Goal: Transaction & Acquisition: Purchase product/service

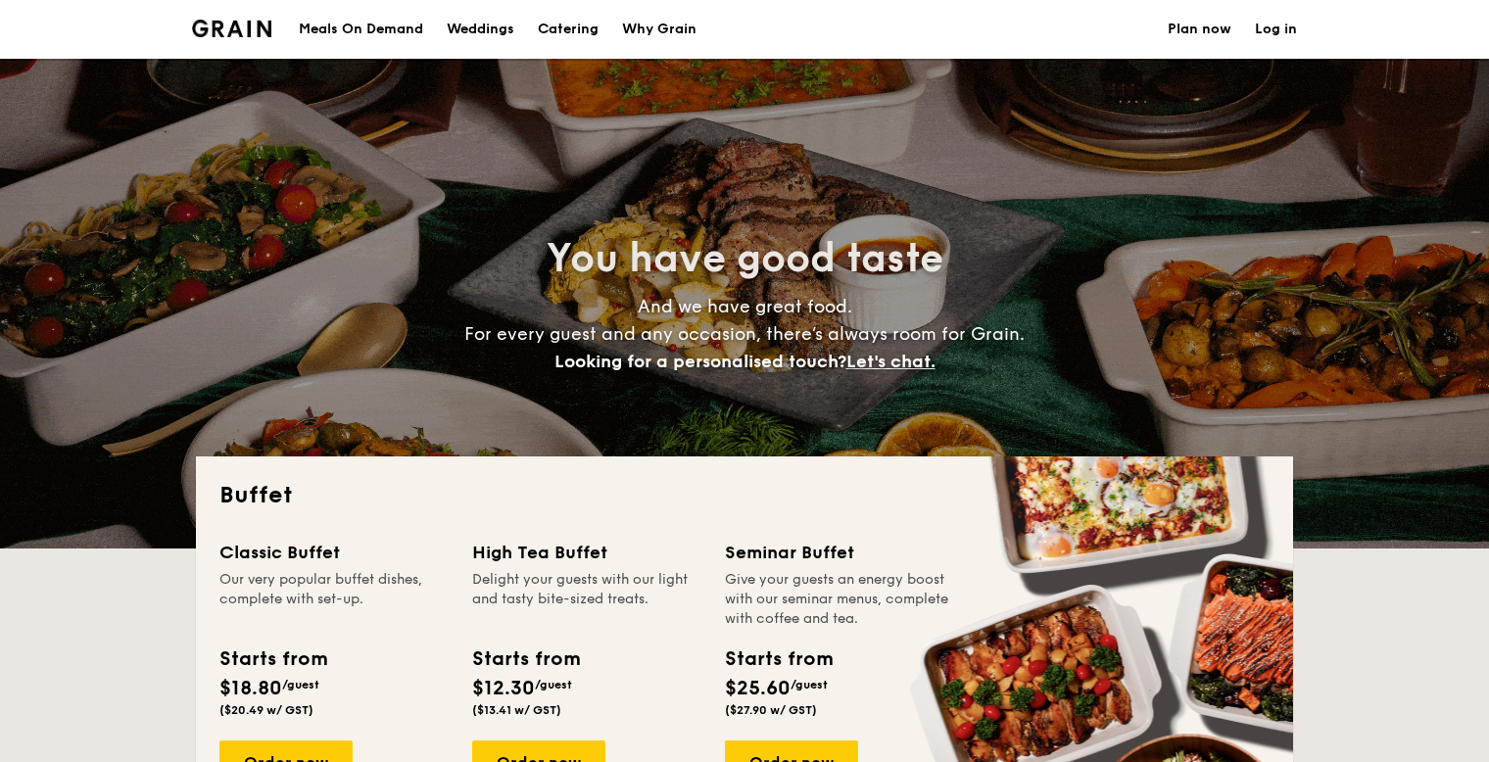
select select
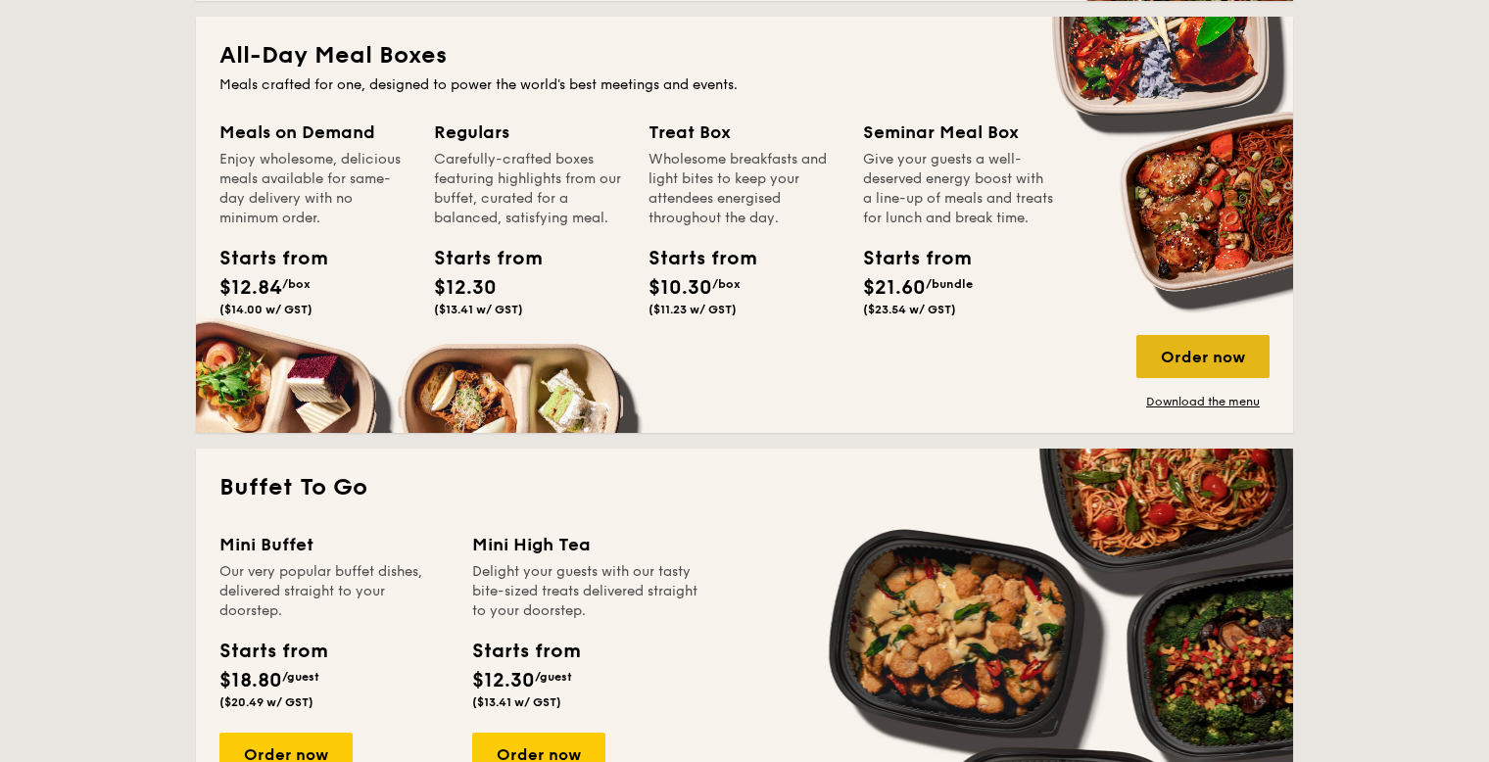
click at [1224, 365] on div "Order now" at bounding box center [1202, 356] width 133 height 43
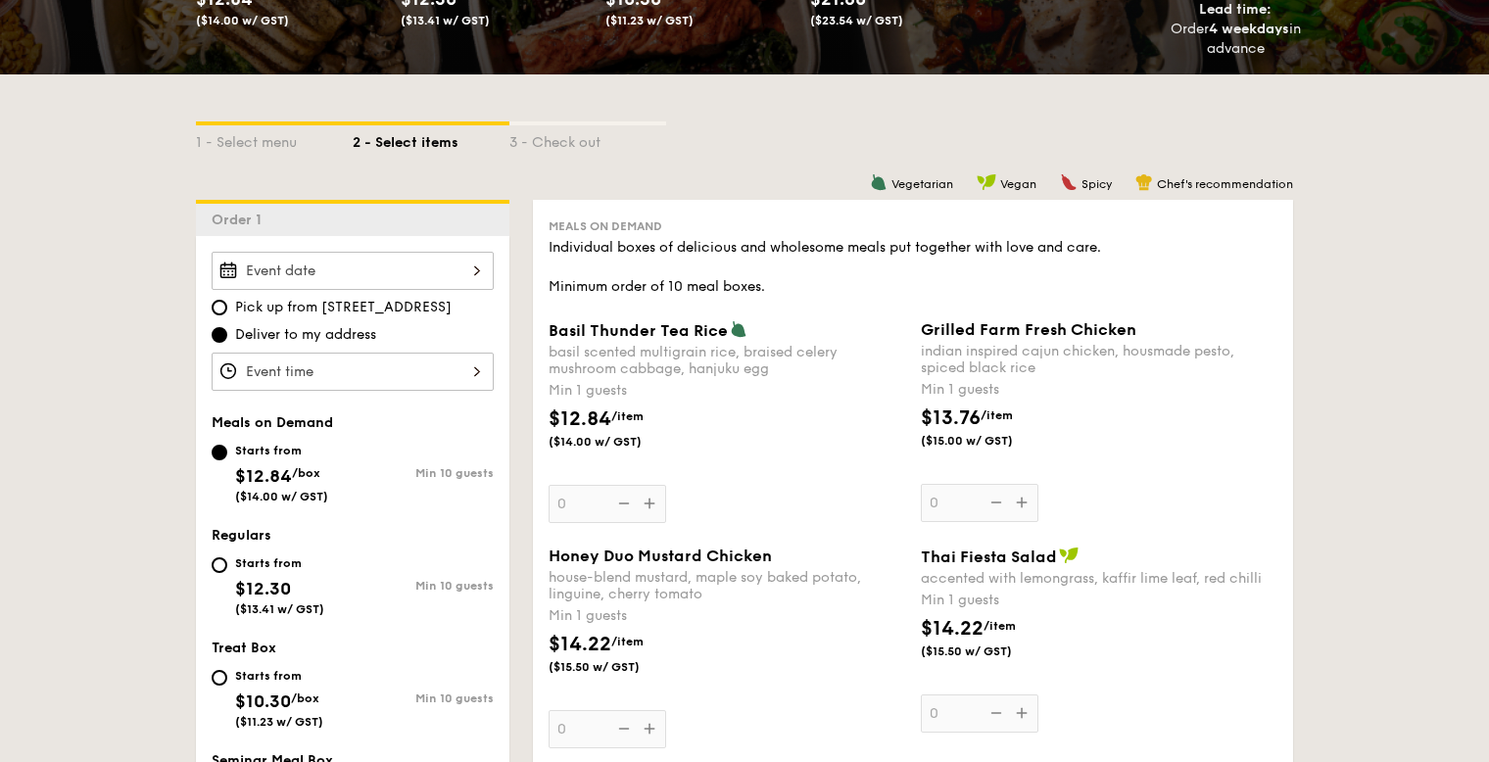
scroll to position [374, 0]
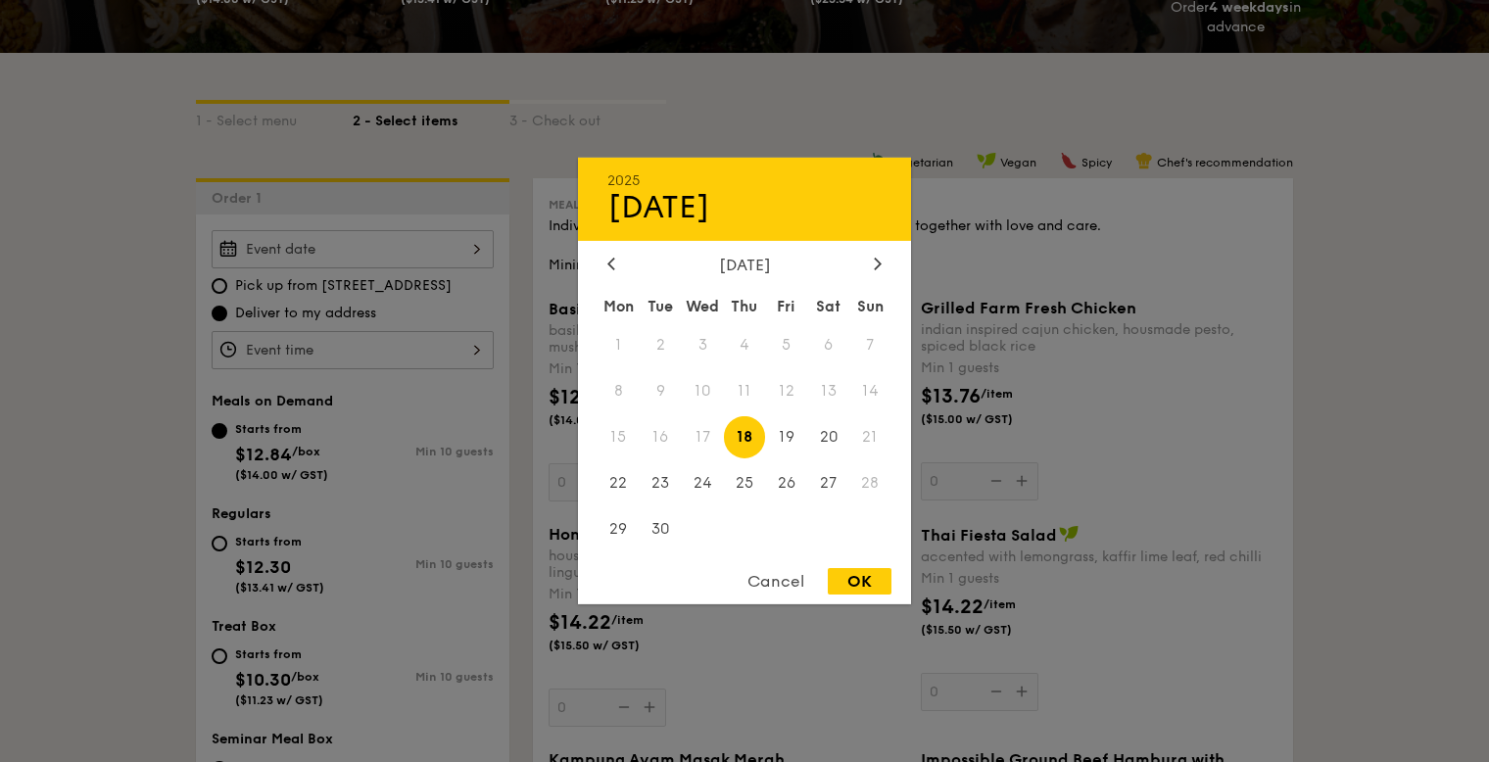
click at [416, 246] on div "2025 Sep [DATE] Tue Wed Thu Fri Sat Sun 1 2 3 4 5 6 7 8 9 10 11 12 13 14 15 16 …" at bounding box center [353, 249] width 282 height 38
click at [745, 440] on span "18" at bounding box center [745, 437] width 42 height 42
click at [849, 585] on div "OK" at bounding box center [860, 581] width 64 height 26
type input "[DATE]"
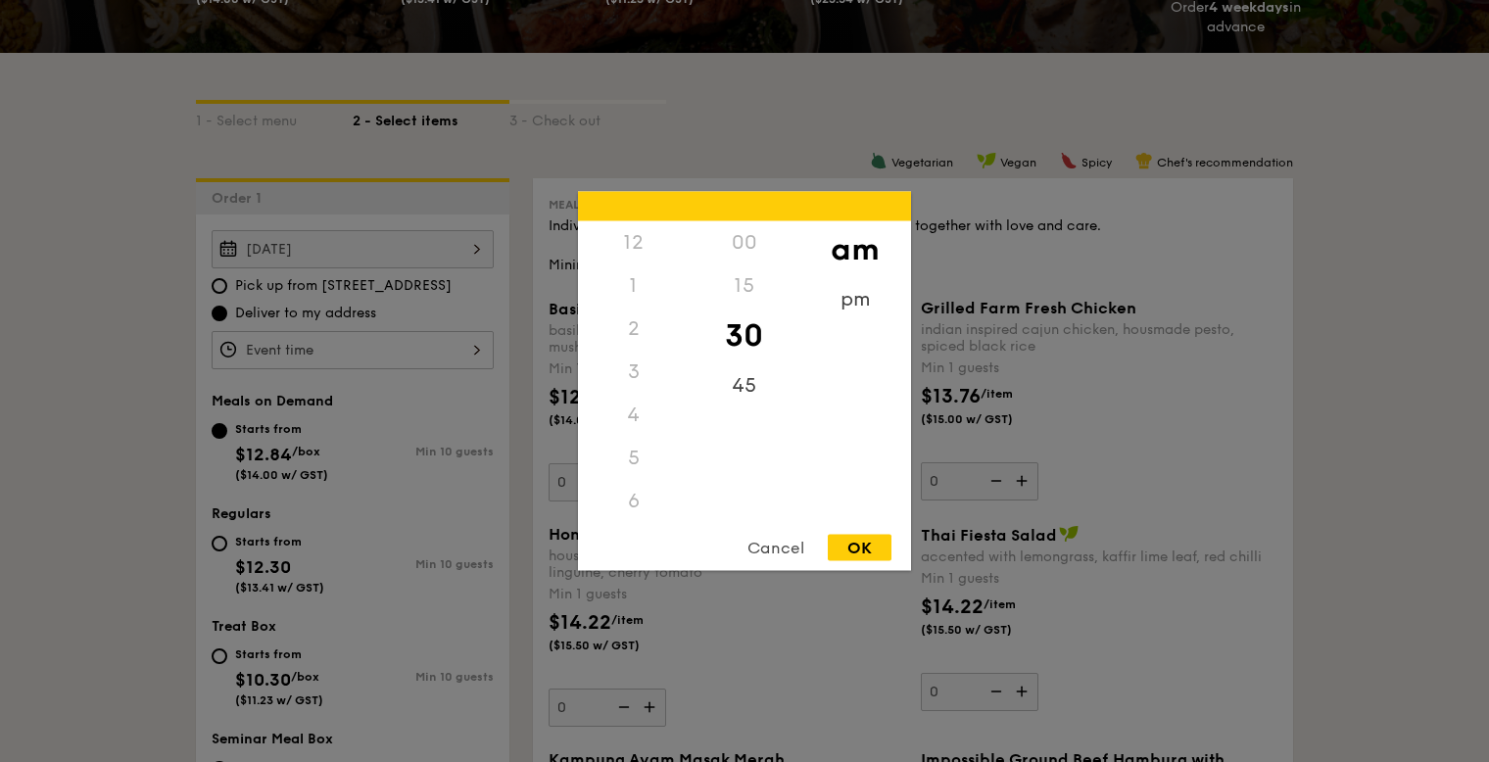
click at [367, 354] on div "12 1 2 3 4 5 6 7 8 9 10 11 00 15 30 45 am pm Cancel OK" at bounding box center [353, 350] width 282 height 38
click at [629, 287] on div "1" at bounding box center [633, 286] width 111 height 43
click at [842, 306] on div "pm" at bounding box center [854, 306] width 111 height 57
click at [636, 298] on div "1" at bounding box center [633, 293] width 111 height 57
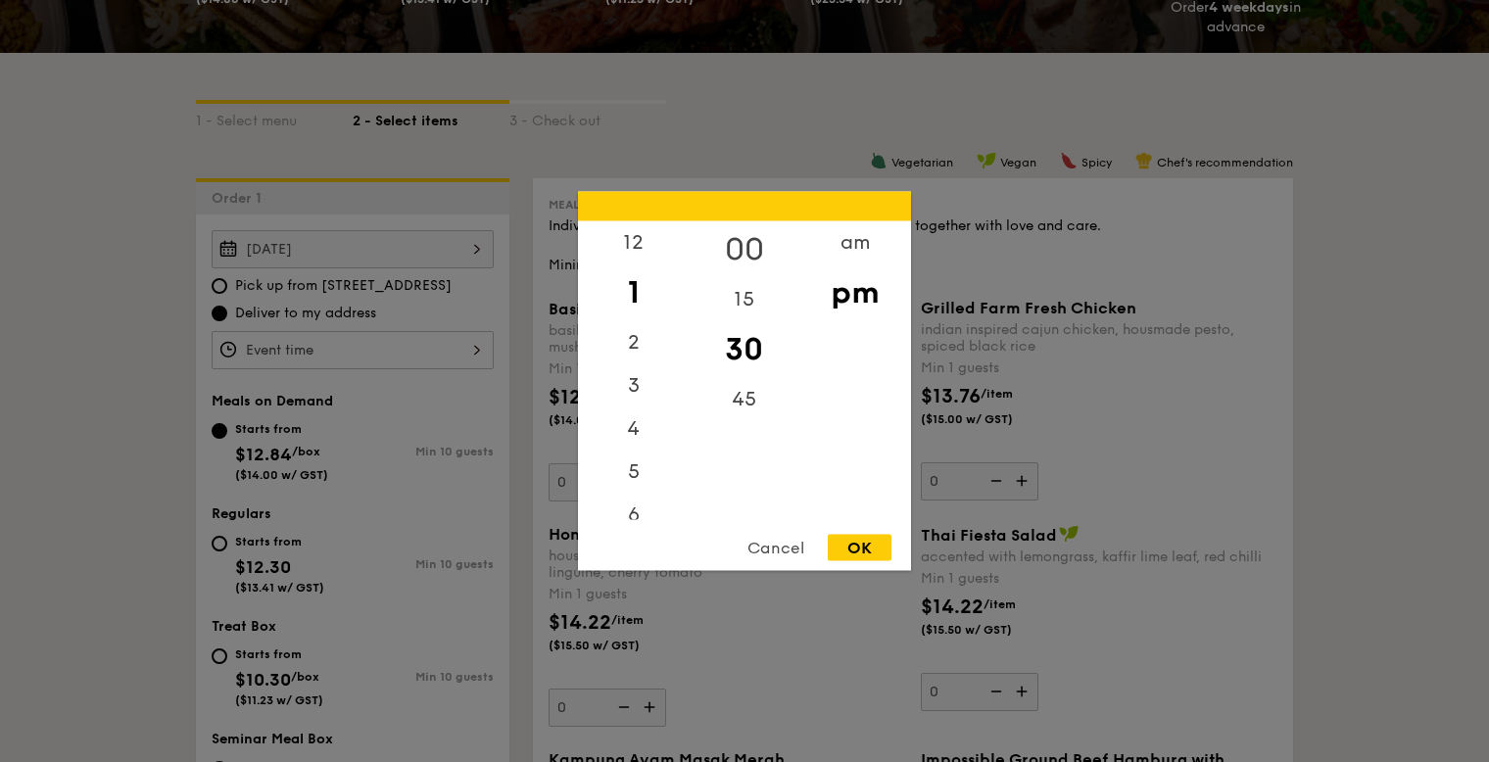
click at [763, 248] on div "00" at bounding box center [744, 249] width 111 height 57
click at [745, 360] on div "30" at bounding box center [744, 349] width 111 height 57
click at [853, 543] on div "OK" at bounding box center [860, 548] width 64 height 26
type input "1:30PM"
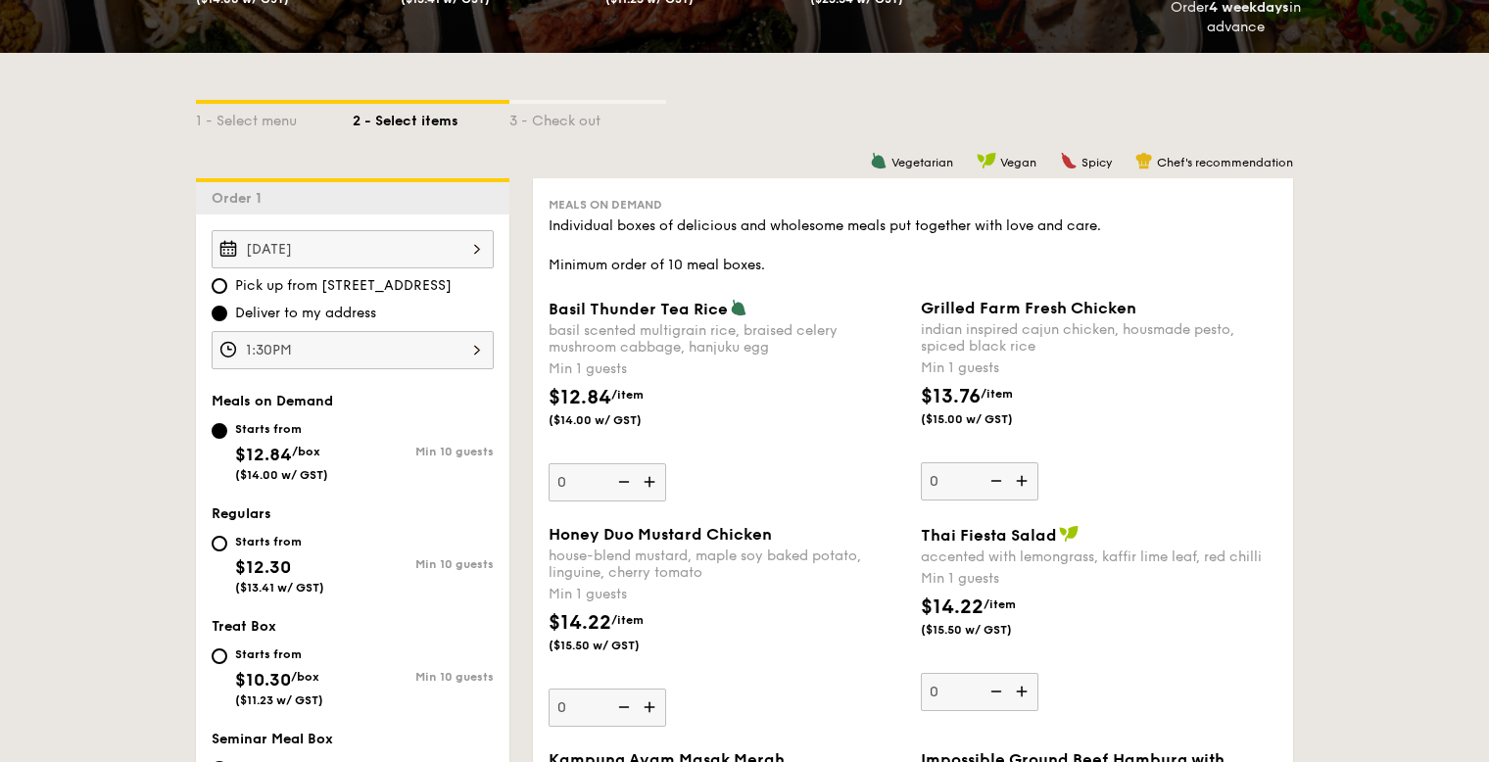
click at [289, 307] on span "Deliver to my address" at bounding box center [305, 314] width 141 height 20
click at [227, 307] on input "Deliver to my address" at bounding box center [220, 314] width 16 height 16
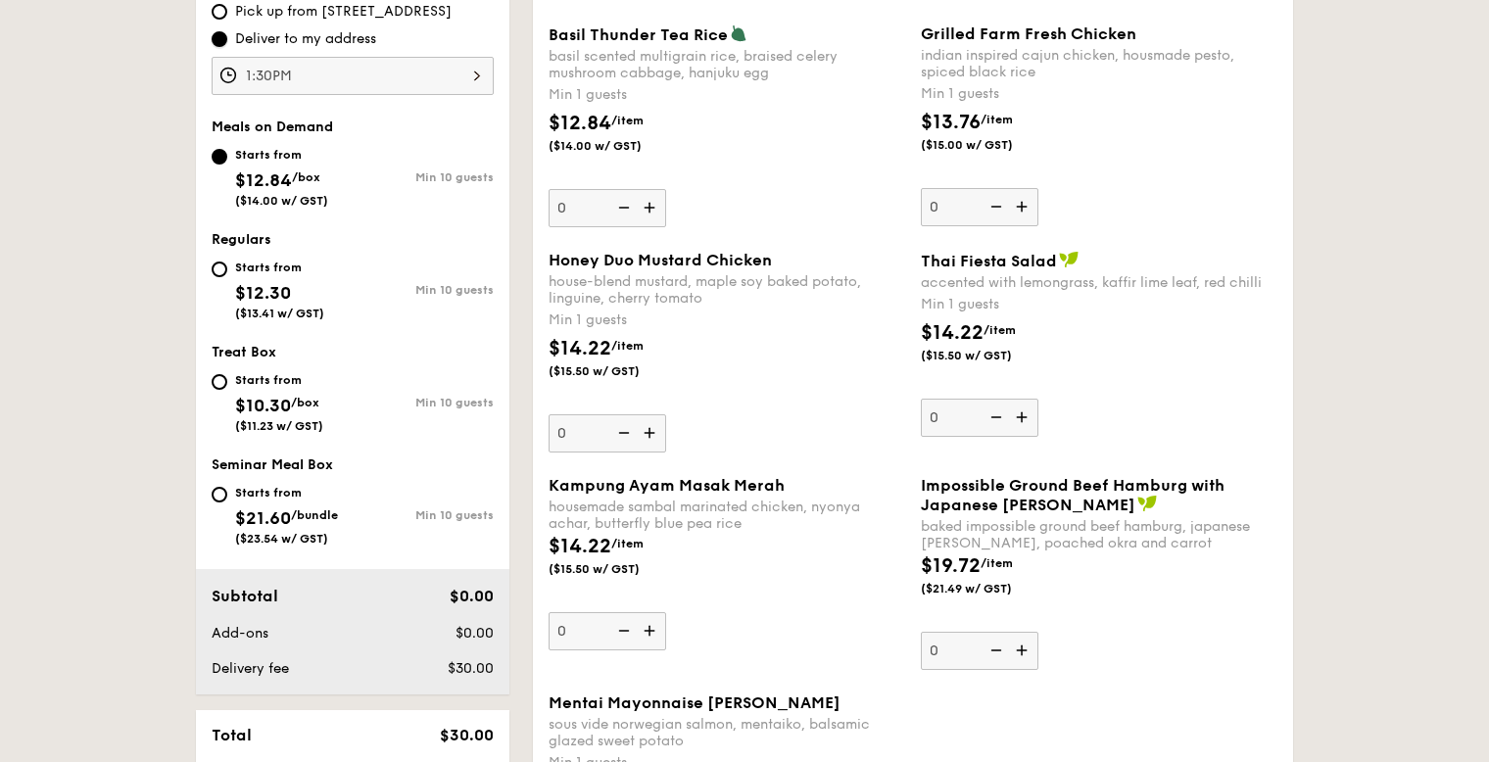
scroll to position [653, 0]
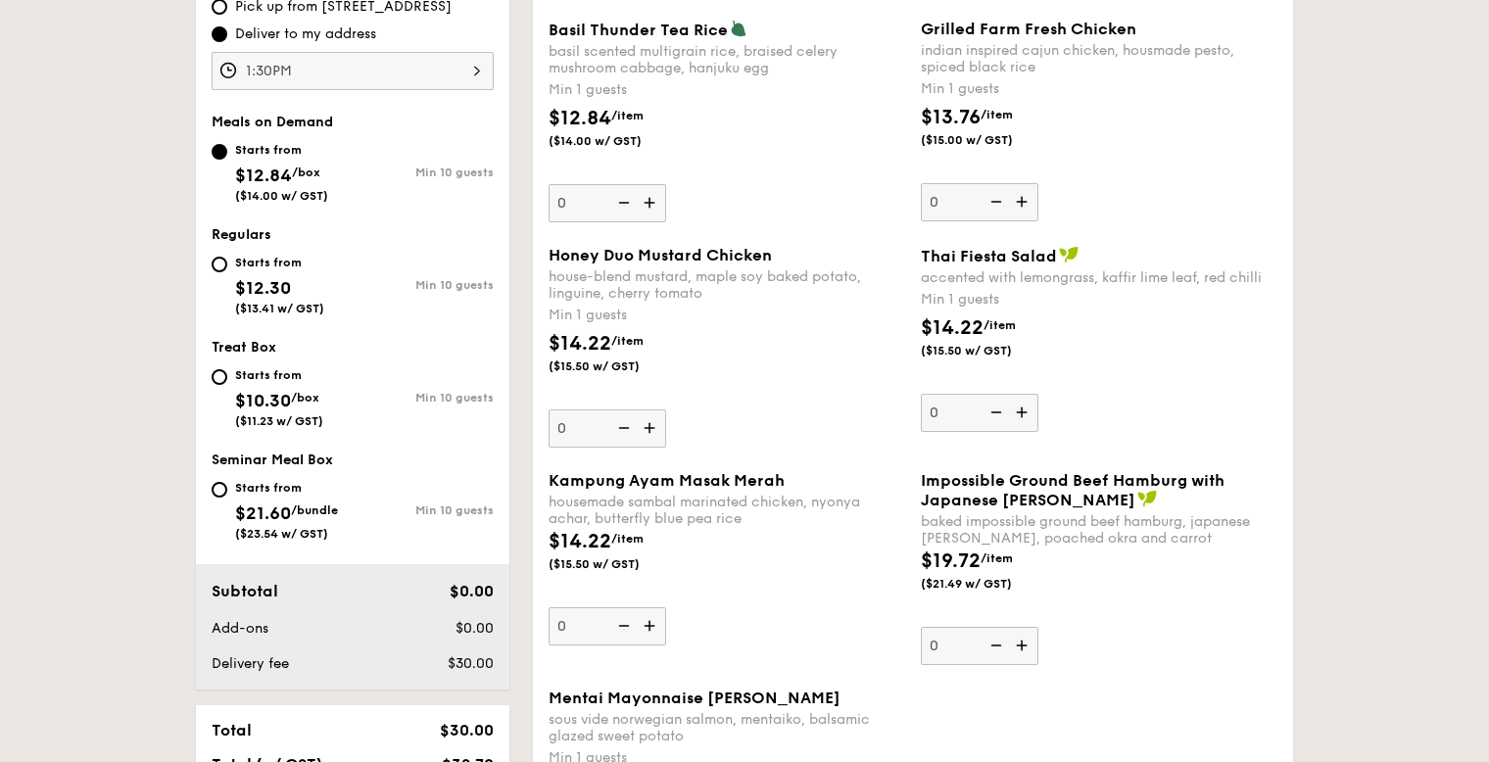
click at [649, 427] on img at bounding box center [651, 427] width 29 height 37
click at [649, 427] on input "0" at bounding box center [608, 428] width 118 height 38
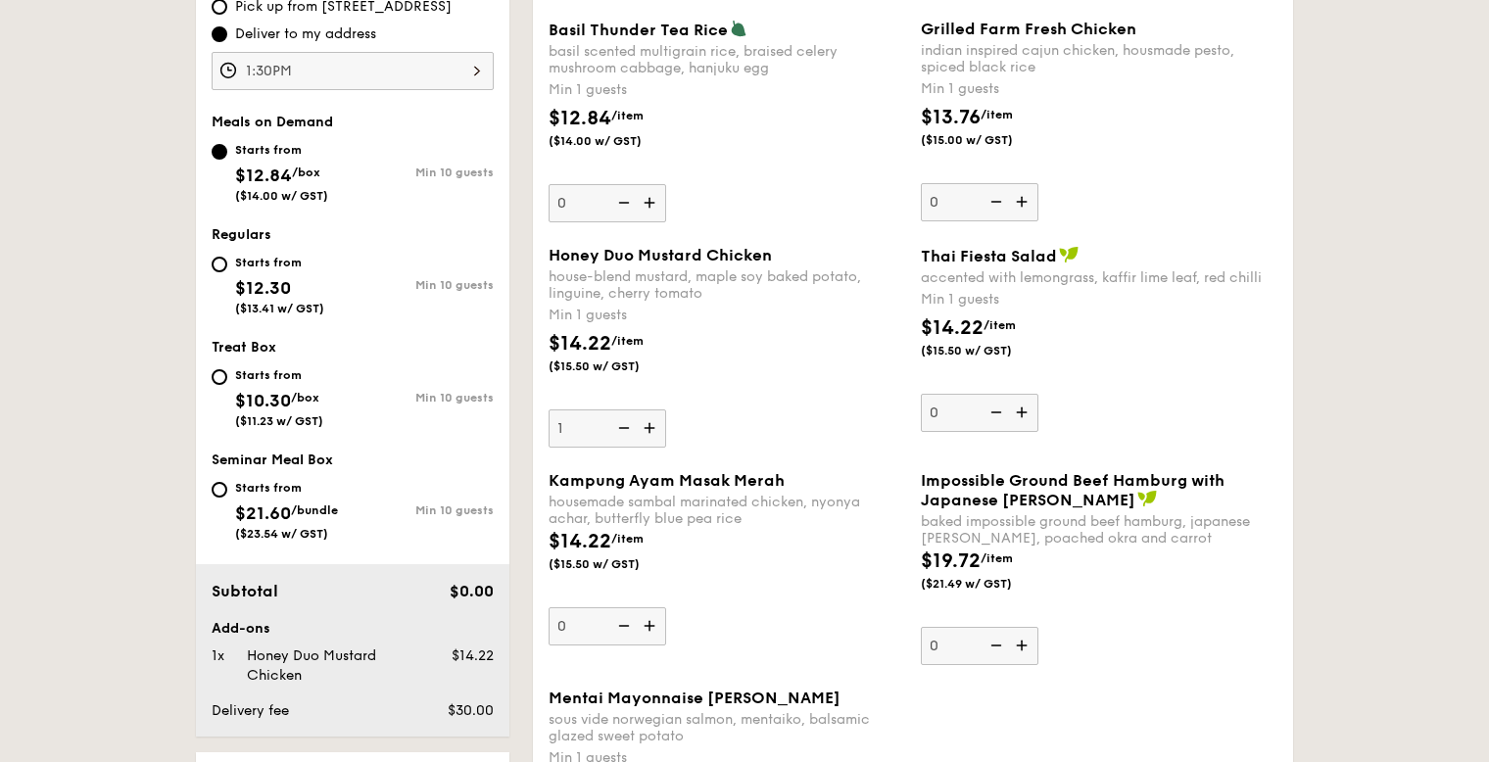
click at [649, 427] on img at bounding box center [651, 427] width 29 height 37
click at [649, 427] on input "1" at bounding box center [608, 428] width 118 height 38
click at [649, 427] on img at bounding box center [651, 427] width 29 height 37
click at [649, 427] on input "2" at bounding box center [608, 428] width 118 height 38
click at [649, 427] on img at bounding box center [651, 427] width 29 height 37
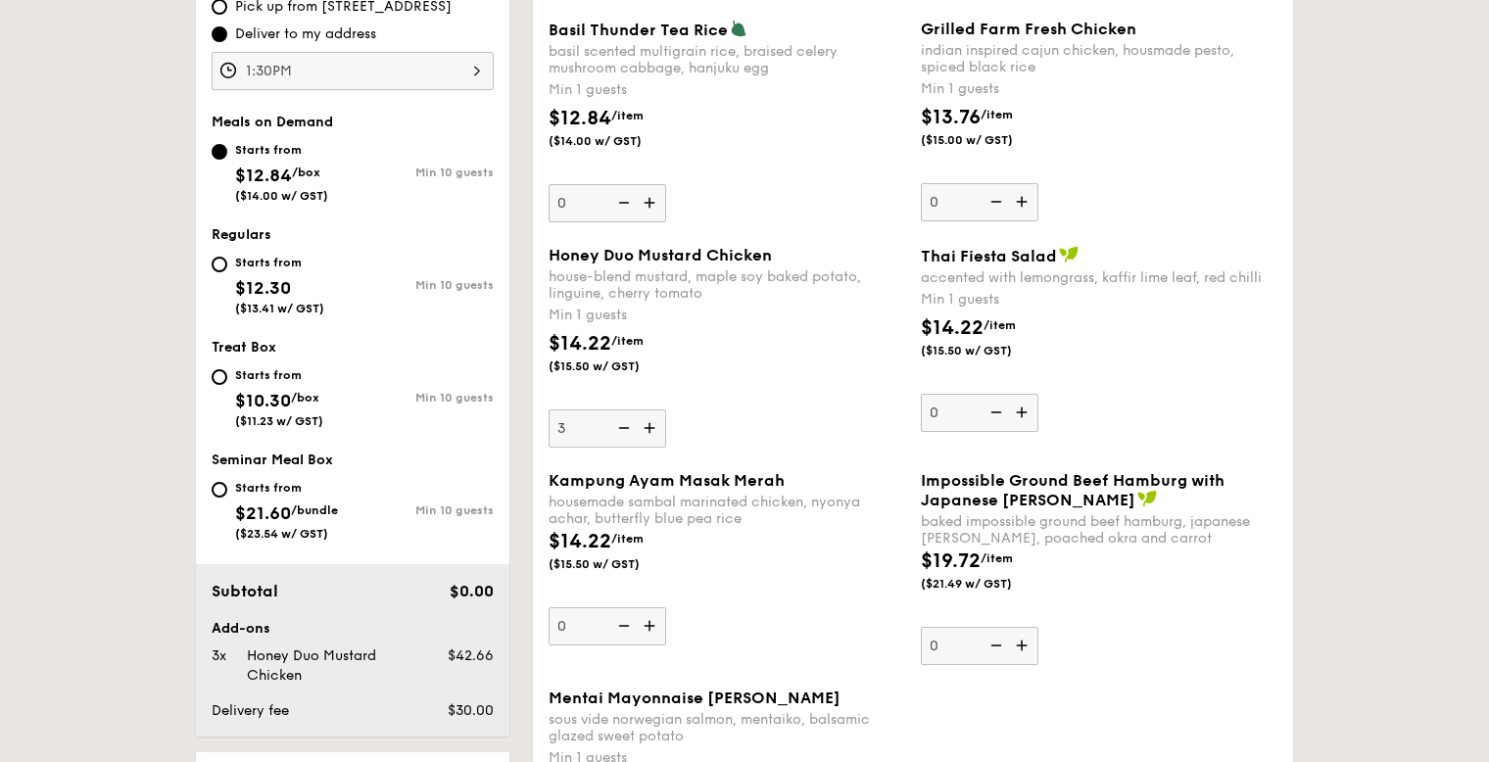
click at [649, 427] on input "3" at bounding box center [608, 428] width 118 height 38
click at [649, 427] on img at bounding box center [651, 427] width 29 height 37
click at [649, 427] on input "4" at bounding box center [608, 428] width 118 height 38
click at [649, 427] on img at bounding box center [651, 427] width 29 height 37
click at [649, 427] on input "5" at bounding box center [608, 428] width 118 height 38
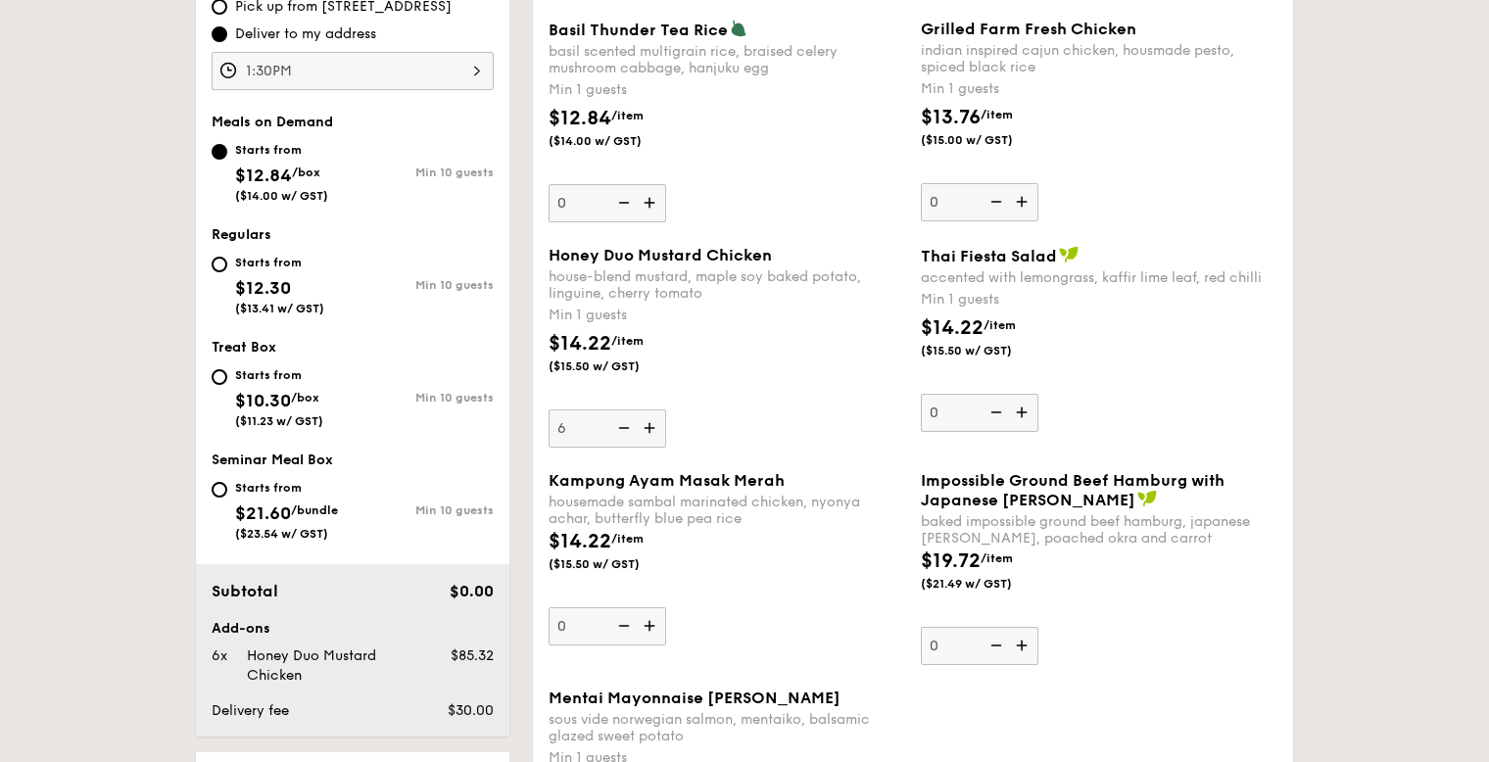
click at [649, 427] on img at bounding box center [651, 427] width 29 height 37
click at [649, 427] on input "6" at bounding box center [608, 428] width 118 height 38
click at [649, 427] on img at bounding box center [651, 427] width 29 height 37
click at [649, 427] on input "7" at bounding box center [608, 428] width 118 height 38
click at [649, 427] on img at bounding box center [651, 427] width 29 height 37
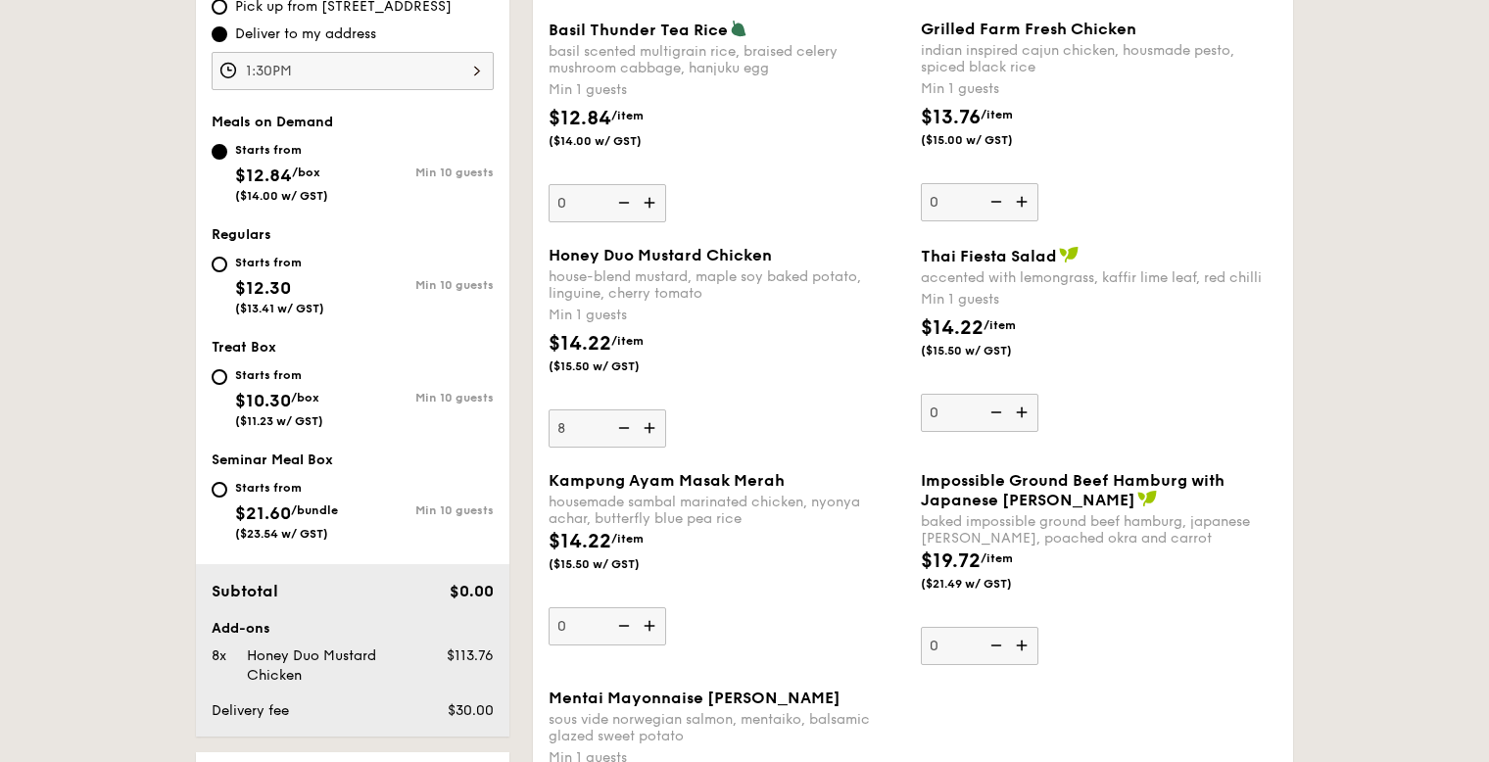
click at [649, 427] on input "8" at bounding box center [608, 428] width 118 height 38
click at [649, 427] on img at bounding box center [651, 427] width 29 height 37
click at [649, 427] on input "9" at bounding box center [608, 428] width 118 height 38
click at [649, 427] on img at bounding box center [651, 427] width 29 height 37
click at [649, 427] on input "10" at bounding box center [608, 428] width 118 height 38
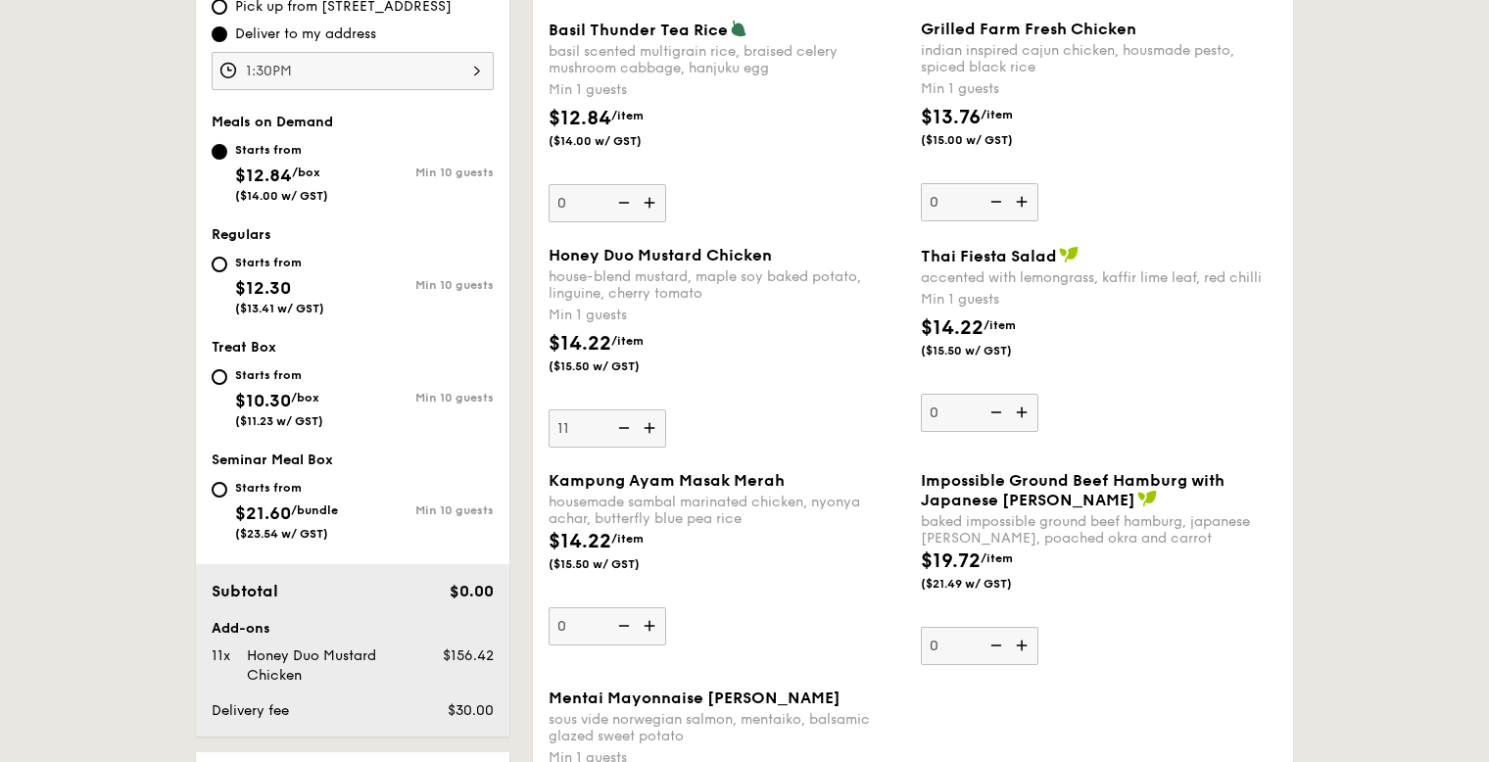
click at [649, 427] on img at bounding box center [651, 427] width 29 height 37
click at [649, 427] on input "11" at bounding box center [608, 428] width 118 height 38
click at [649, 427] on img at bounding box center [651, 427] width 29 height 37
click at [649, 427] on input "12" at bounding box center [608, 428] width 118 height 38
click at [649, 427] on img at bounding box center [651, 427] width 29 height 37
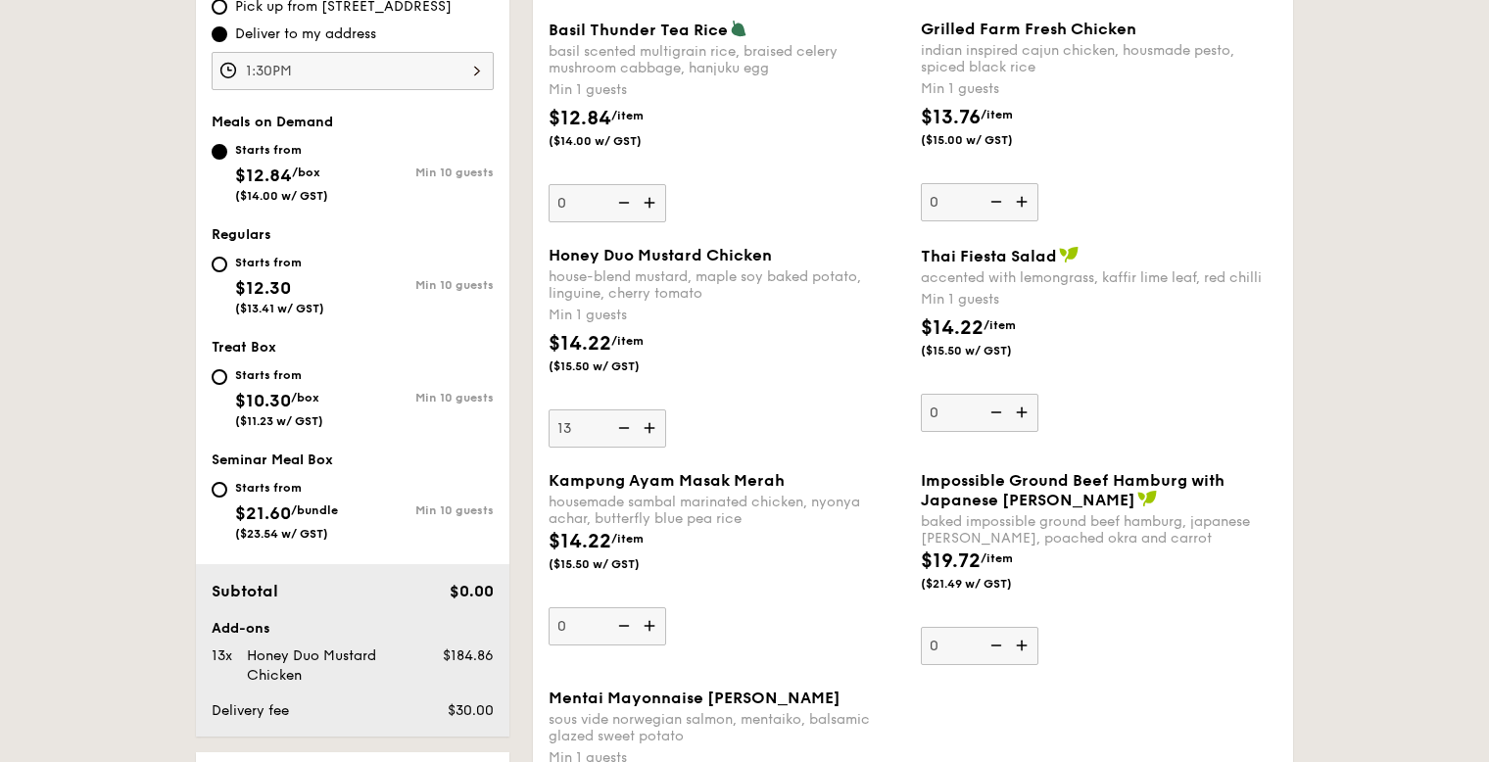
click at [649, 427] on input "13" at bounding box center [608, 428] width 118 height 38
click at [649, 427] on img at bounding box center [651, 427] width 29 height 37
click at [649, 427] on input "14" at bounding box center [608, 428] width 118 height 38
click at [649, 427] on img at bounding box center [651, 427] width 29 height 37
click at [649, 427] on input "15" at bounding box center [608, 428] width 118 height 38
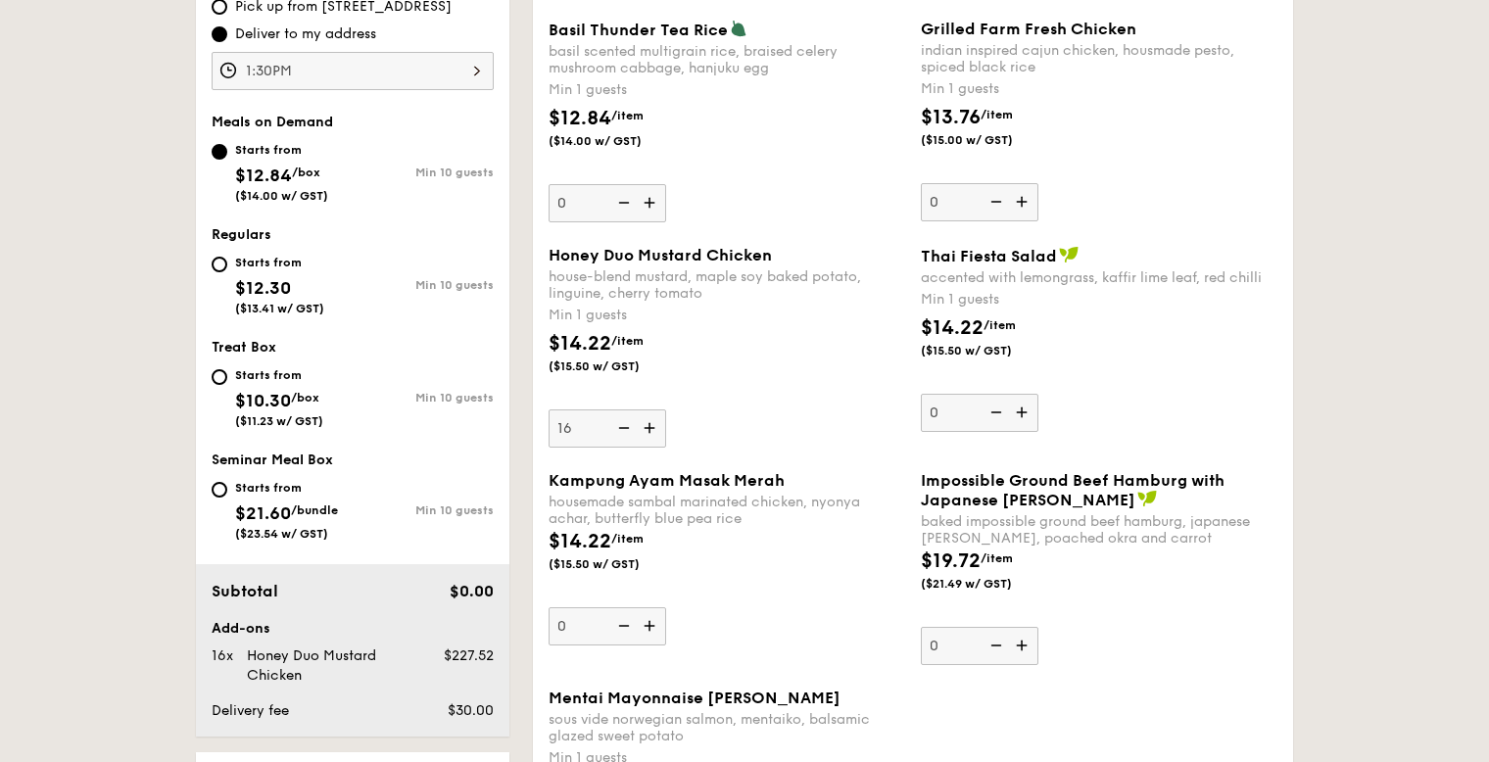
click at [649, 427] on img at bounding box center [651, 427] width 29 height 37
click at [649, 427] on input "16" at bounding box center [608, 428] width 118 height 38
click at [649, 427] on img at bounding box center [651, 427] width 29 height 37
click at [649, 427] on input "17" at bounding box center [608, 428] width 118 height 38
type input "18"
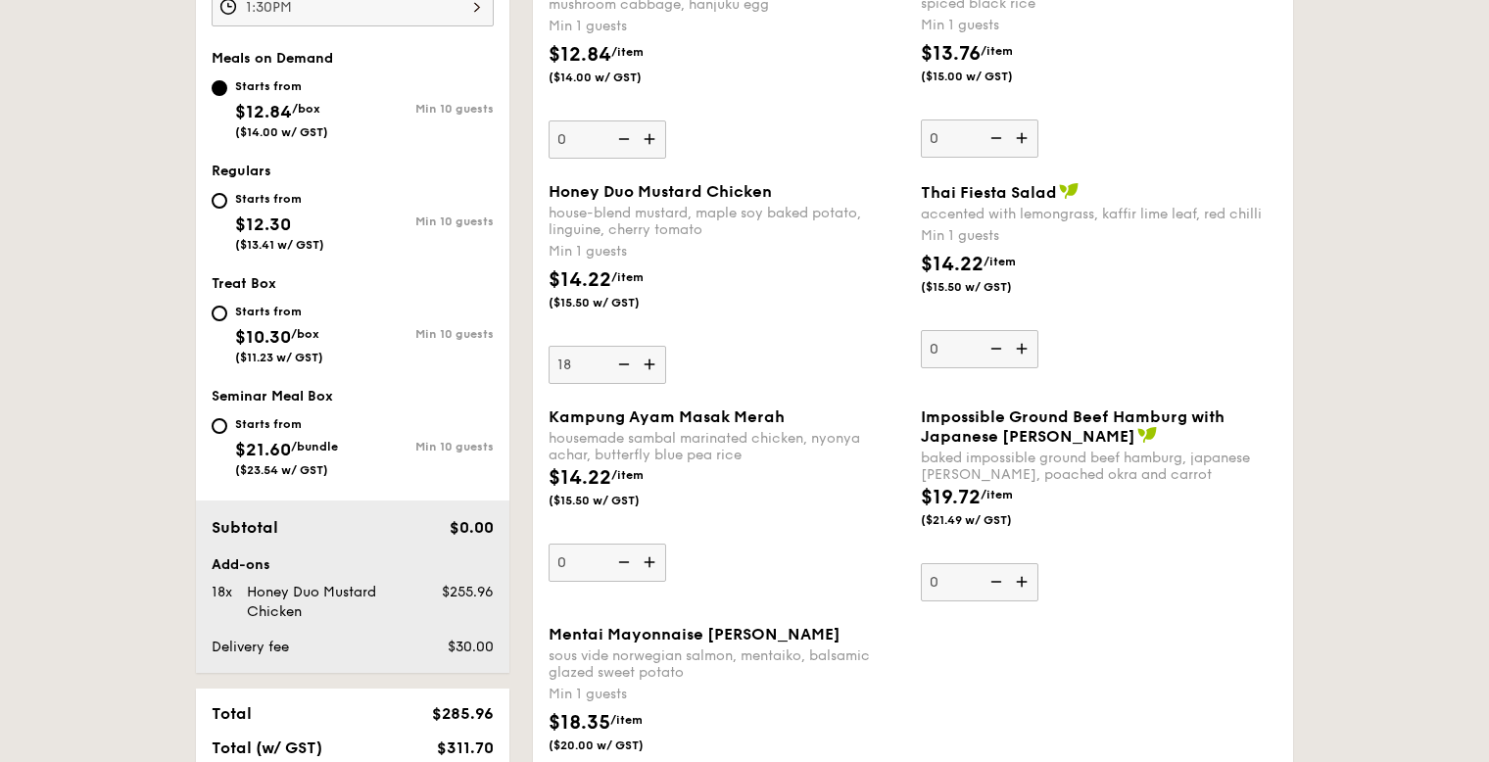
scroll to position [715, 0]
click at [238, 193] on div "Starts from" at bounding box center [279, 201] width 89 height 16
click at [227, 195] on input "Starts from $12.30 ($13.41 w/ GST) Min 10 guests" at bounding box center [220, 203] width 16 height 16
radio input "true"
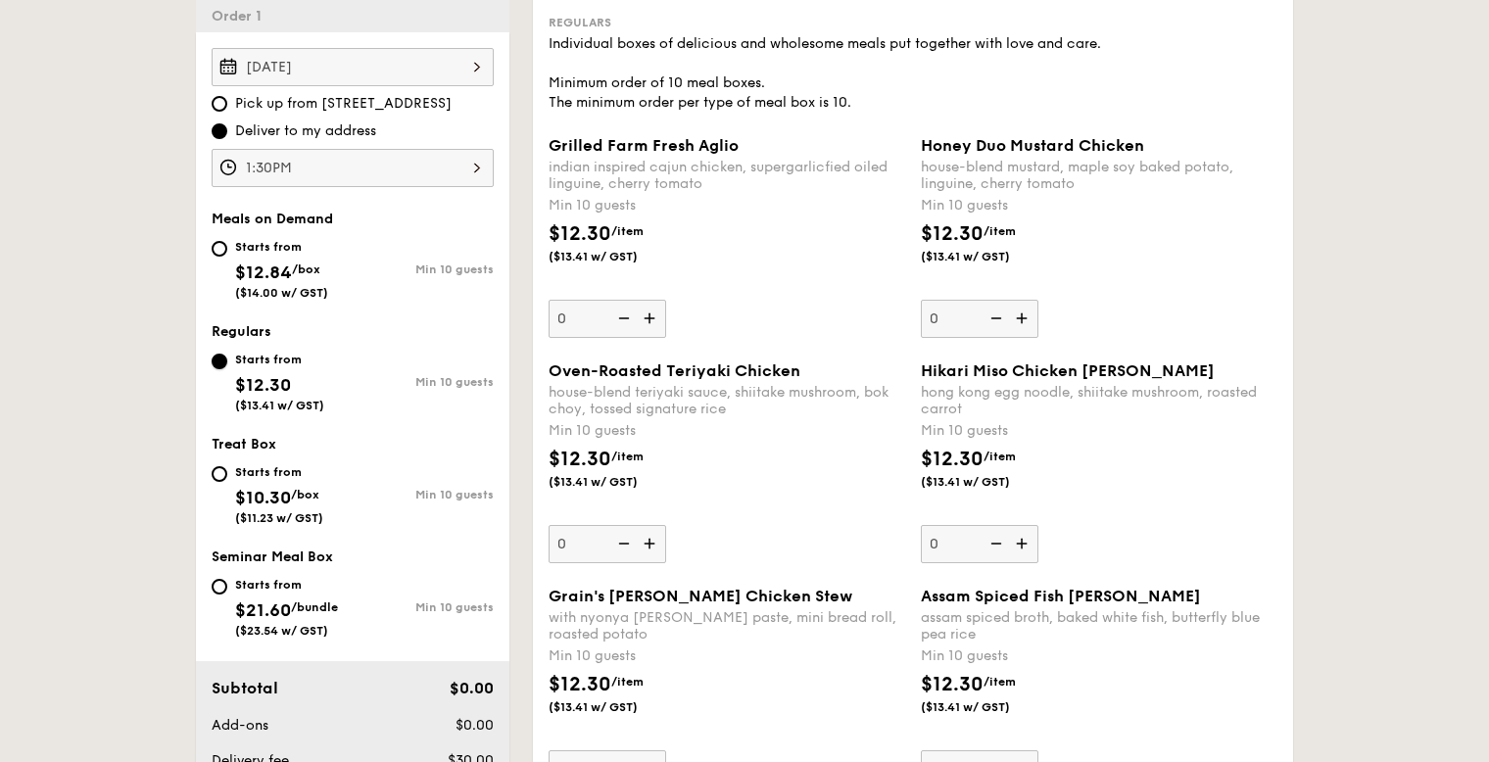
scroll to position [556, 0]
type input "18"
click at [1109, 284] on div "$12.30 /item ($13.41 w/ GST)" at bounding box center [1099, 253] width 372 height 69
click at [1038, 300] on input "18" at bounding box center [980, 319] width 118 height 38
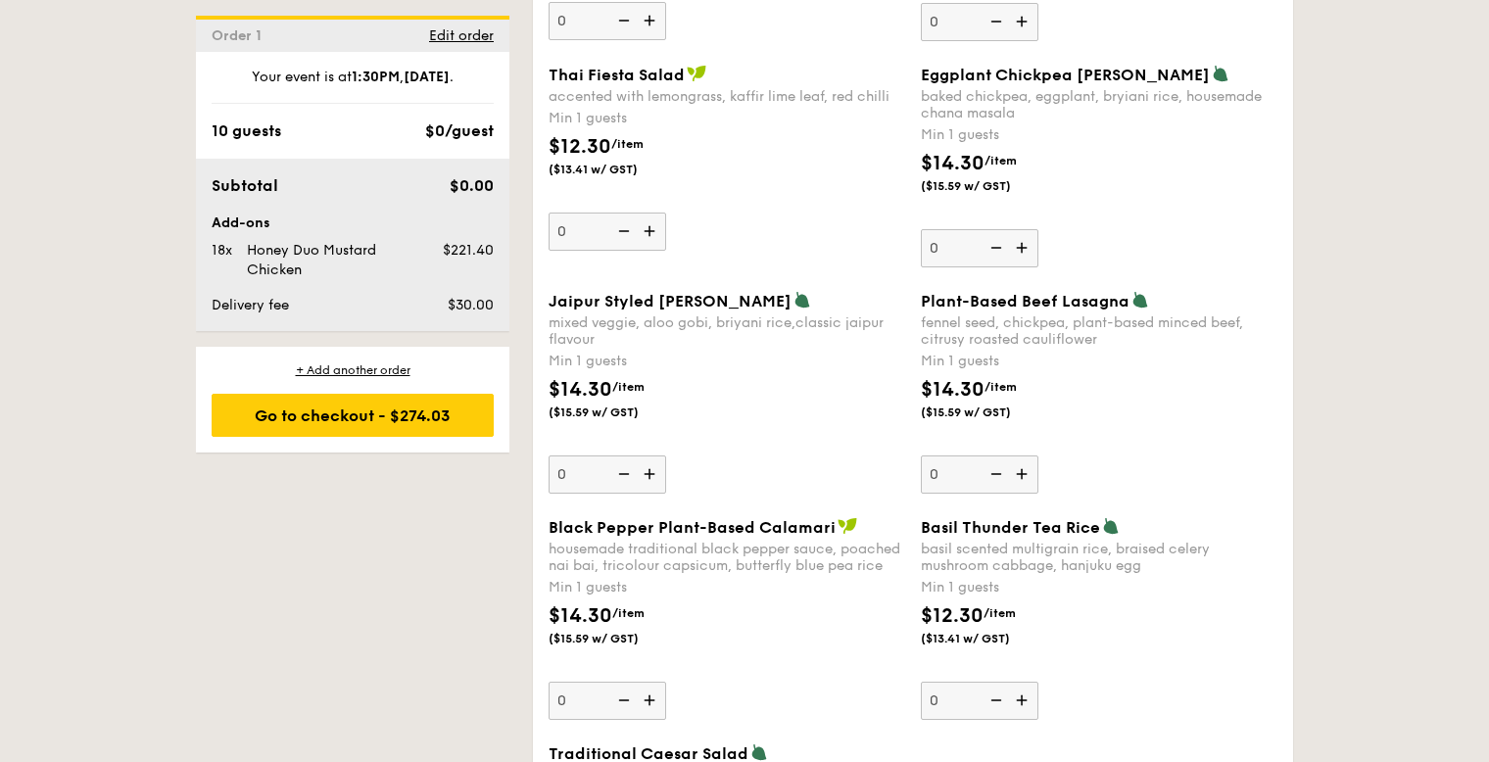
scroll to position [2002, 0]
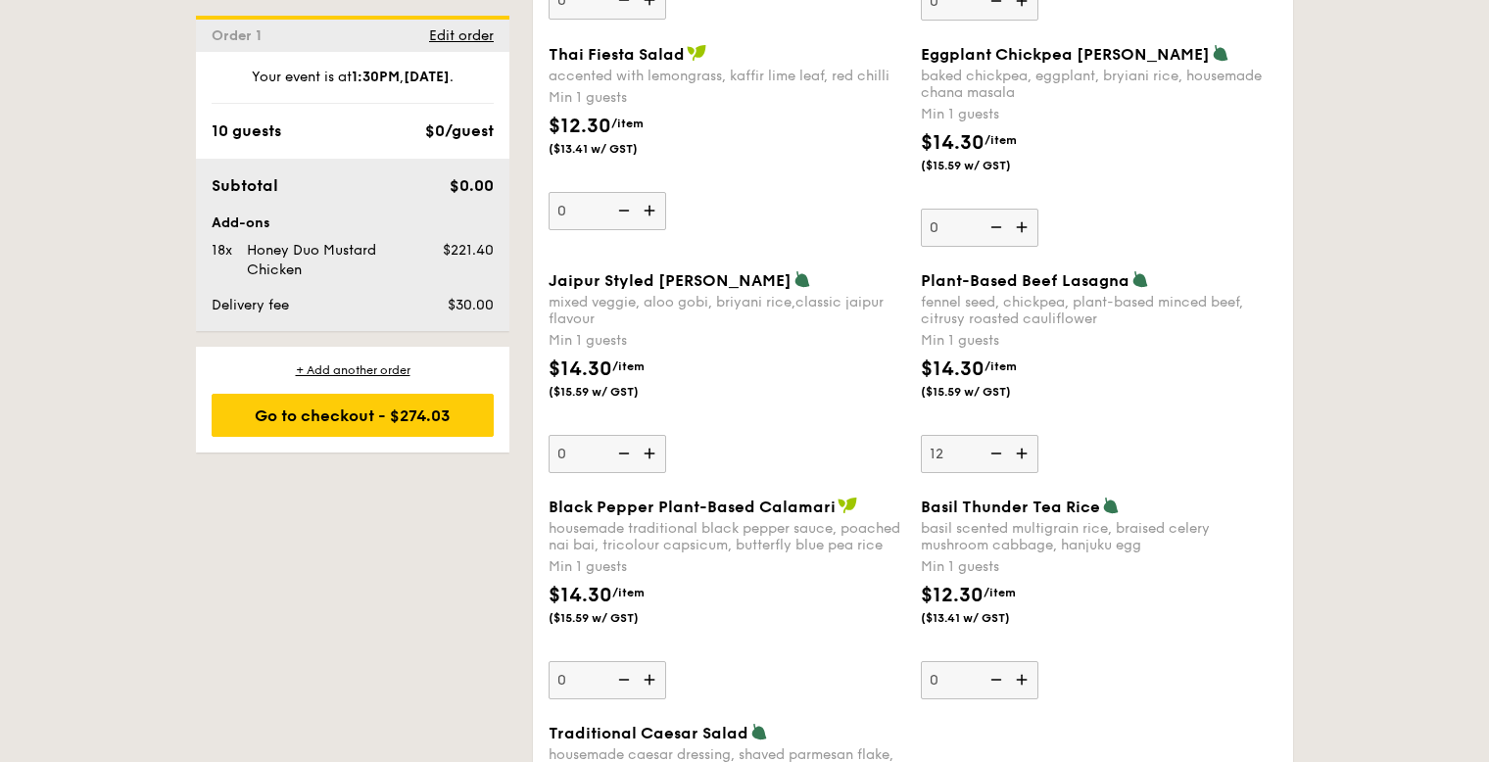
type input "12"
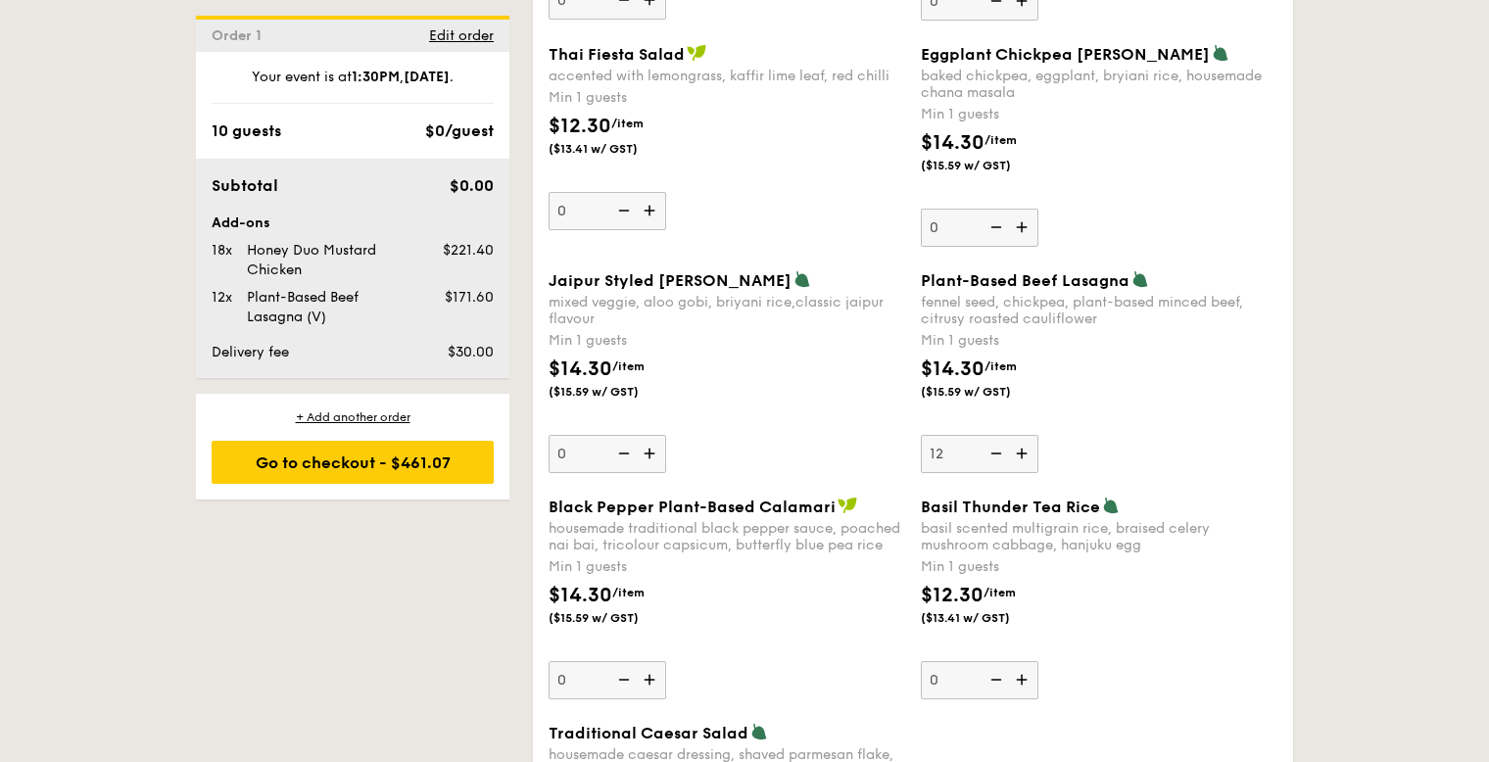
click at [1211, 366] on div "$14.30 /item ($15.59 w/ GST)" at bounding box center [1099, 389] width 372 height 69
click at [1038, 435] on input "12" at bounding box center [980, 454] width 118 height 38
click at [1115, 369] on div "$14.30 /item ($15.59 w/ GST)" at bounding box center [1099, 389] width 372 height 69
click at [1038, 435] on input "12" at bounding box center [980, 454] width 118 height 38
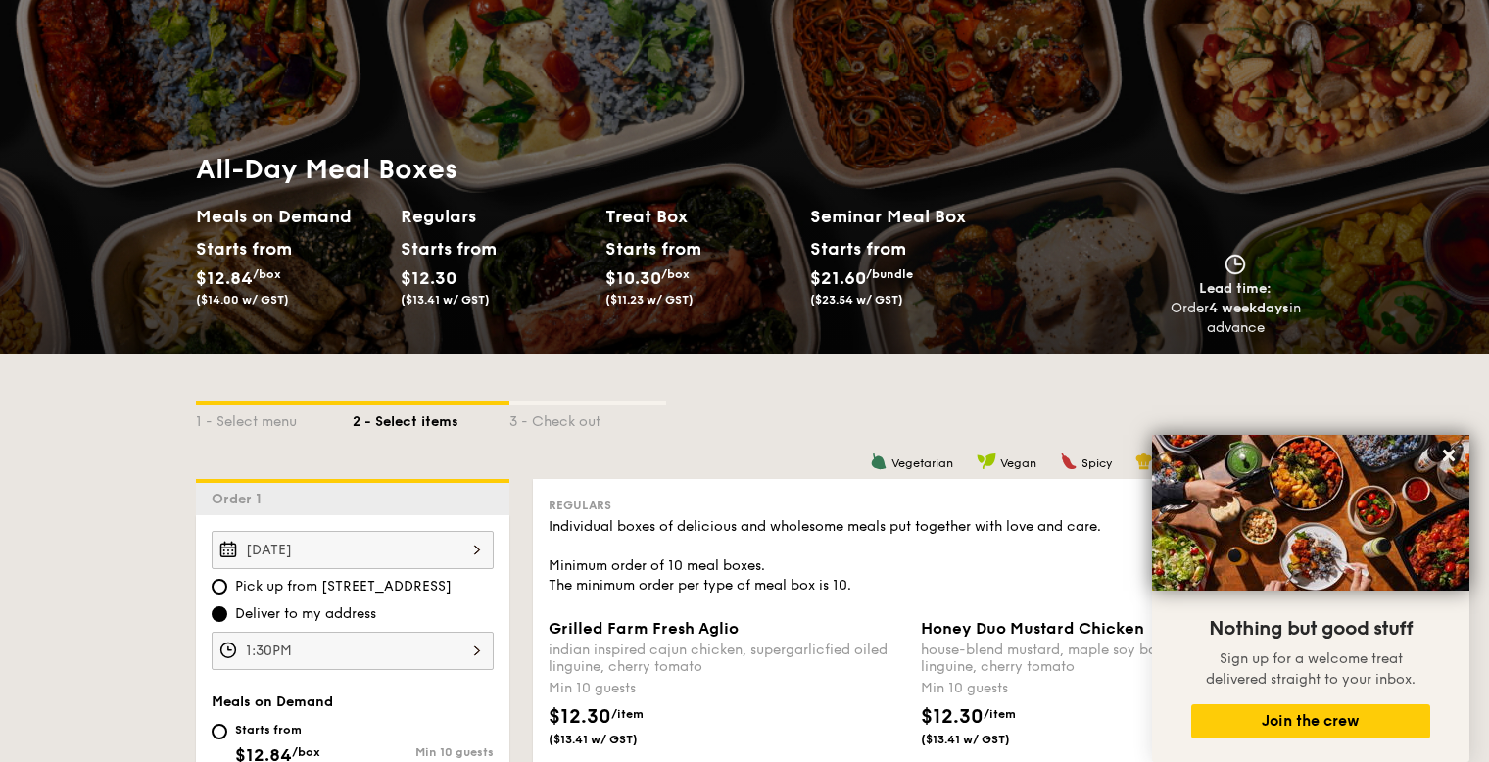
scroll to position [0, 0]
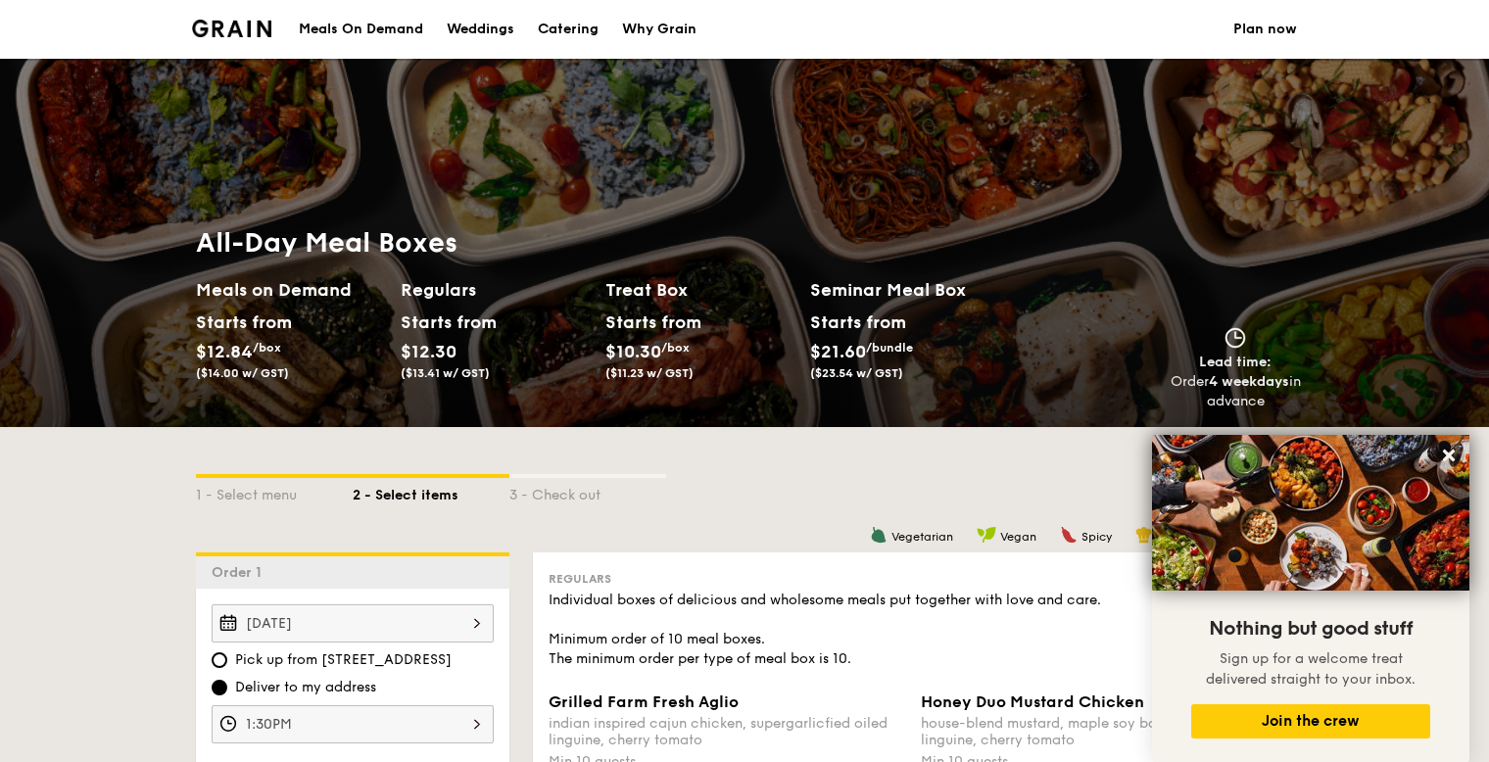
drag, startPoint x: 1281, startPoint y: 718, endPoint x: 200, endPoint y: 25, distance: 1284.3
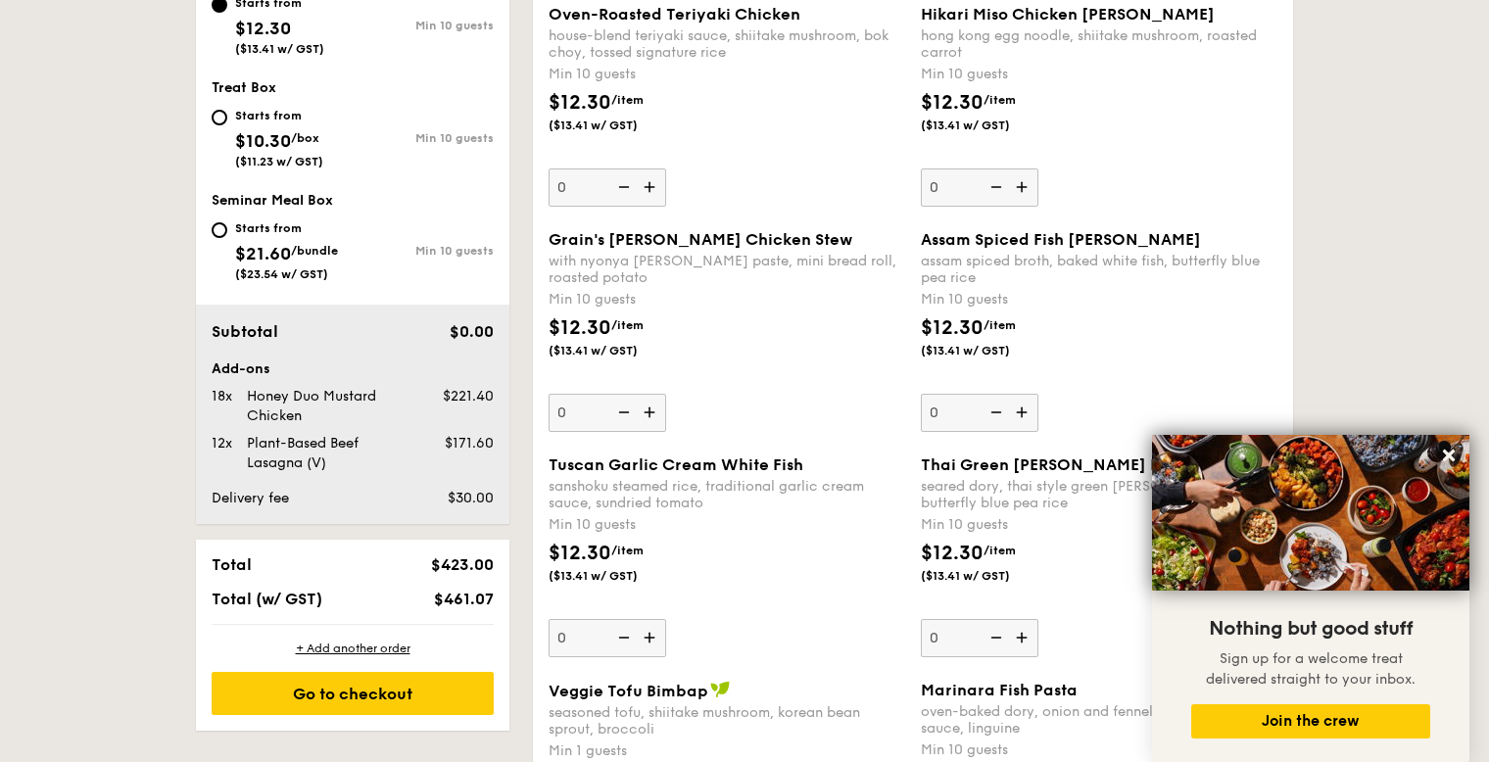
scroll to position [927, 0]
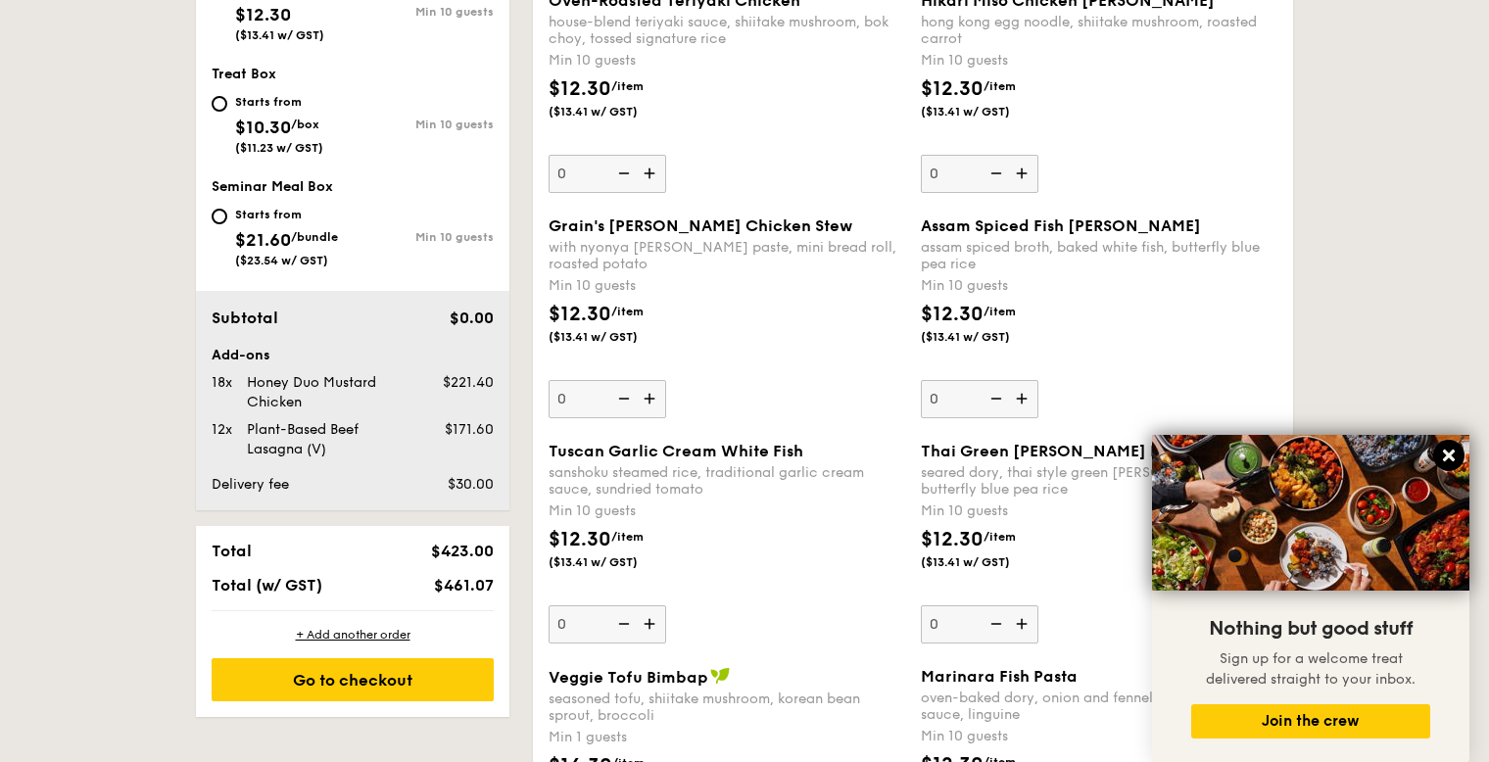
click at [1443, 459] on icon at bounding box center [1449, 456] width 12 height 12
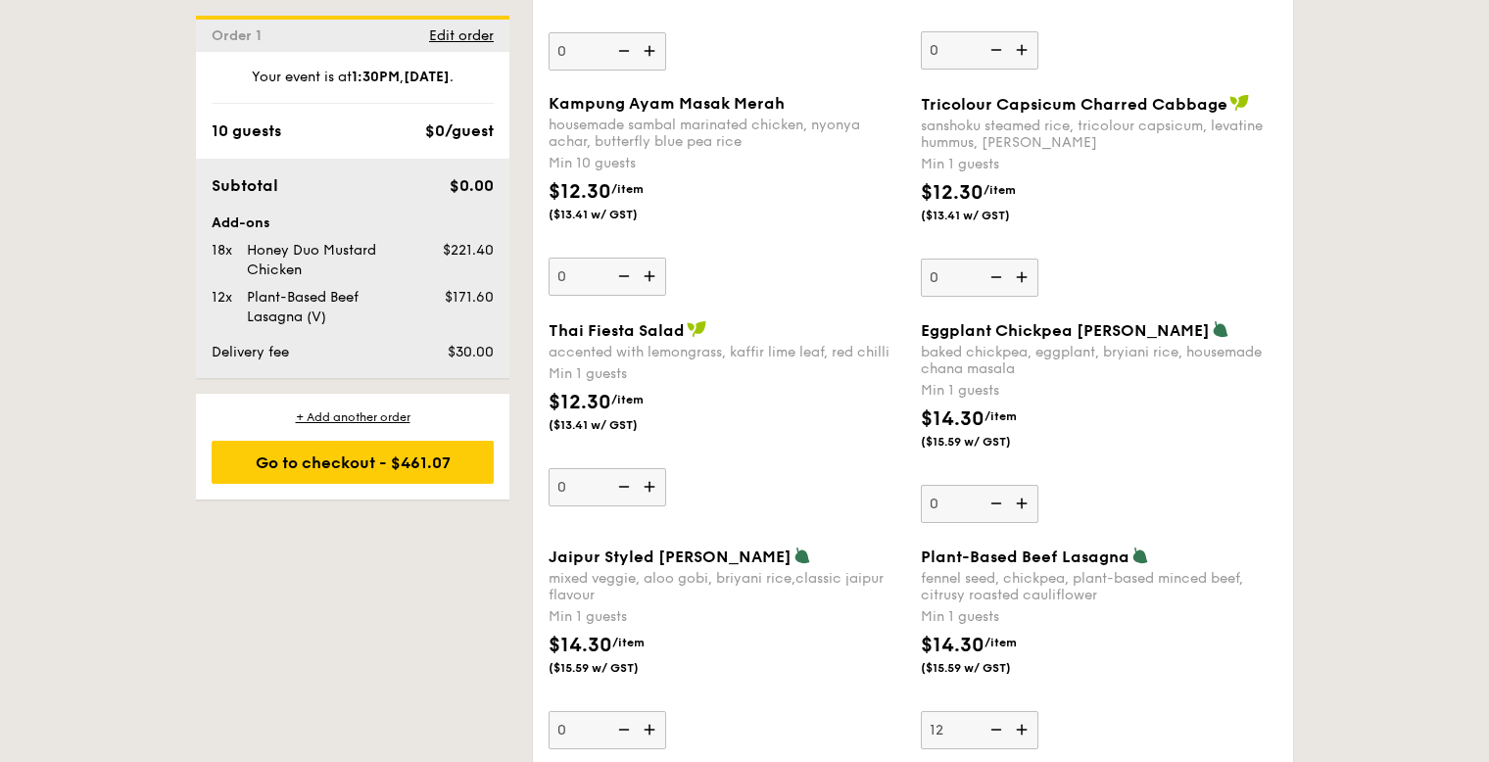
scroll to position [1765, 0]
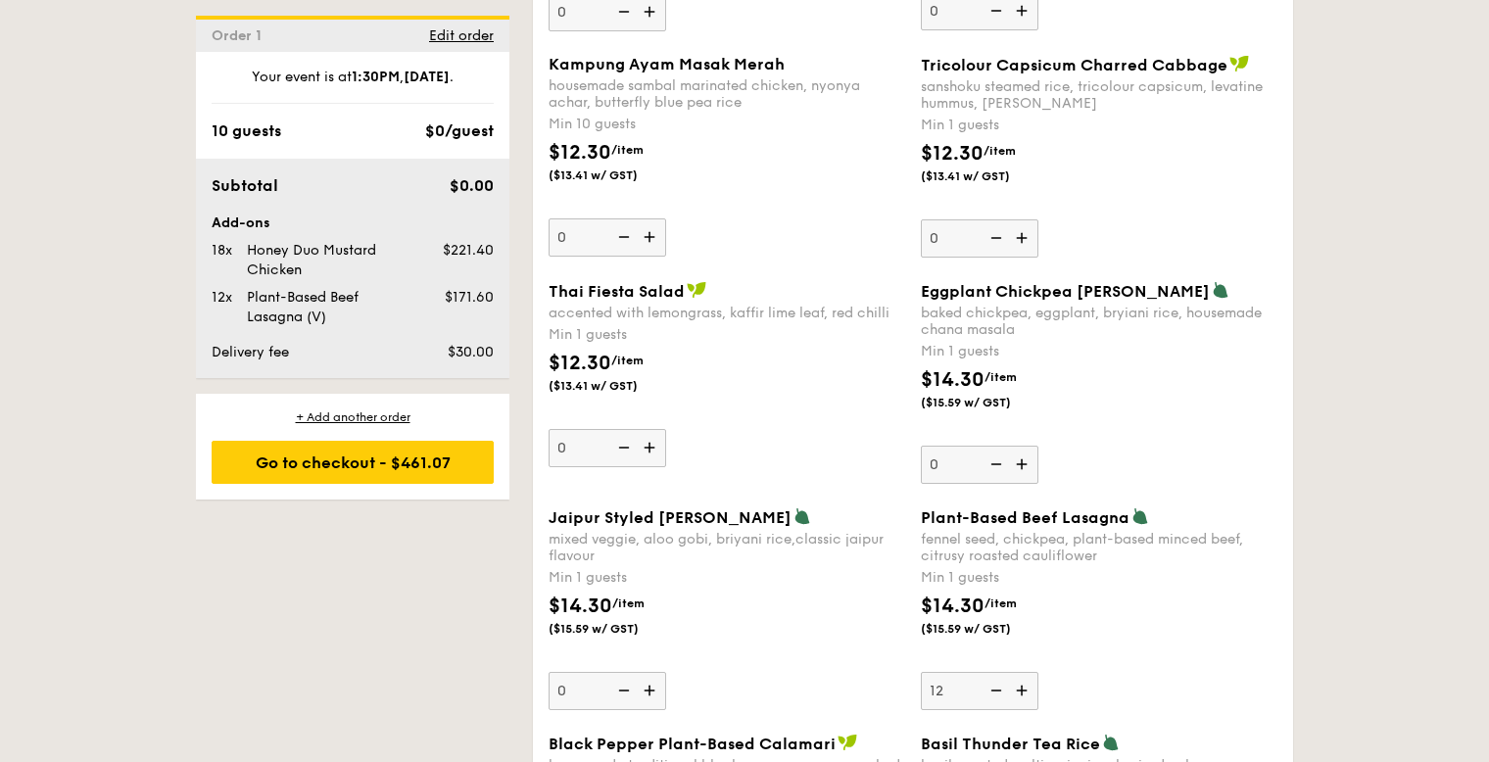
click at [1023, 459] on img at bounding box center [1023, 464] width 29 height 37
click at [1023, 459] on input "0" at bounding box center [980, 465] width 118 height 38
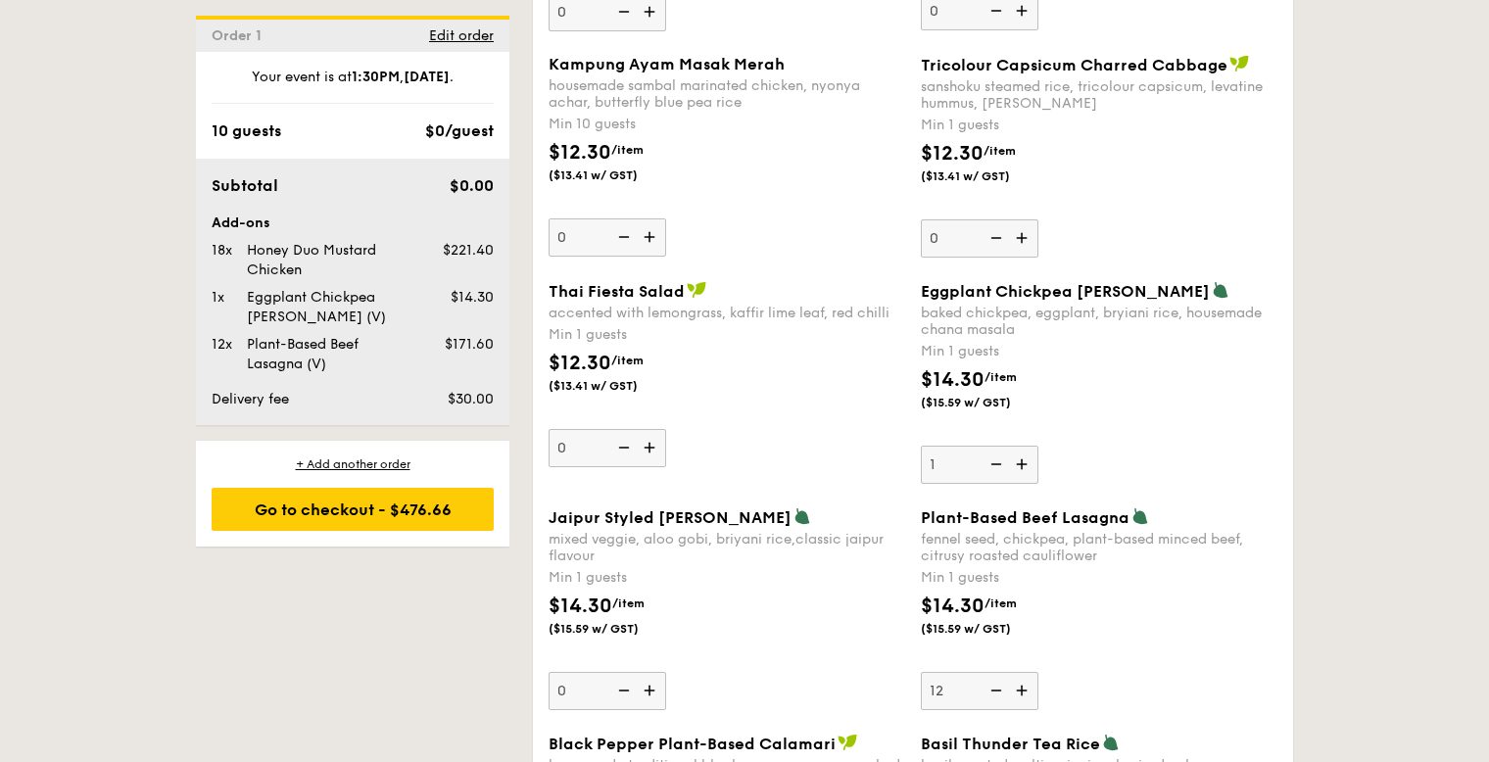
click at [990, 463] on img at bounding box center [994, 464] width 29 height 37
click at [990, 463] on input "1" at bounding box center [980, 465] width 118 height 38
type input "0"
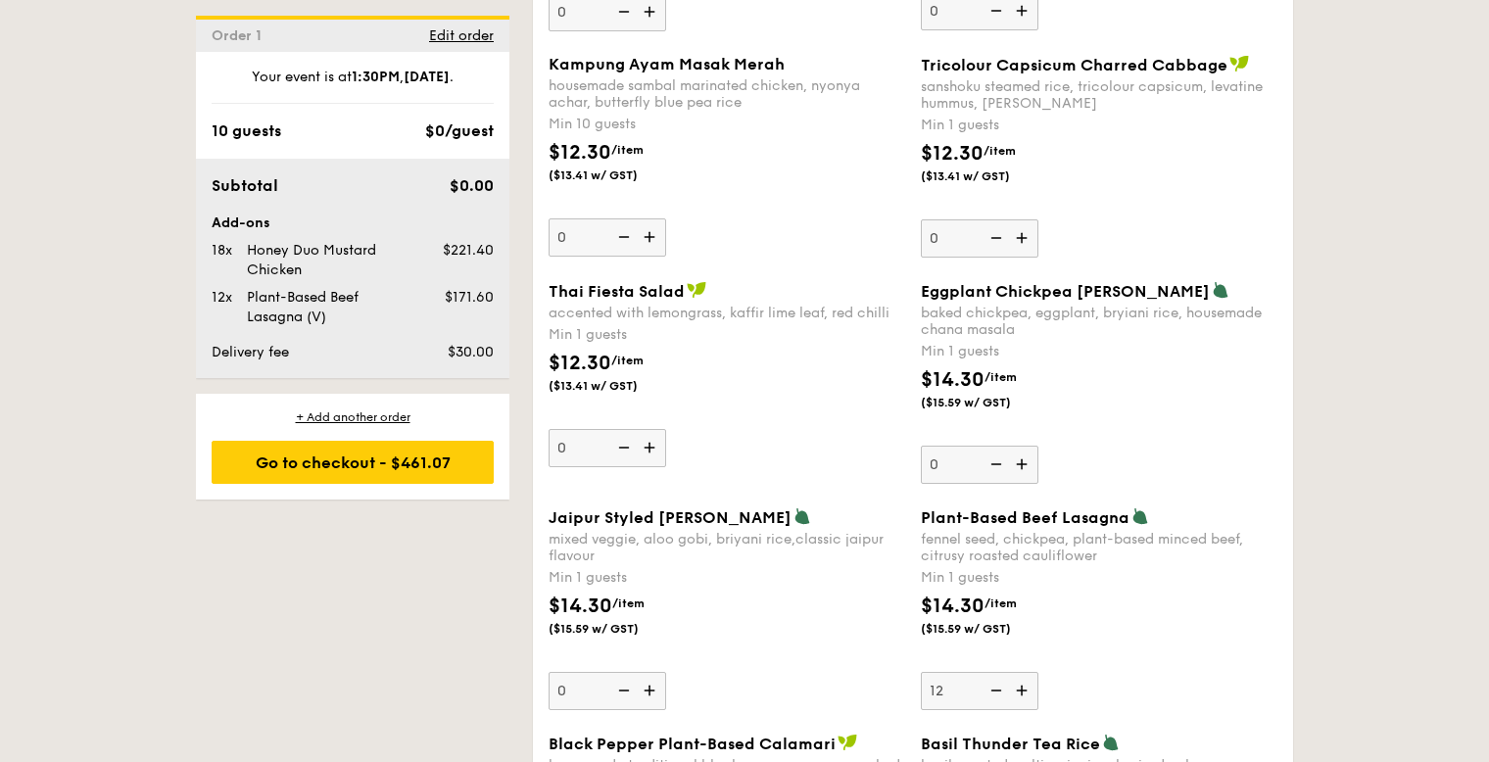
click at [1129, 418] on div "$14.30 /item ($15.59 w/ GST)" at bounding box center [1099, 399] width 372 height 69
click at [1038, 446] on input "0" at bounding box center [980, 465] width 118 height 38
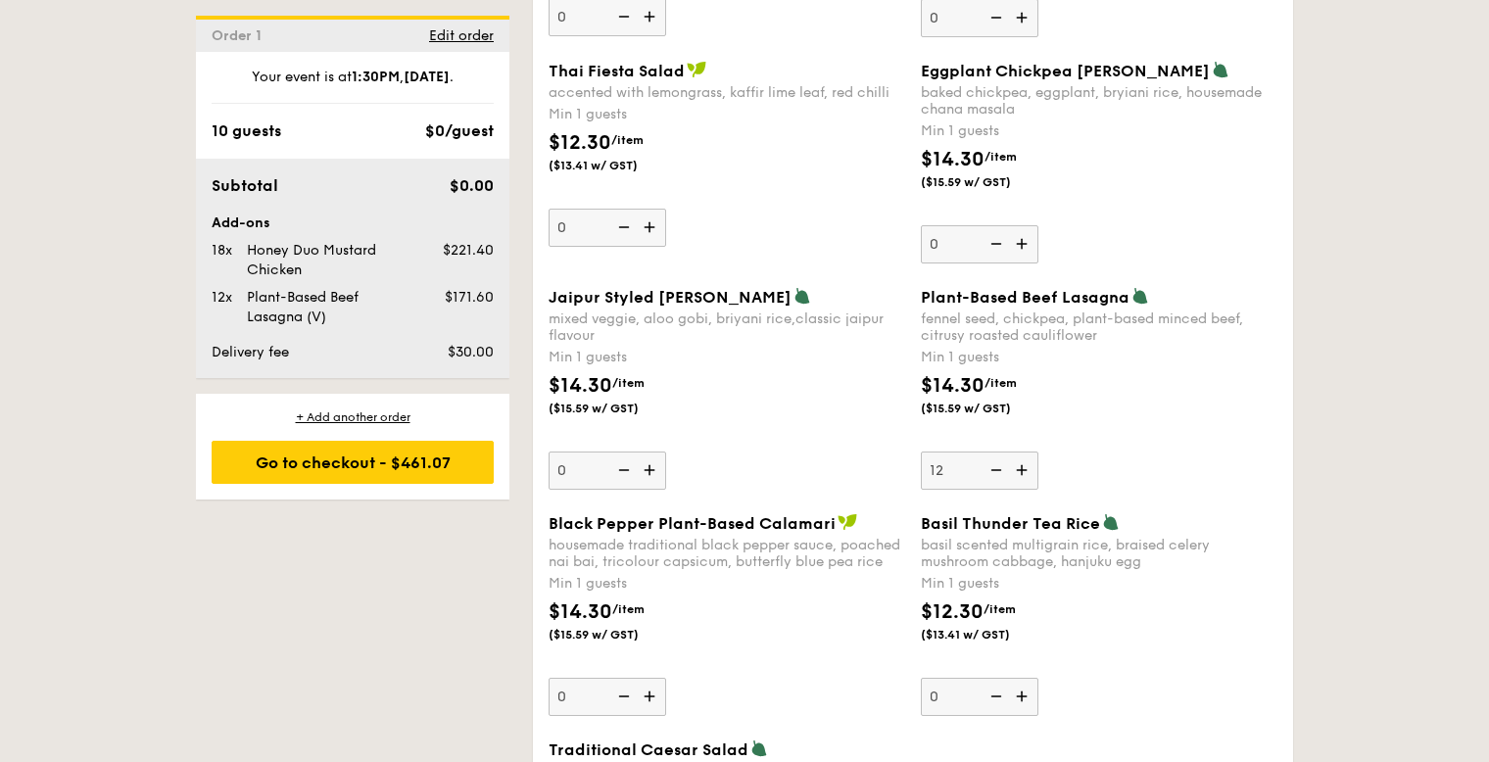
scroll to position [1989, 0]
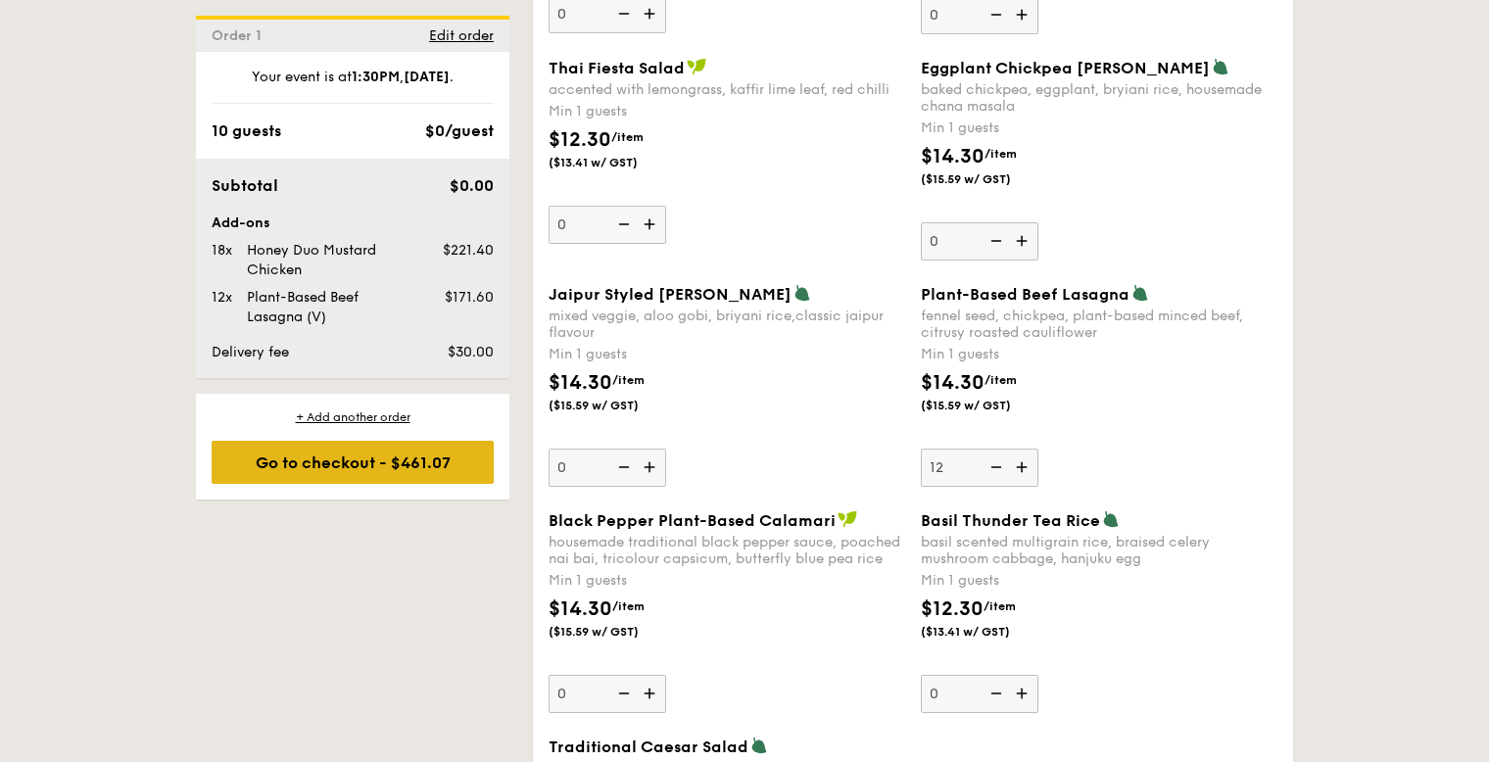
click at [390, 452] on div "Go to checkout - $461.07" at bounding box center [353, 462] width 282 height 43
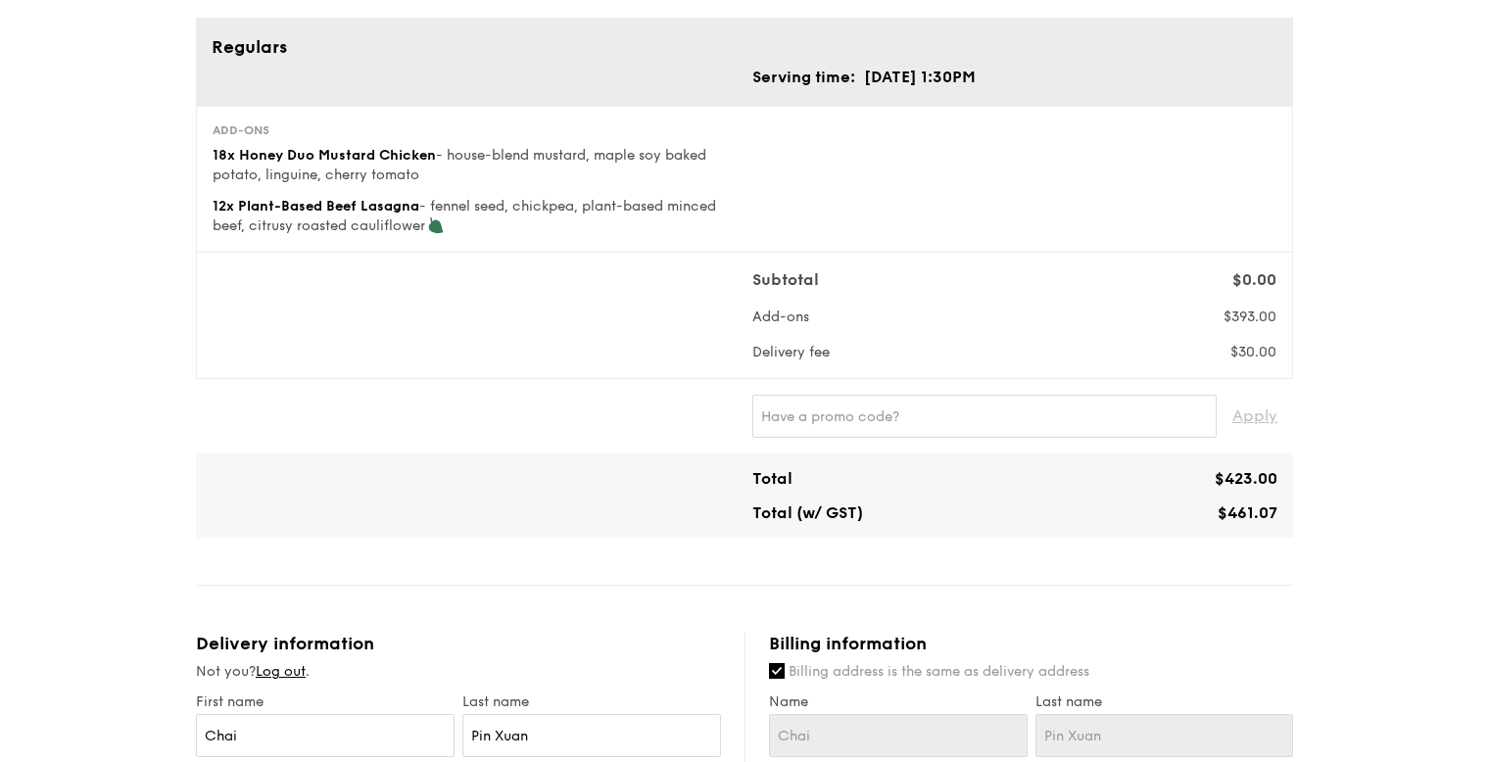
scroll to position [255, 0]
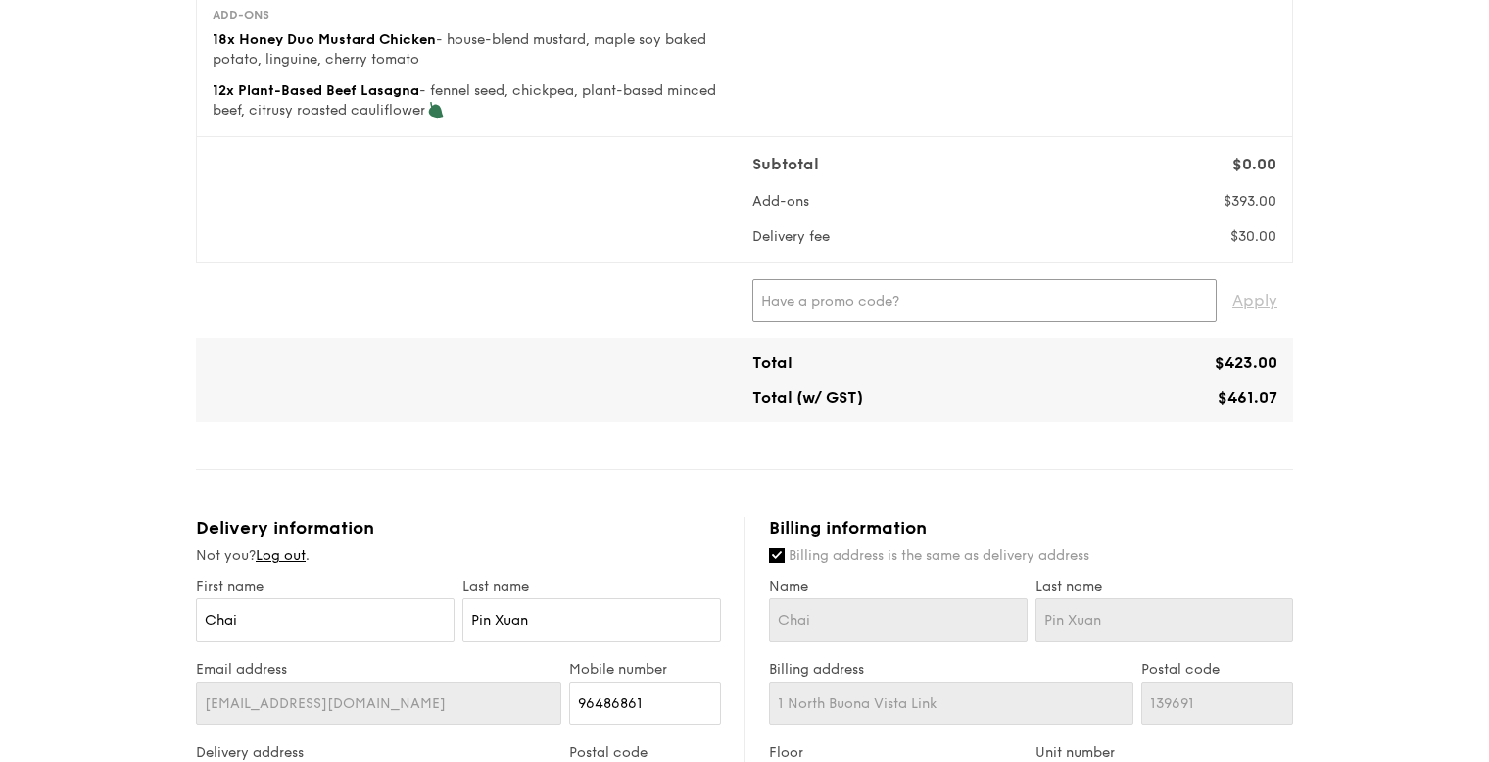
click at [927, 305] on input "text" at bounding box center [984, 300] width 464 height 43
click at [1258, 305] on span "Apply" at bounding box center [1254, 300] width 45 height 43
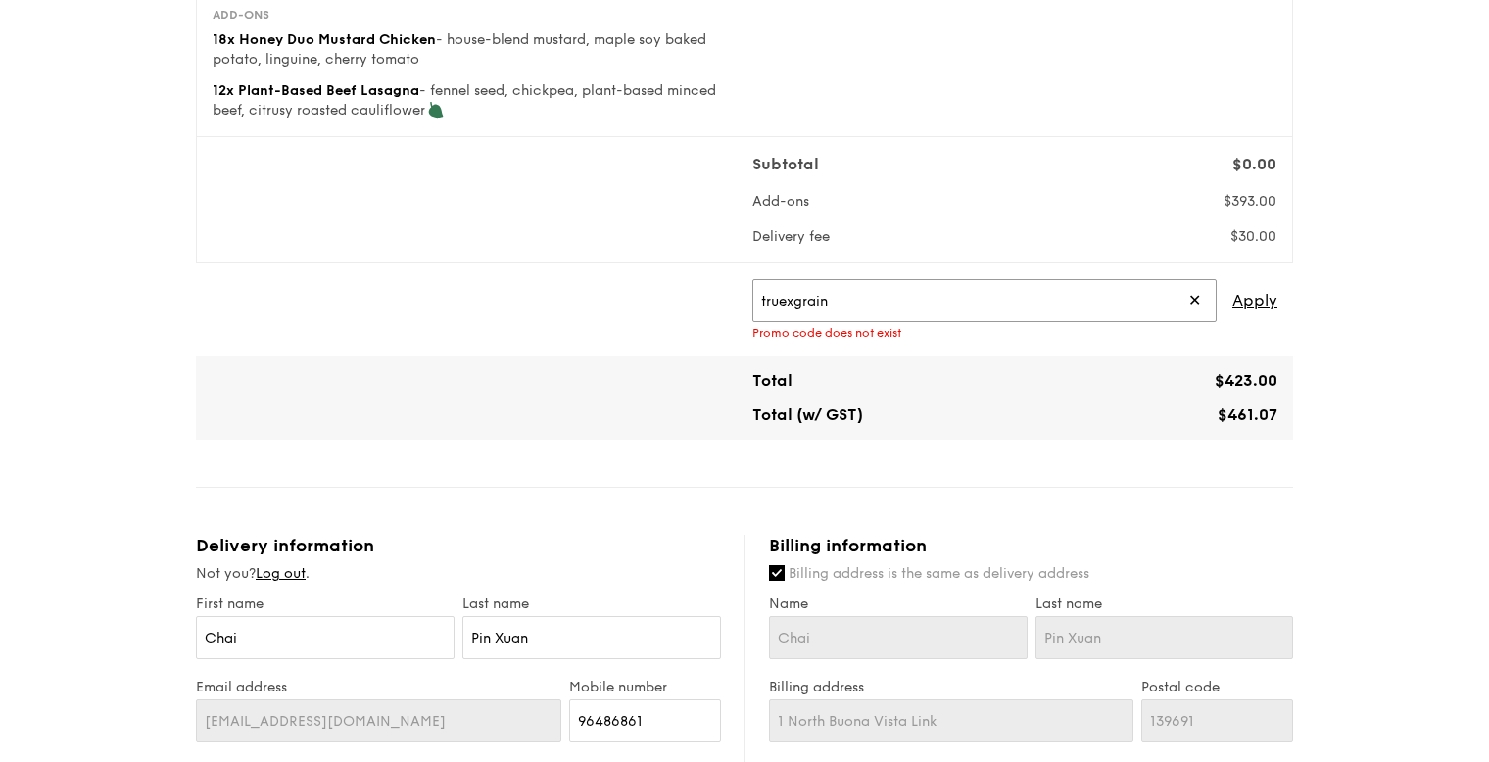
drag, startPoint x: 842, startPoint y: 297, endPoint x: 561, endPoint y: 265, distance: 282.9
click at [561, 265] on div "truexgrain ✕ Apply Promo code does not exist" at bounding box center [744, 310] width 1097 height 92
click at [1270, 304] on span "Apply" at bounding box center [1254, 300] width 45 height 43
click at [1242, 299] on span "Apply" at bounding box center [1254, 300] width 45 height 43
drag, startPoint x: 944, startPoint y: 311, endPoint x: 709, endPoint y: 289, distance: 236.1
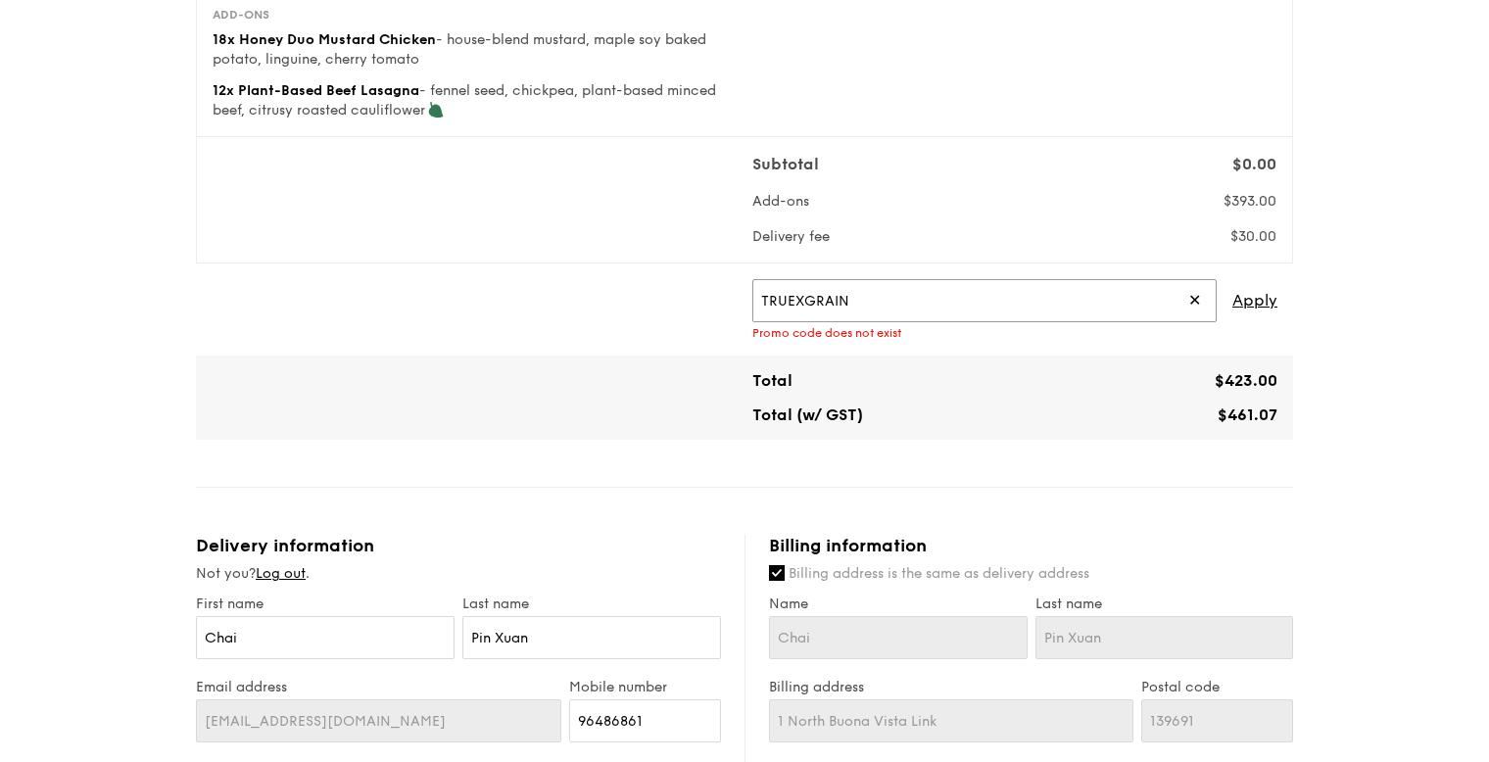
click at [709, 289] on div "TRUEXGRAIN ✕ Apply Promo code does not exist" at bounding box center [745, 309] width 1082 height 61
paste input "GENECO16CA"
type input "GENECO16CA"
click at [1256, 306] on span "Apply" at bounding box center [1254, 300] width 45 height 43
click at [1198, 302] on span "✕" at bounding box center [1194, 300] width 13 height 43
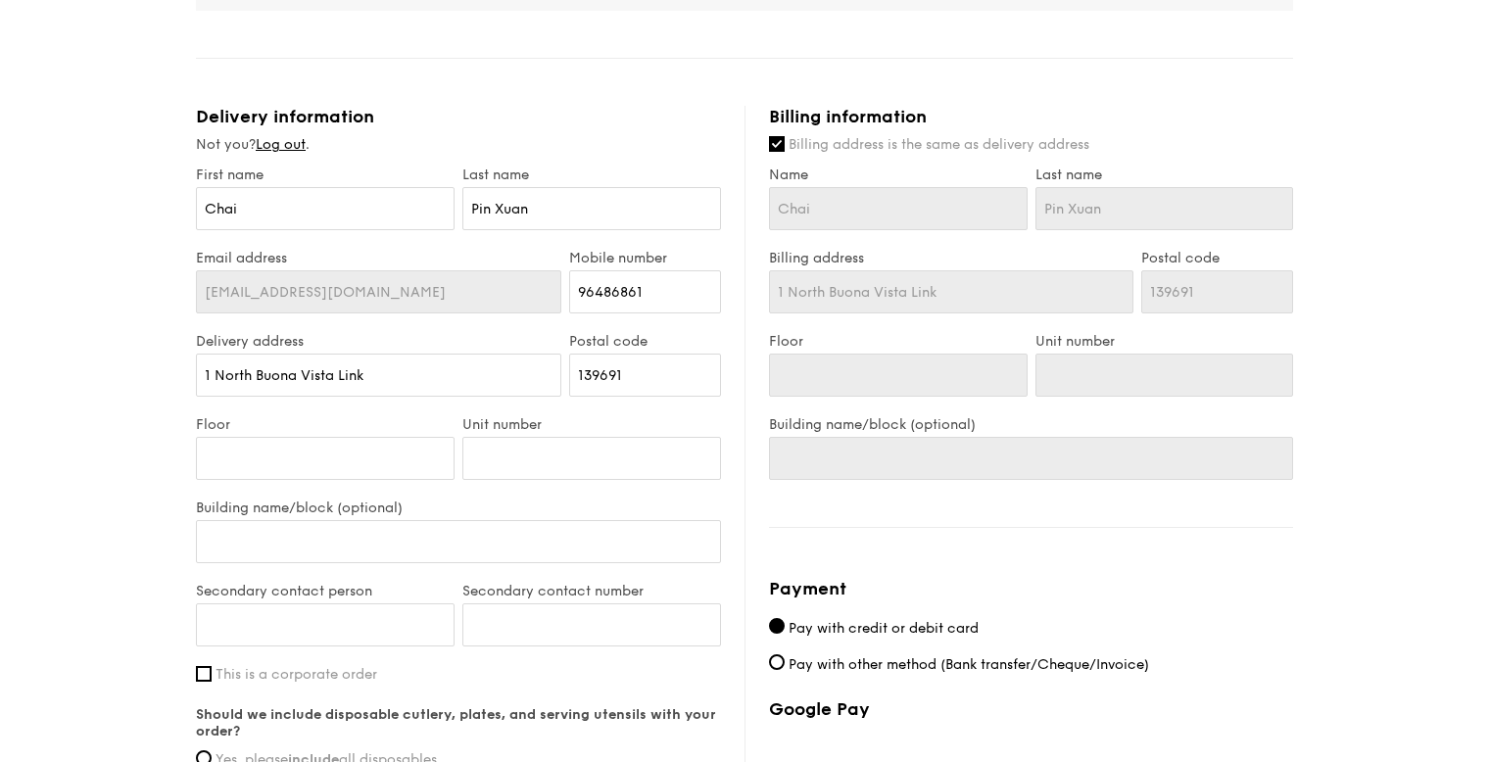
scroll to position [670, 0]
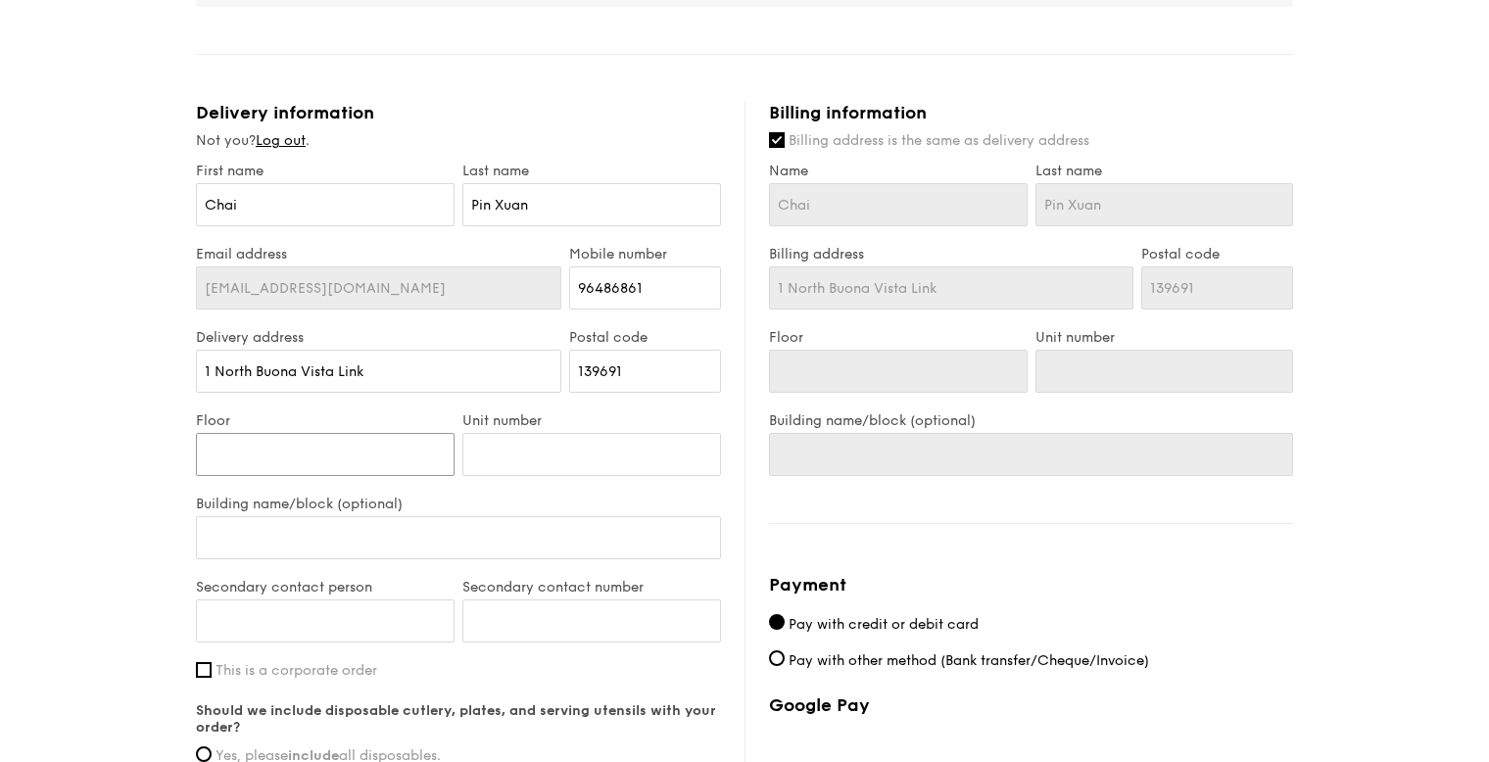
click at [278, 457] on input "Floor" at bounding box center [325, 454] width 259 height 43
type input "1"
type input "11"
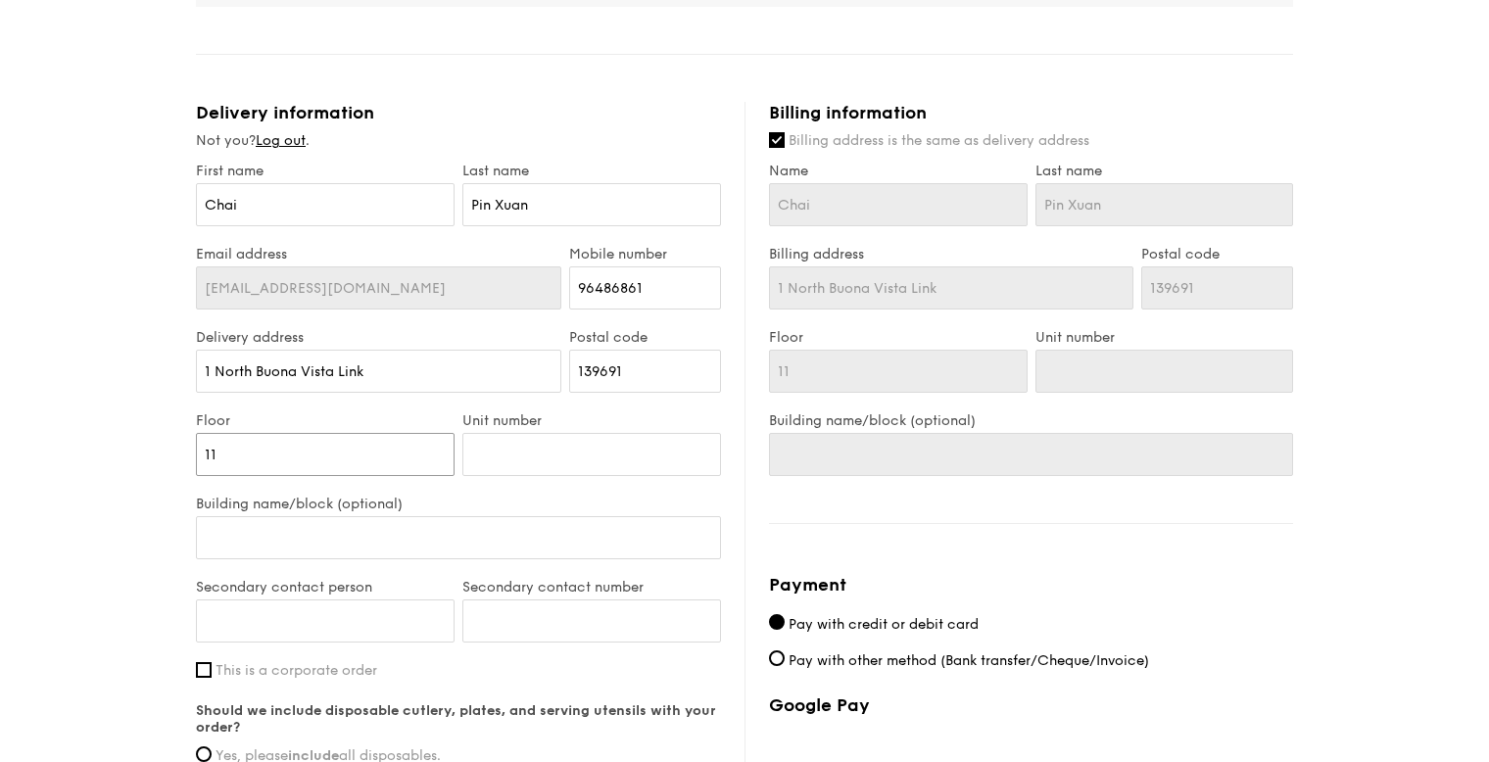
type input "11"
click at [529, 443] on input "Unit number" at bounding box center [591, 454] width 259 height 43
type input "0"
type input "01"
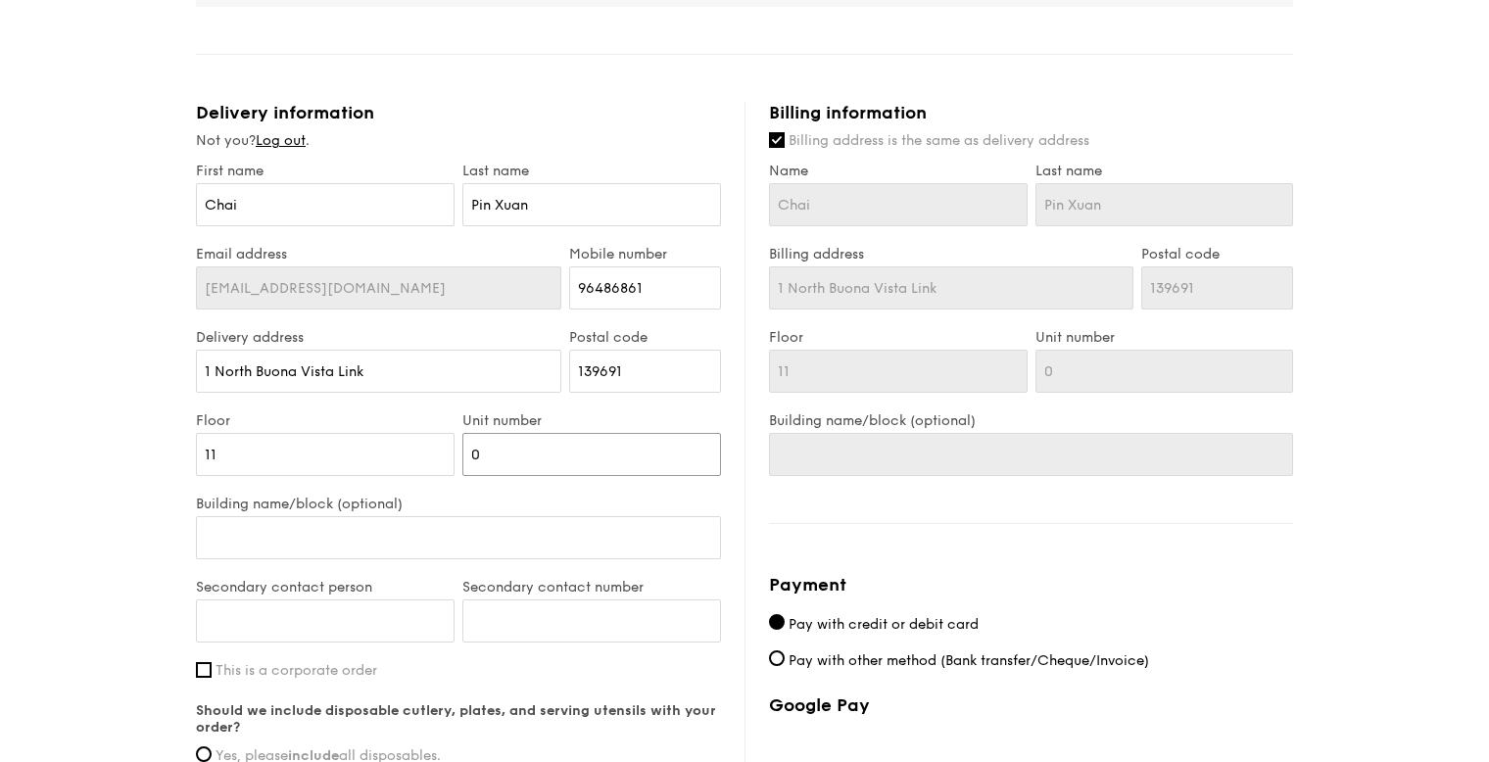
type input "01"
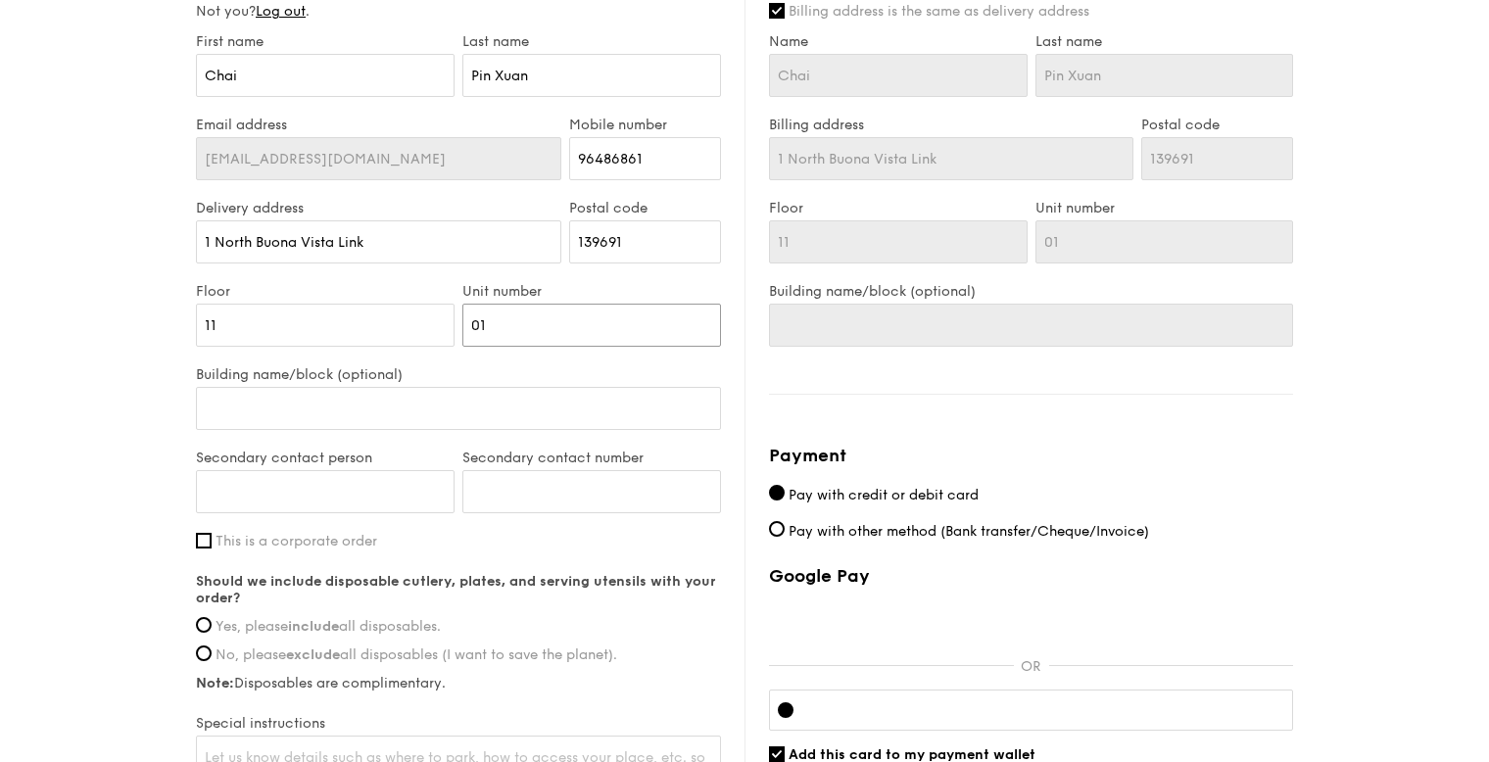
scroll to position [833, 0]
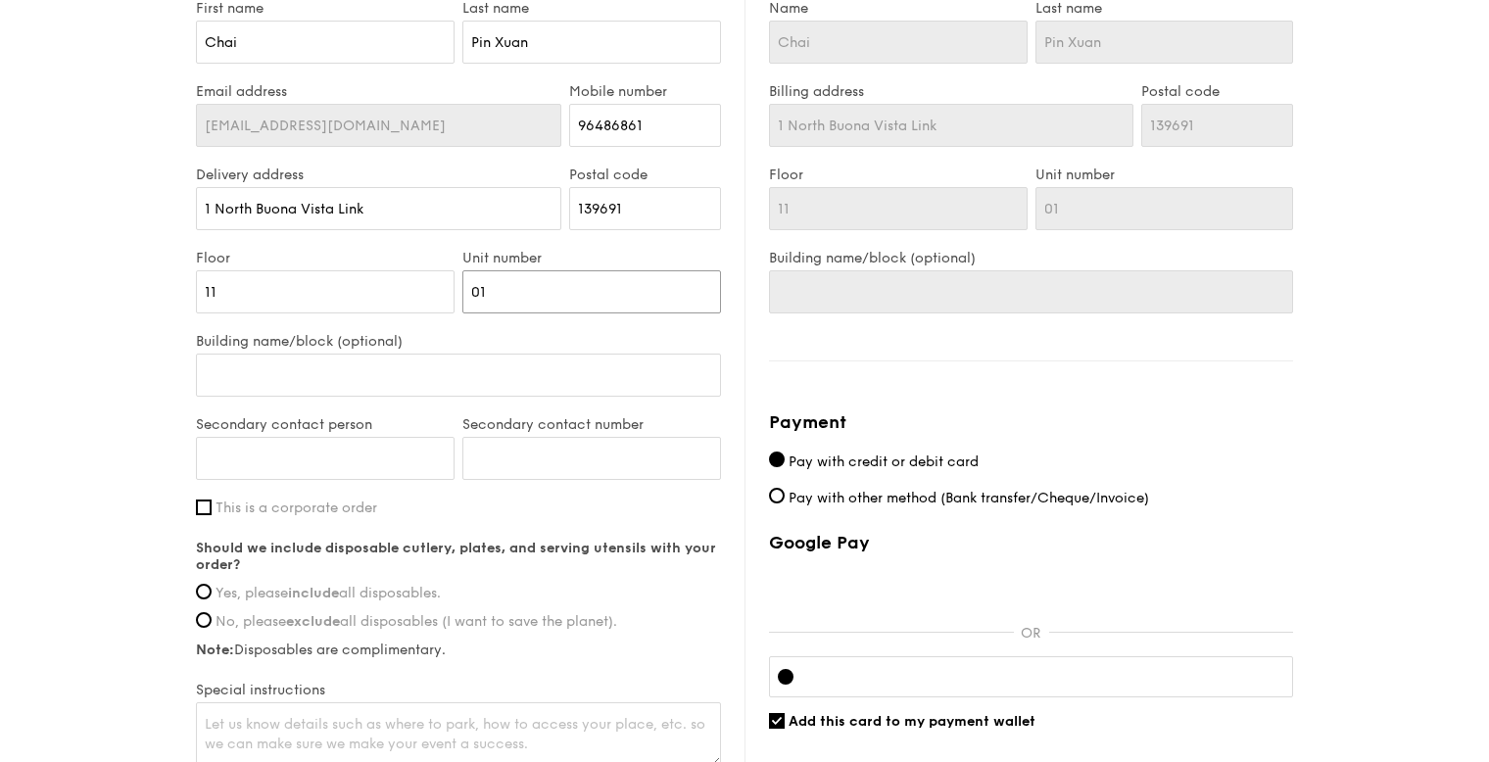
type input "01"
click at [471, 377] on input "Building name/block (optional)" at bounding box center [458, 375] width 525 height 43
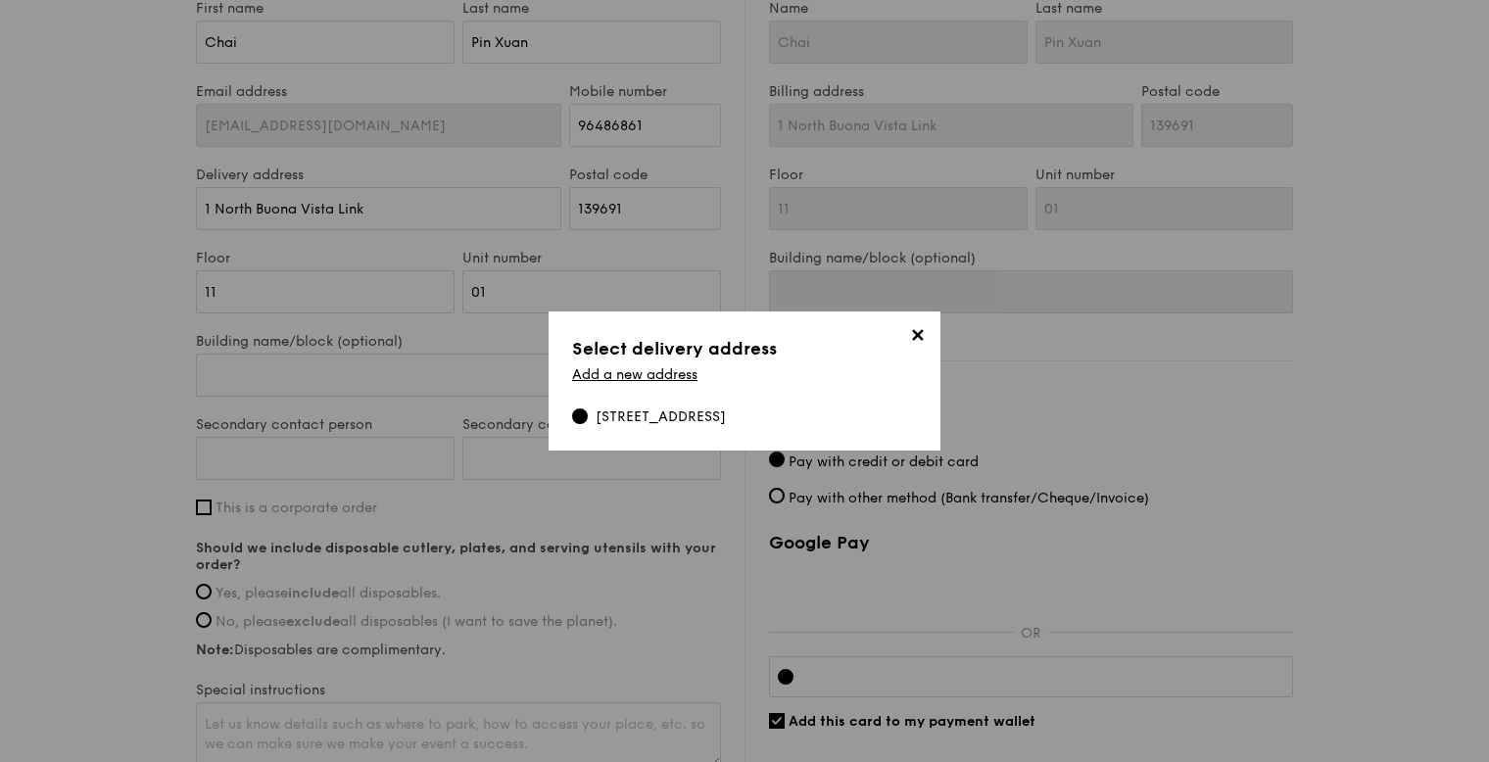
click at [913, 336] on span "✕" at bounding box center [916, 338] width 27 height 27
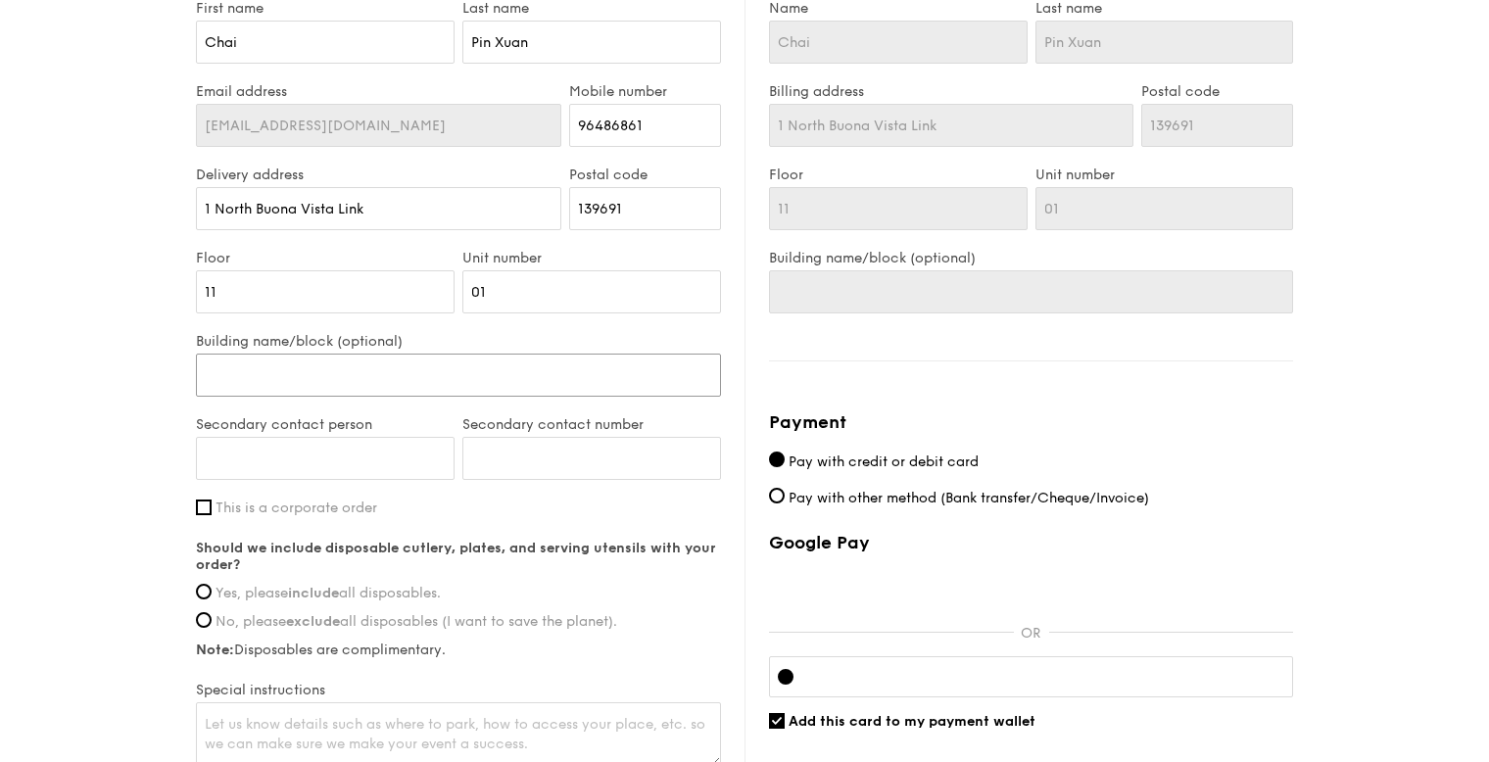
click at [581, 365] on input "Building name/block (optional)" at bounding box center [458, 375] width 525 height 43
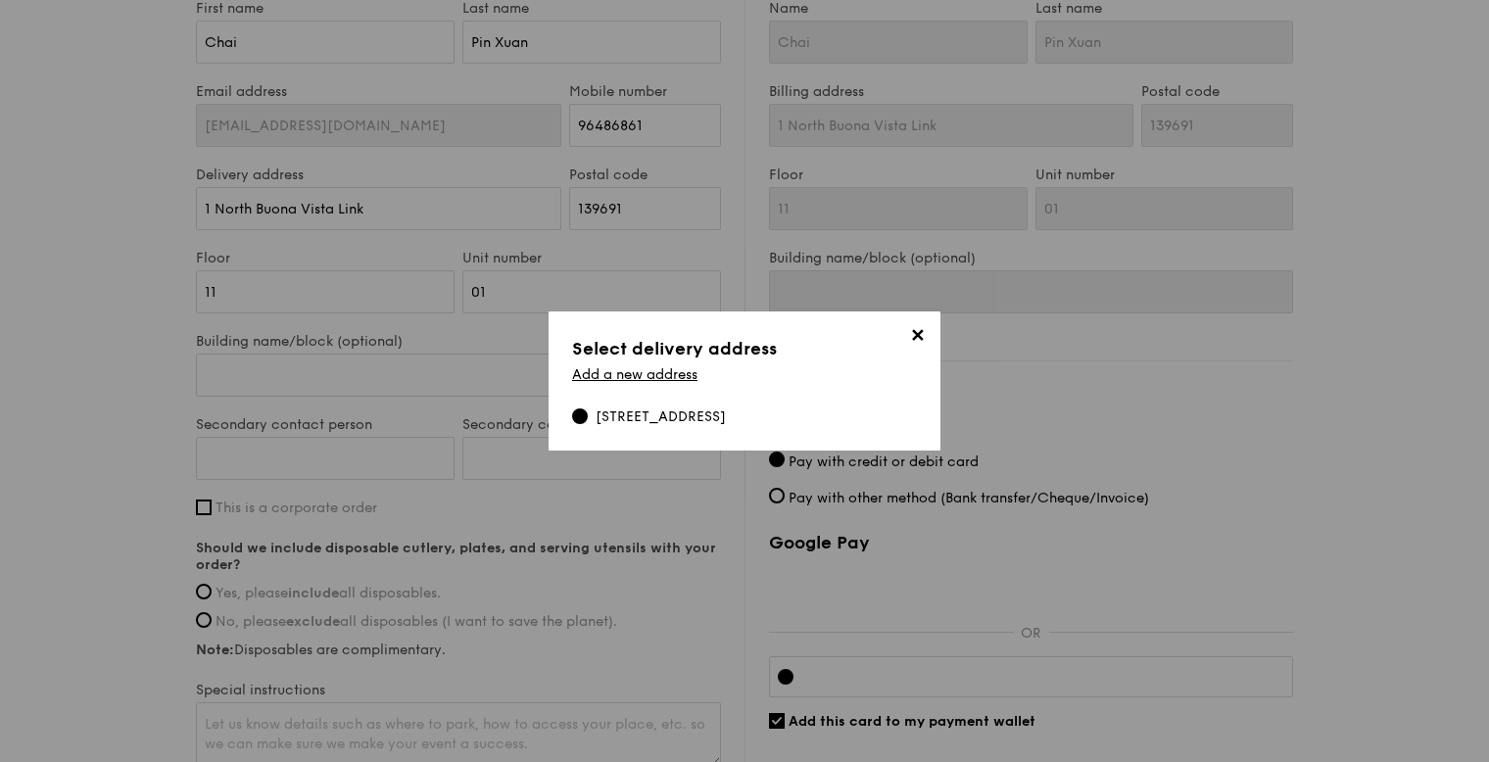
click at [619, 418] on div "[STREET_ADDRESS]" at bounding box center [661, 418] width 130 height 20
click at [588, 418] on input "[STREET_ADDRESS]" at bounding box center [580, 417] width 16 height 16
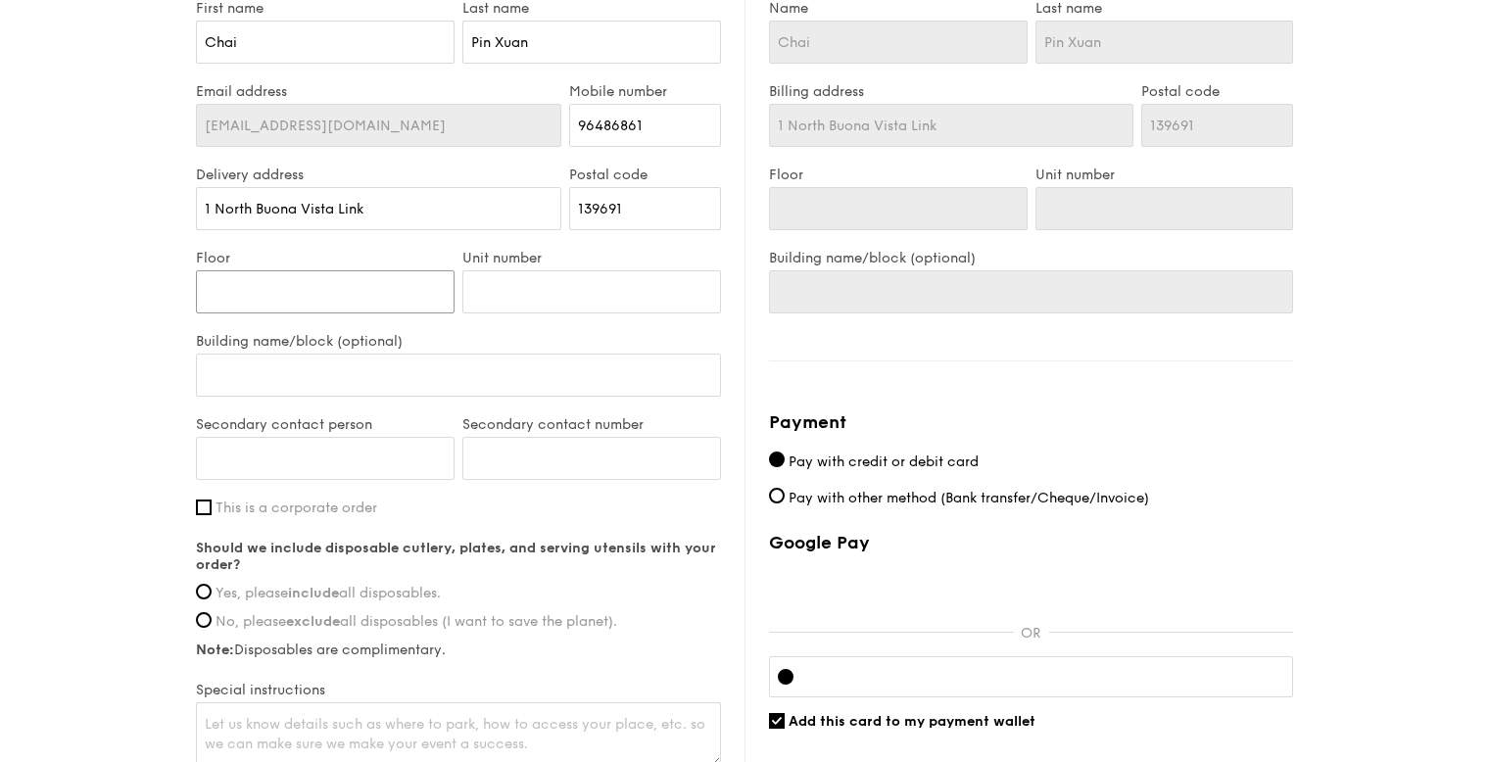
click at [375, 273] on input "Floor" at bounding box center [325, 291] width 259 height 43
type input "1"
type input "11"
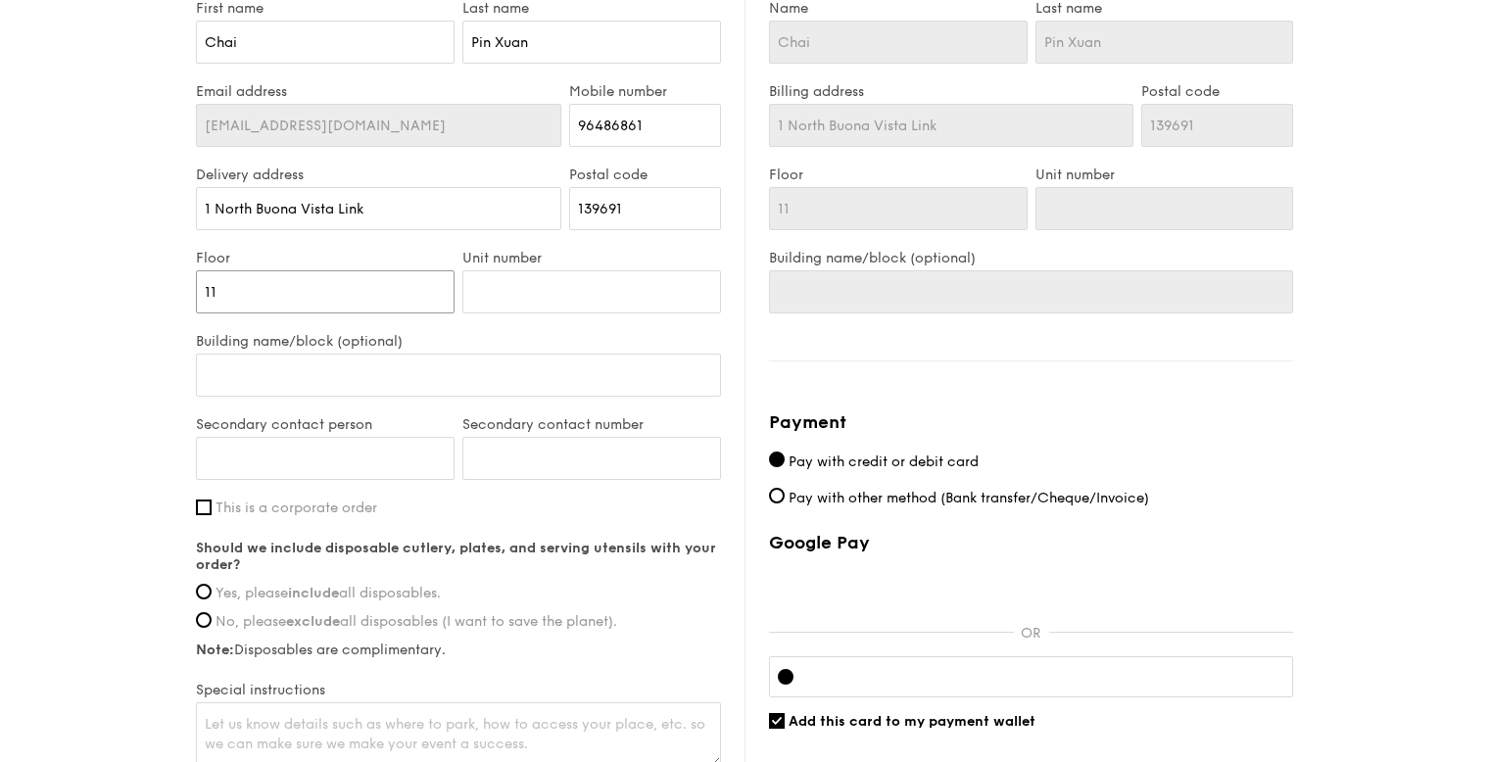
type input "11"
type input "0"
type input "01"
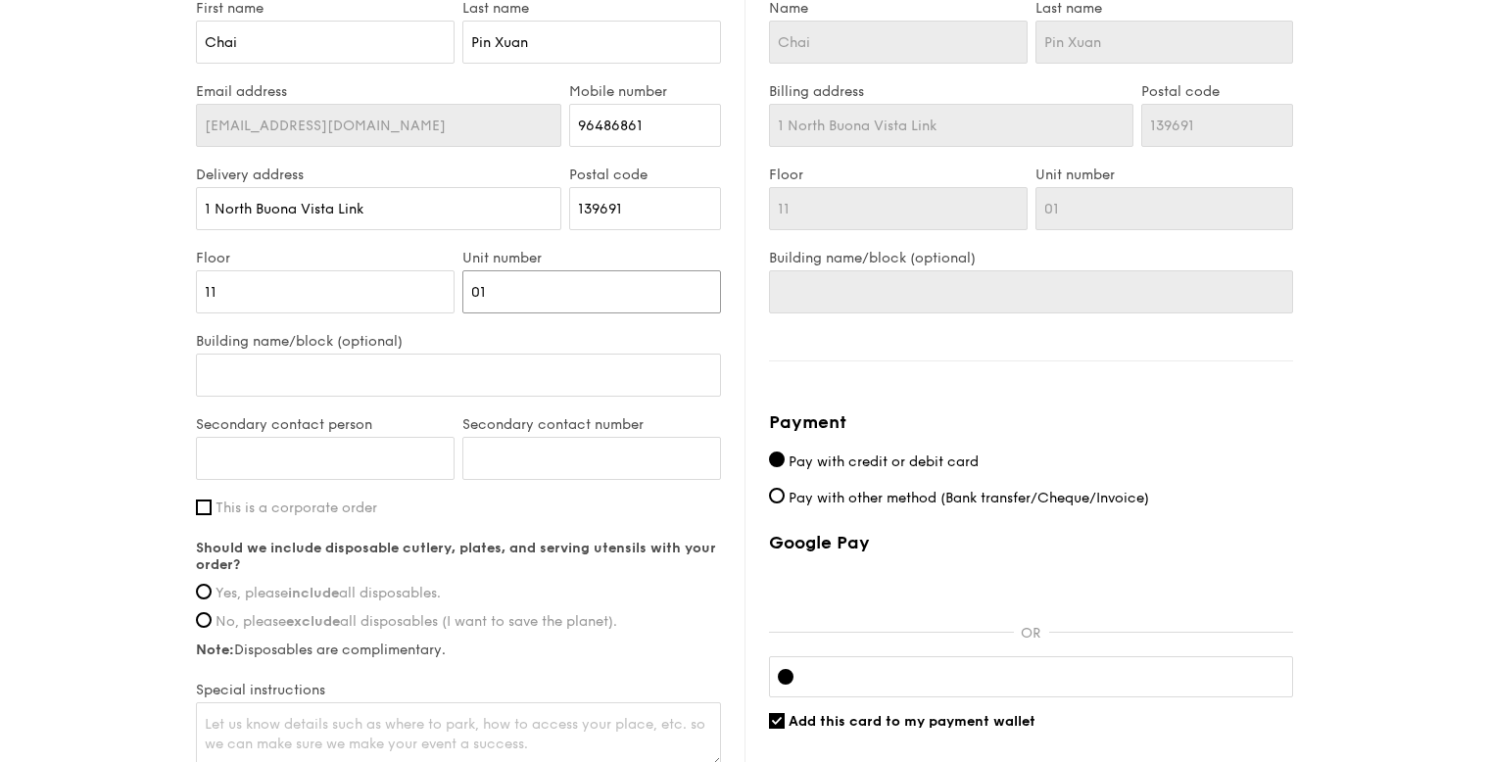
type input "01"
type input "E"
type input "El"
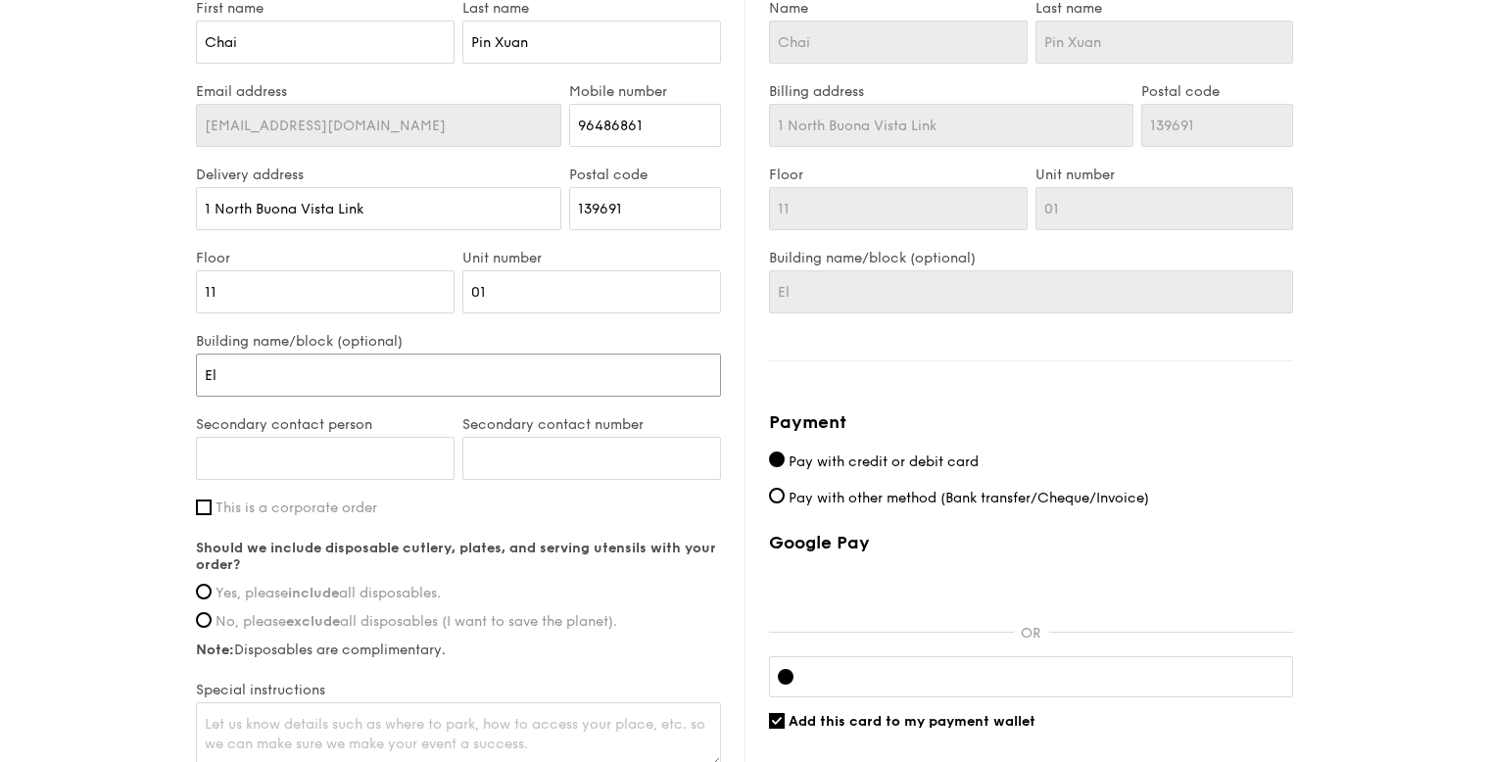
type input "Ele"
type input "Elem"
type input "Eleme"
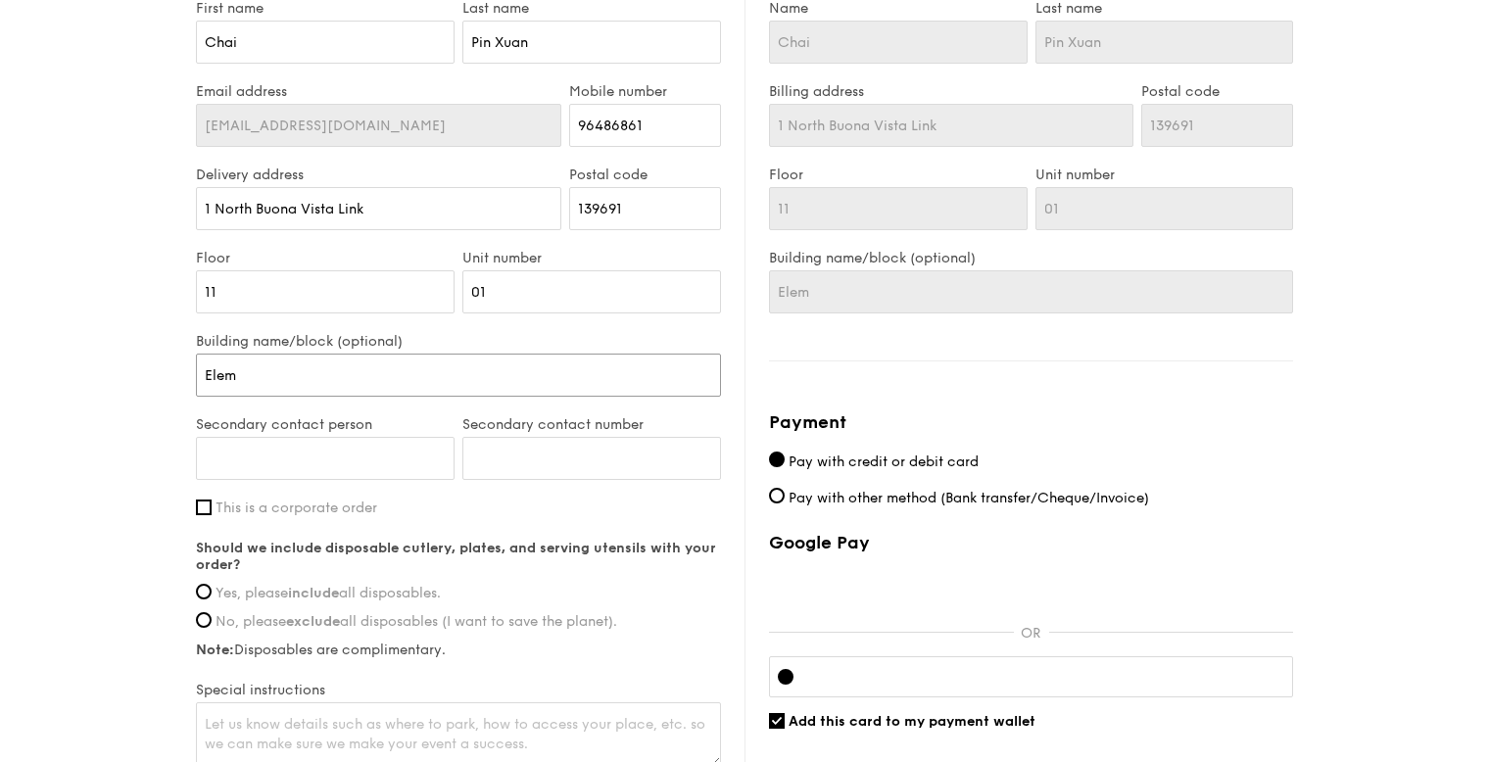
type input "Eleme"
type input "Elemen"
type input "Element"
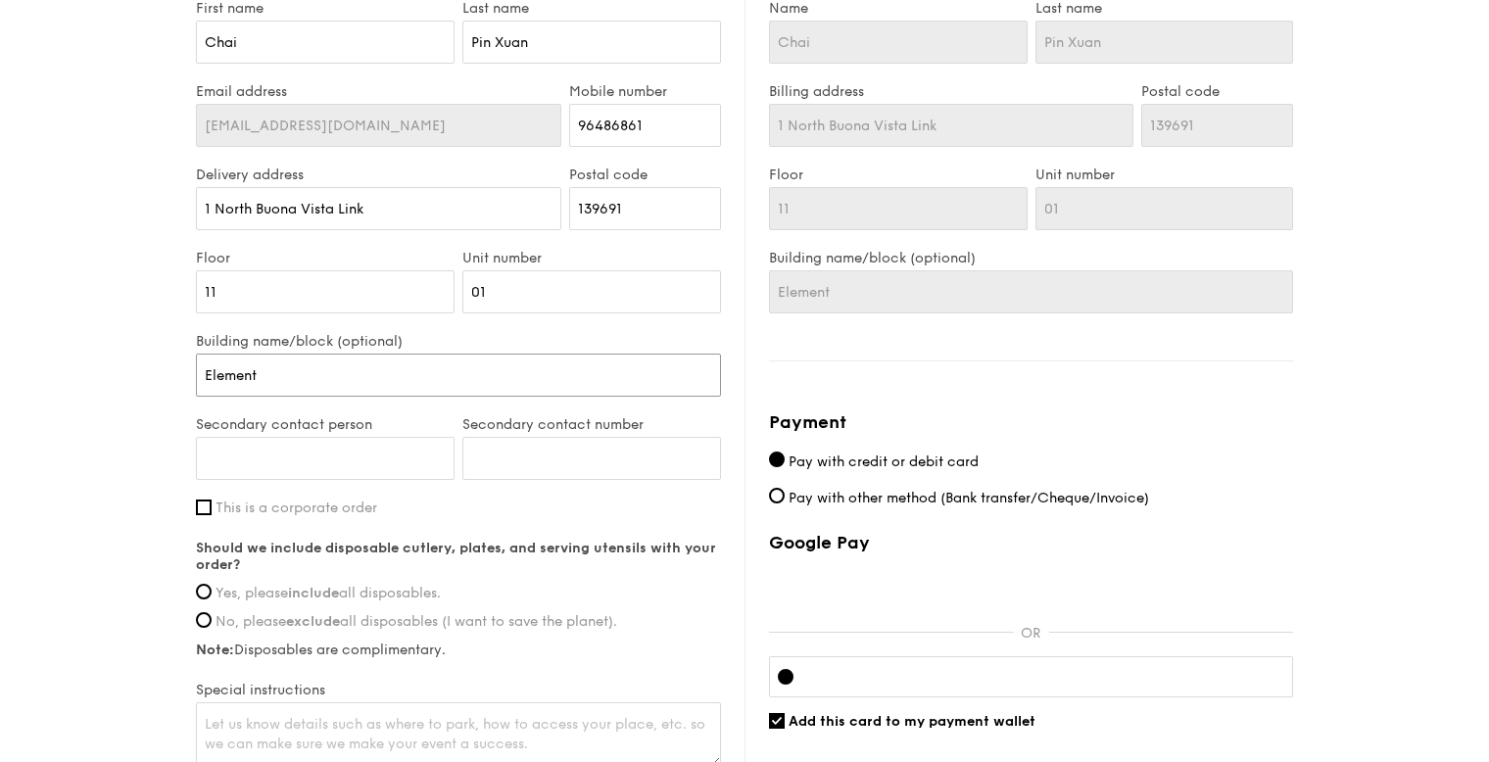
type input "Elementu"
type input "Elementum"
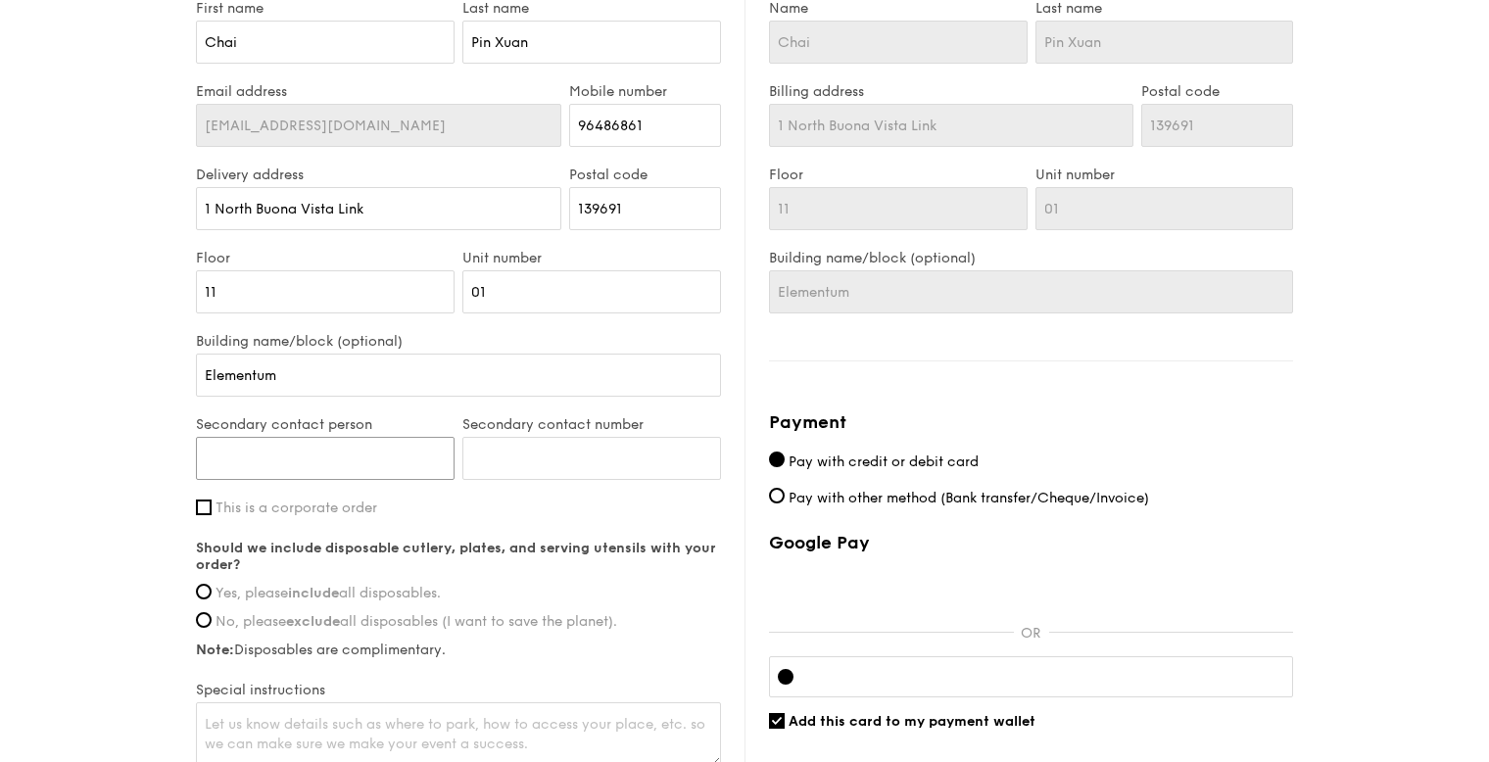
click at [333, 456] on input "Secondary contact person" at bounding box center [325, 458] width 259 height 43
type input "[PERSON_NAME]"
click at [525, 463] on input "Secondary contact number" at bounding box center [591, 458] width 259 height 43
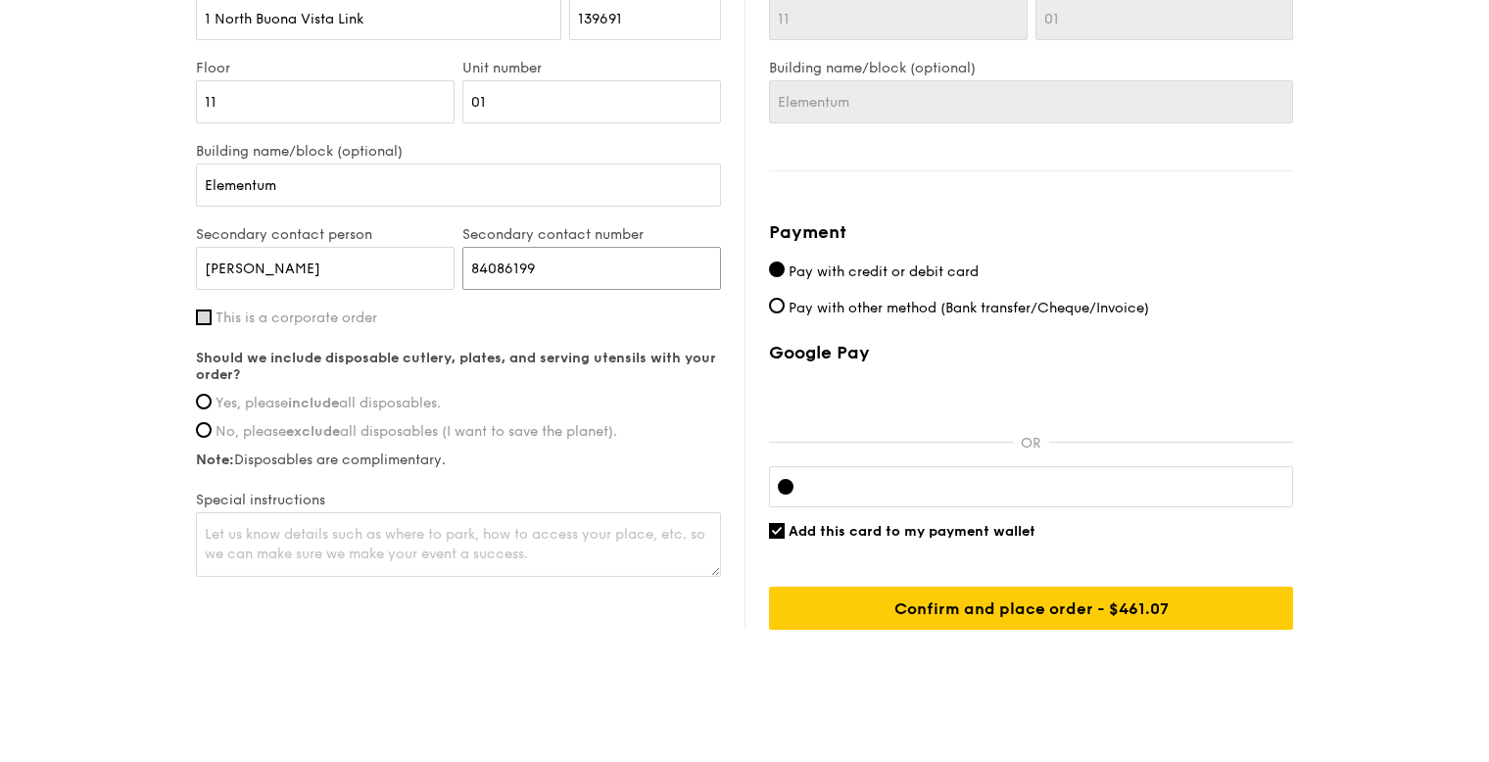
type input "84086199"
click at [210, 318] on input "This is a corporate order" at bounding box center [204, 318] width 16 height 16
checkbox input "true"
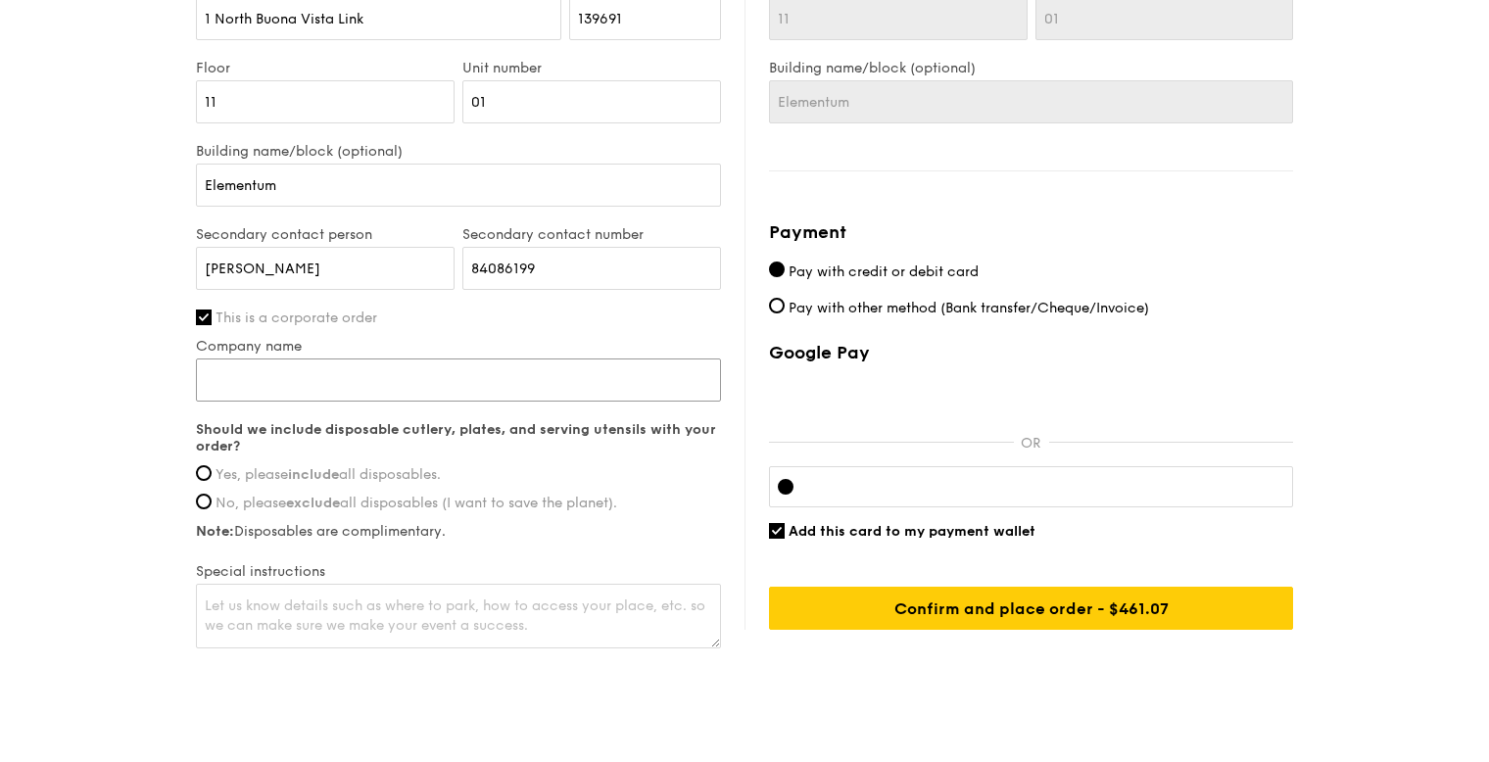
click at [251, 383] on input "Company name" at bounding box center [458, 380] width 525 height 43
type input "MOH Holdings"
click at [270, 479] on span "Yes, please include all disposables." at bounding box center [328, 474] width 225 height 17
click at [212, 479] on input "Yes, please include all disposables." at bounding box center [204, 473] width 16 height 16
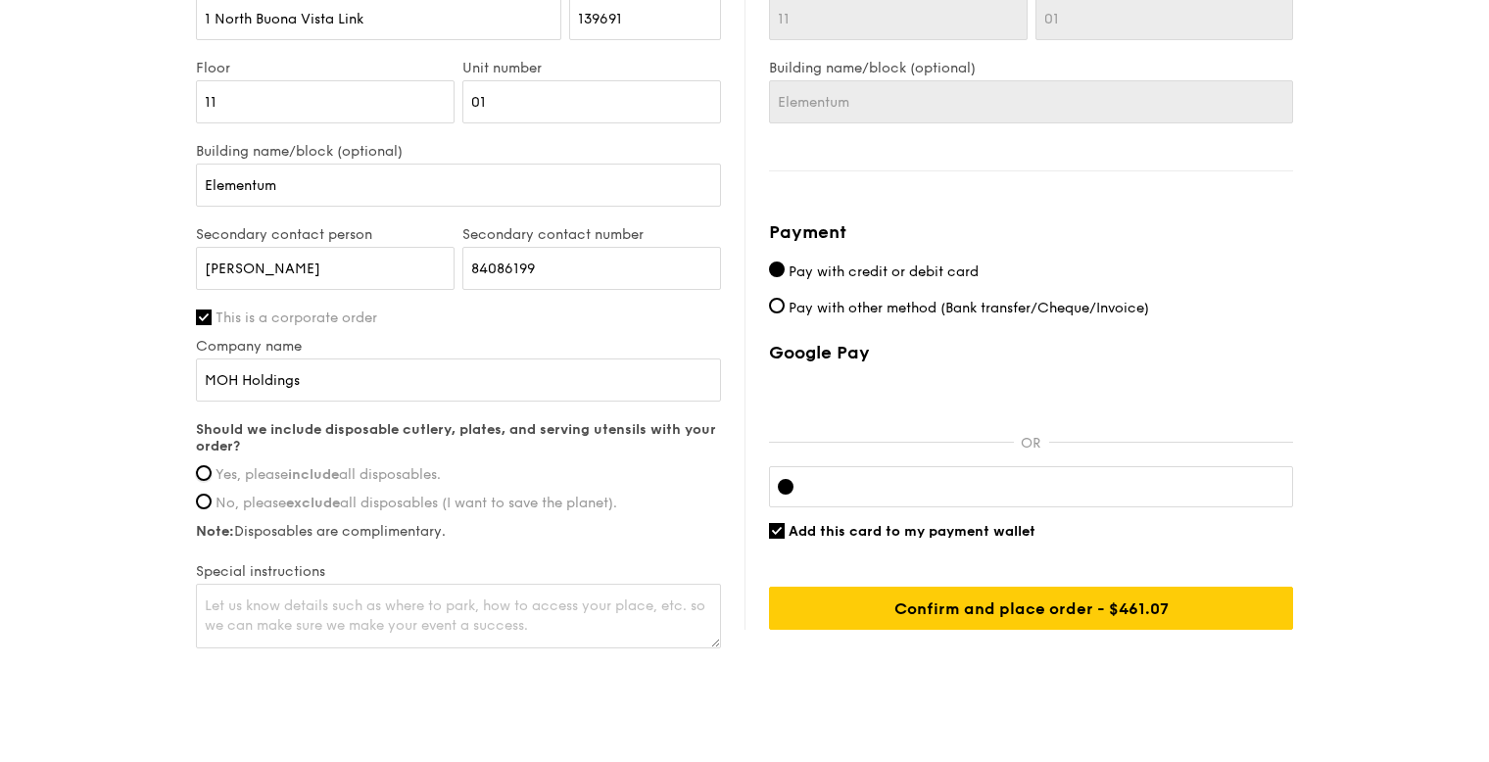
radio input "true"
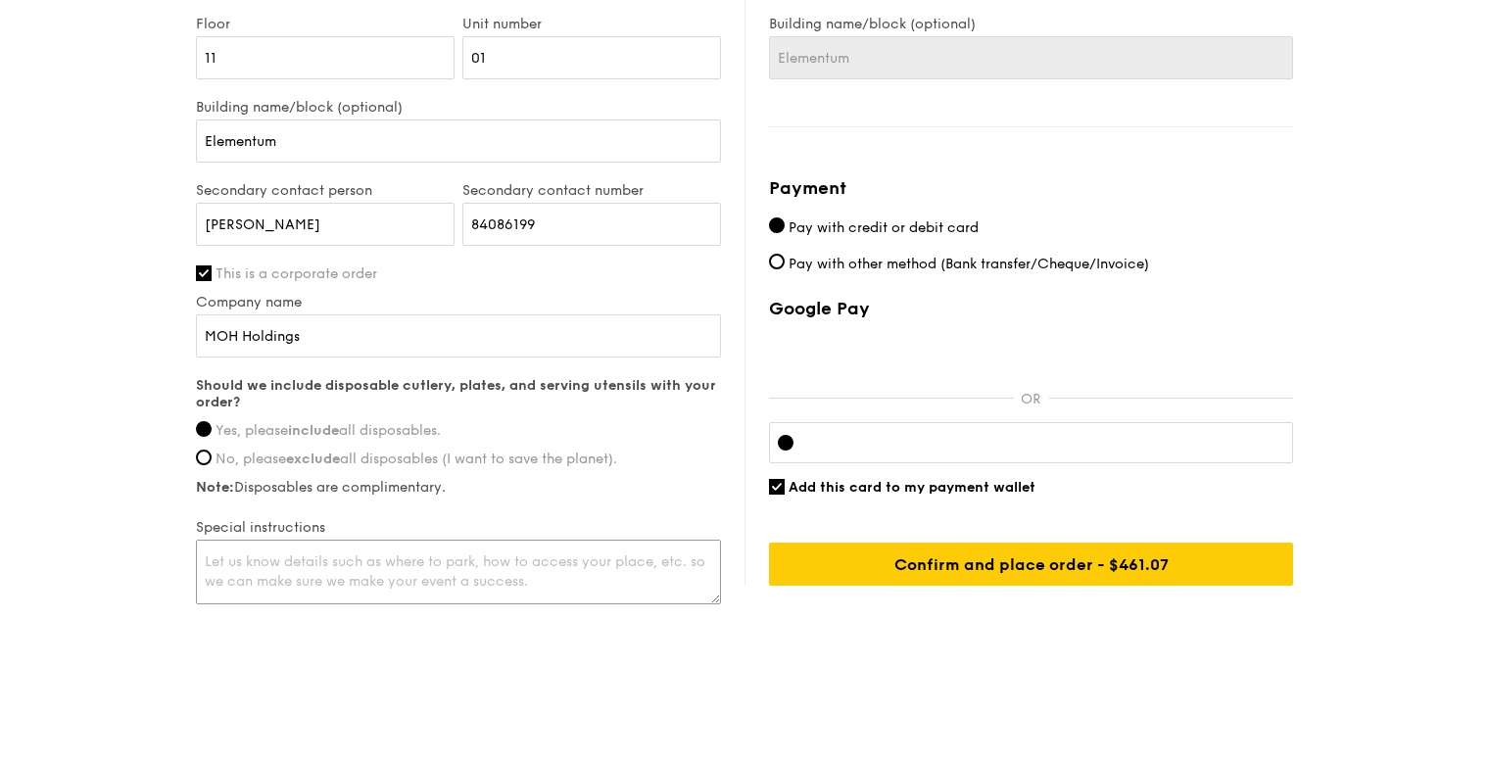
click at [361, 554] on textarea at bounding box center [458, 572] width 525 height 65
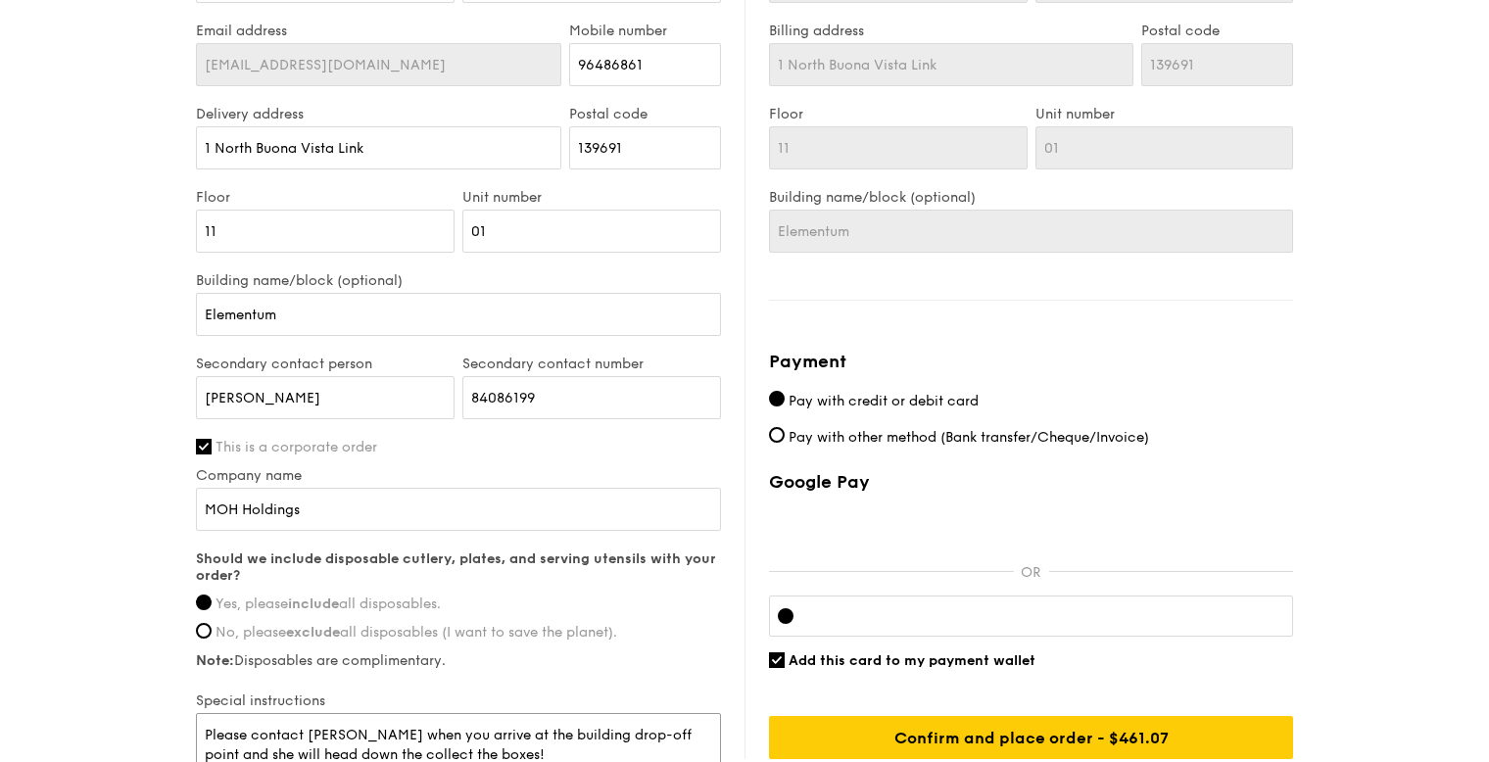
scroll to position [1086, 0]
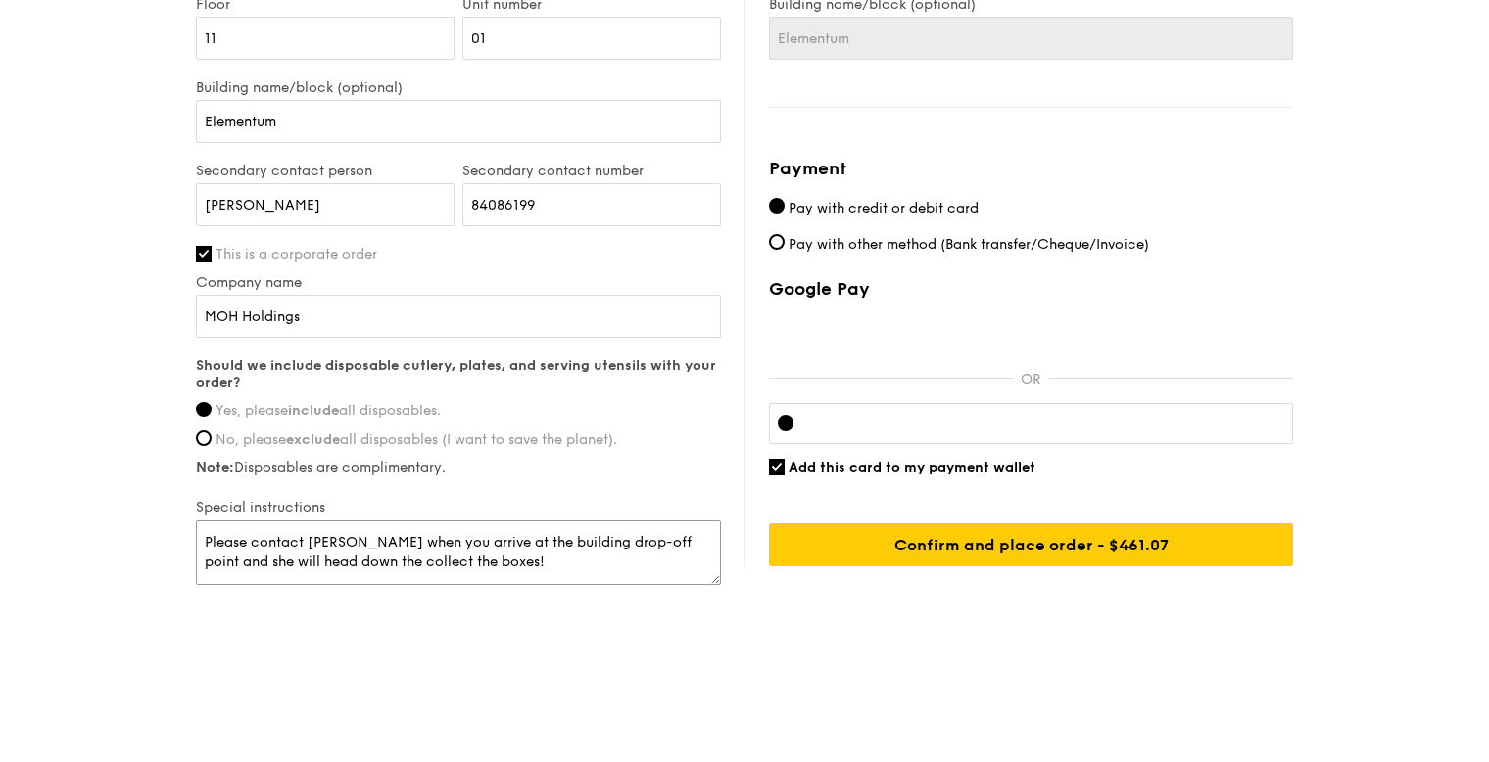
type textarea "Please contact [PERSON_NAME] when you arrive at the building drop-off point and…"
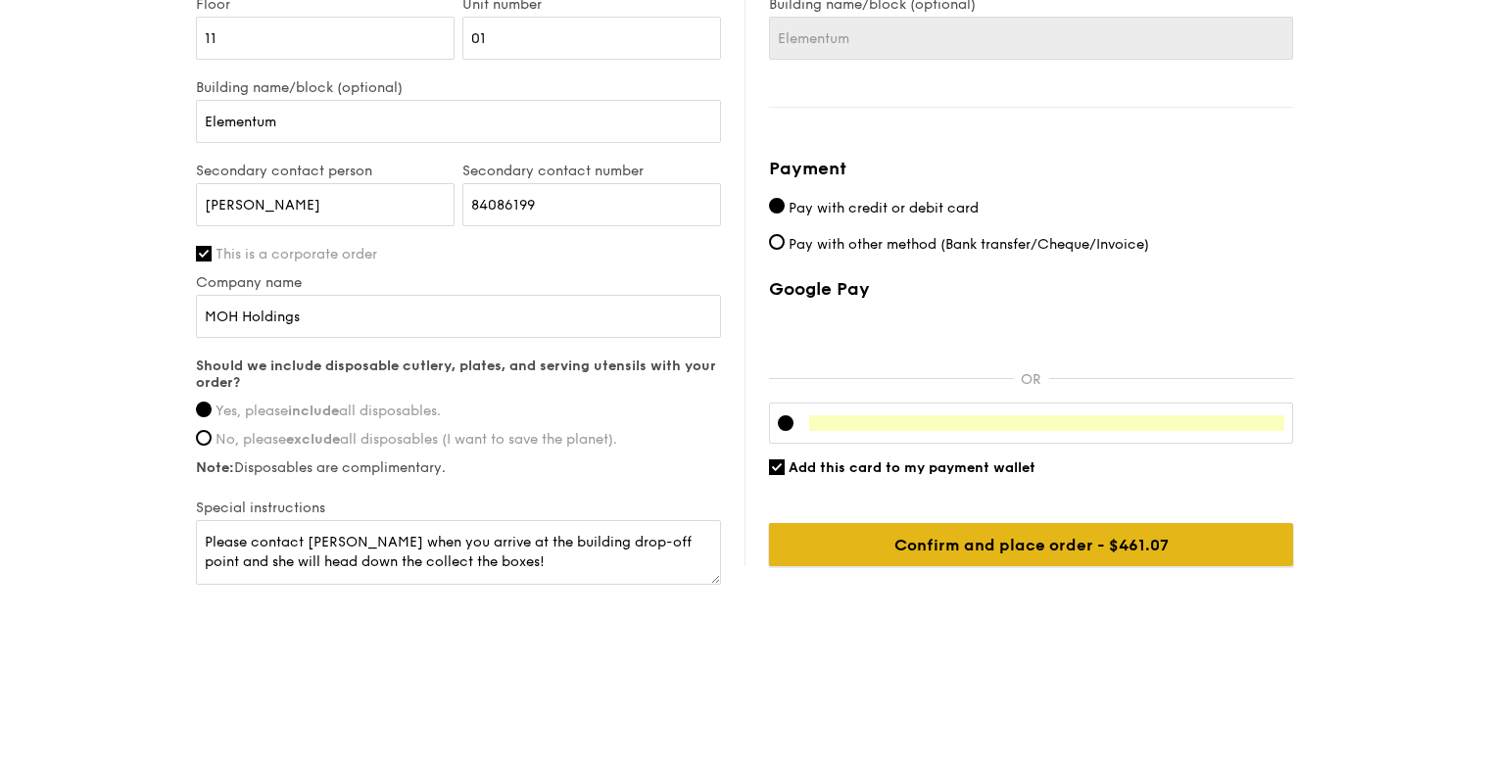
click at [1079, 547] on input "Confirm and place order - $461.07" at bounding box center [1031, 544] width 524 height 43
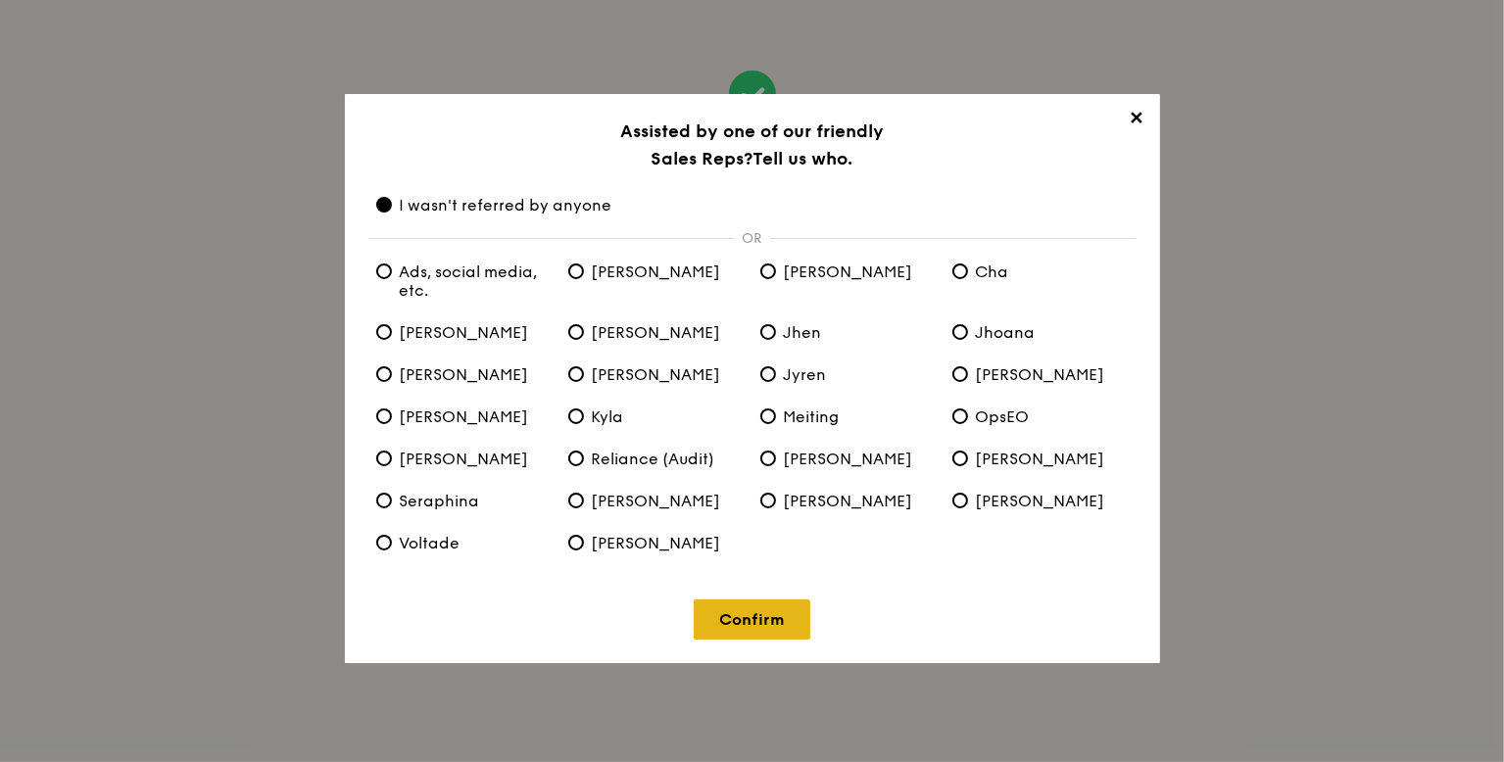
click at [752, 612] on link "Confirm" at bounding box center [752, 620] width 117 height 40
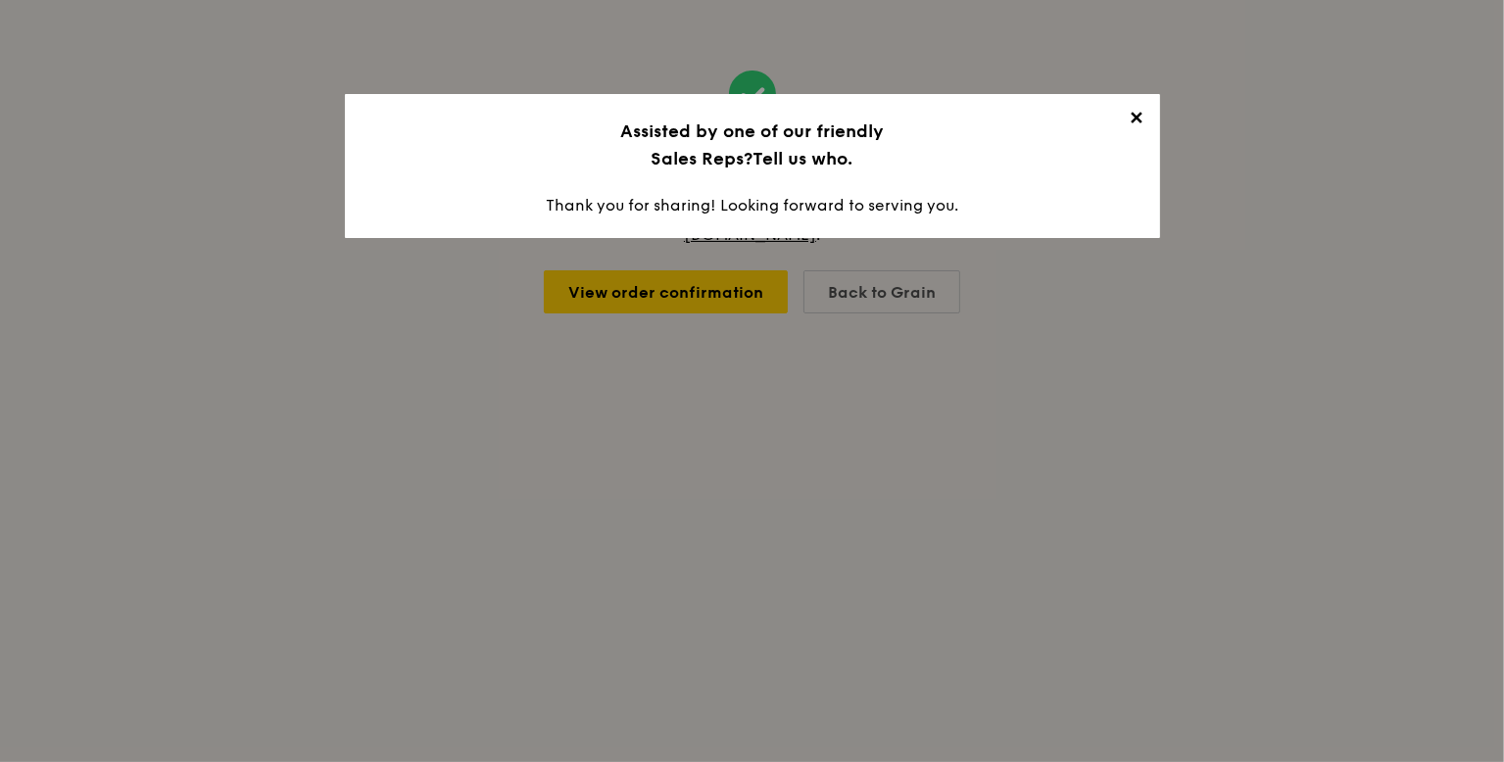
click at [1142, 120] on span "✕" at bounding box center [1136, 121] width 27 height 27
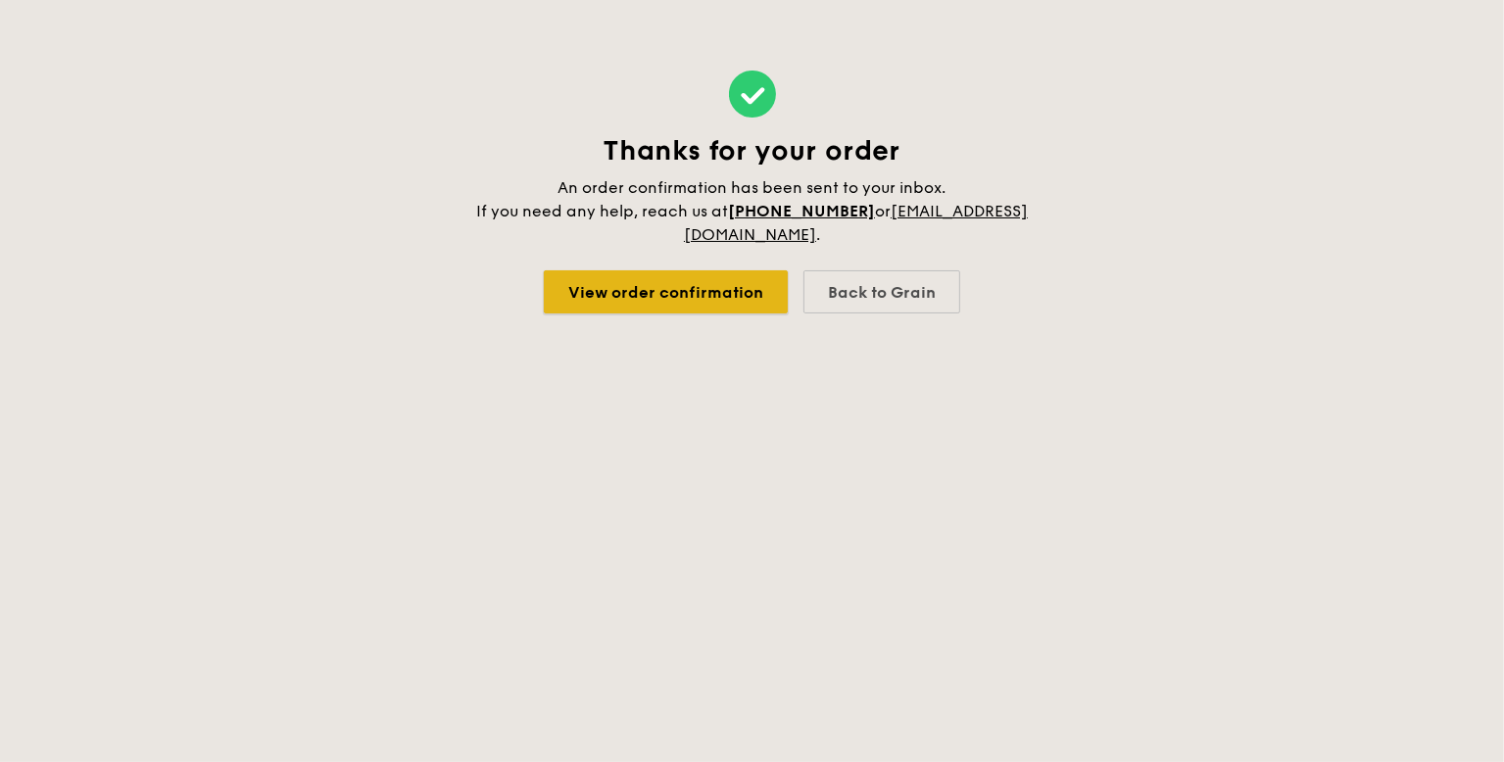
click at [663, 301] on link "View order confirmation" at bounding box center [666, 291] width 244 height 43
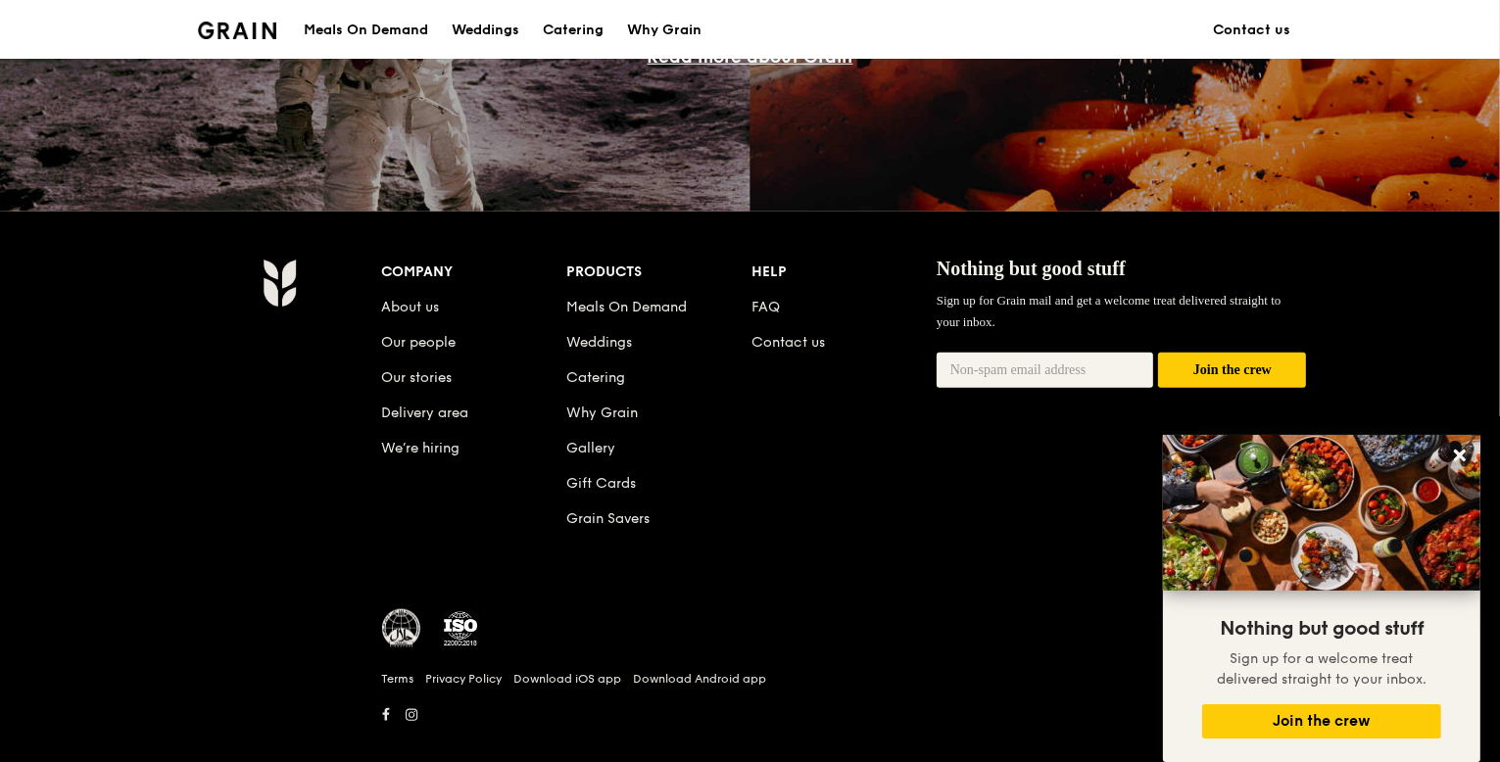
scroll to position [1852, 0]
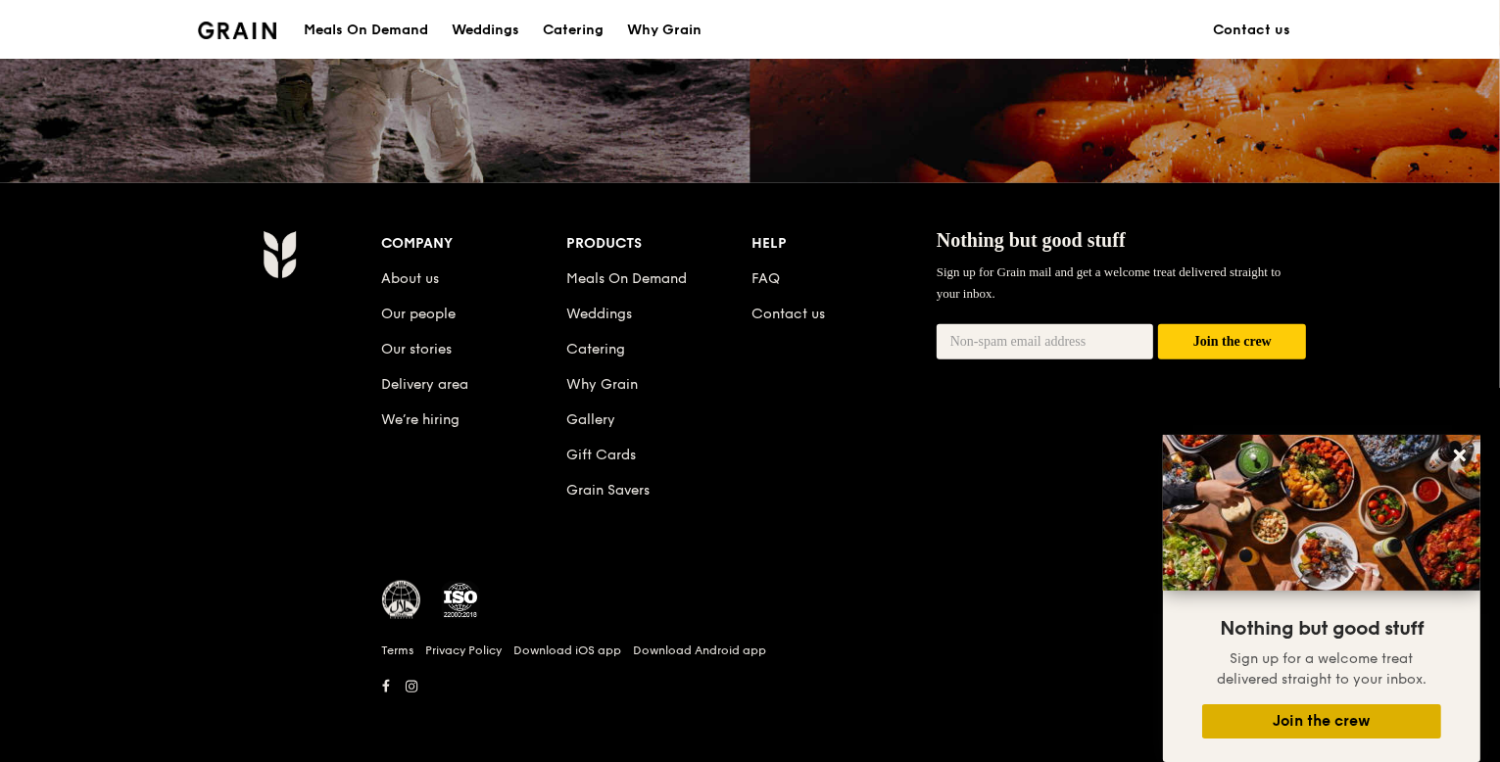
click at [1253, 730] on button "Join the crew" at bounding box center [1321, 721] width 239 height 34
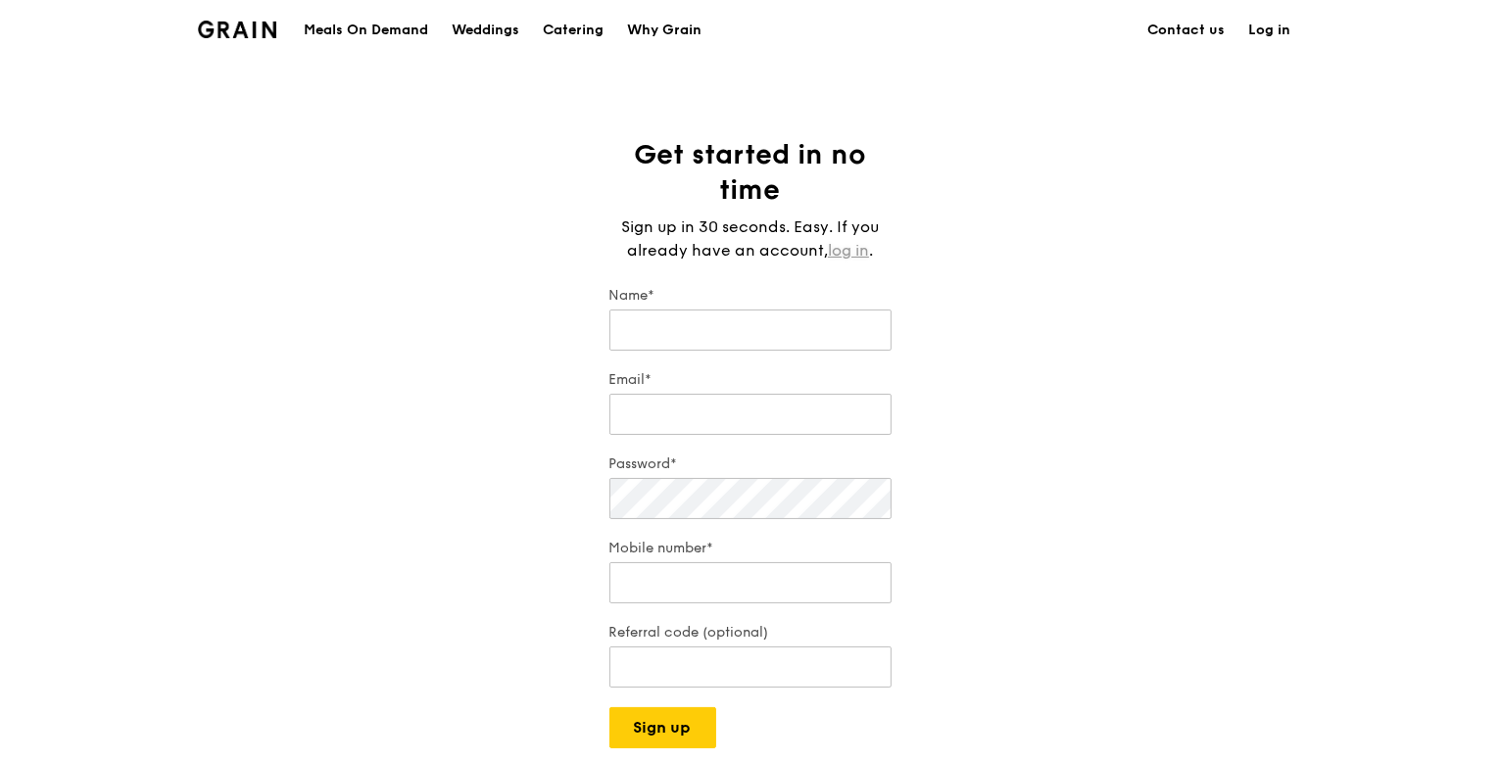
click at [852, 249] on link "log in" at bounding box center [848, 251] width 41 height 24
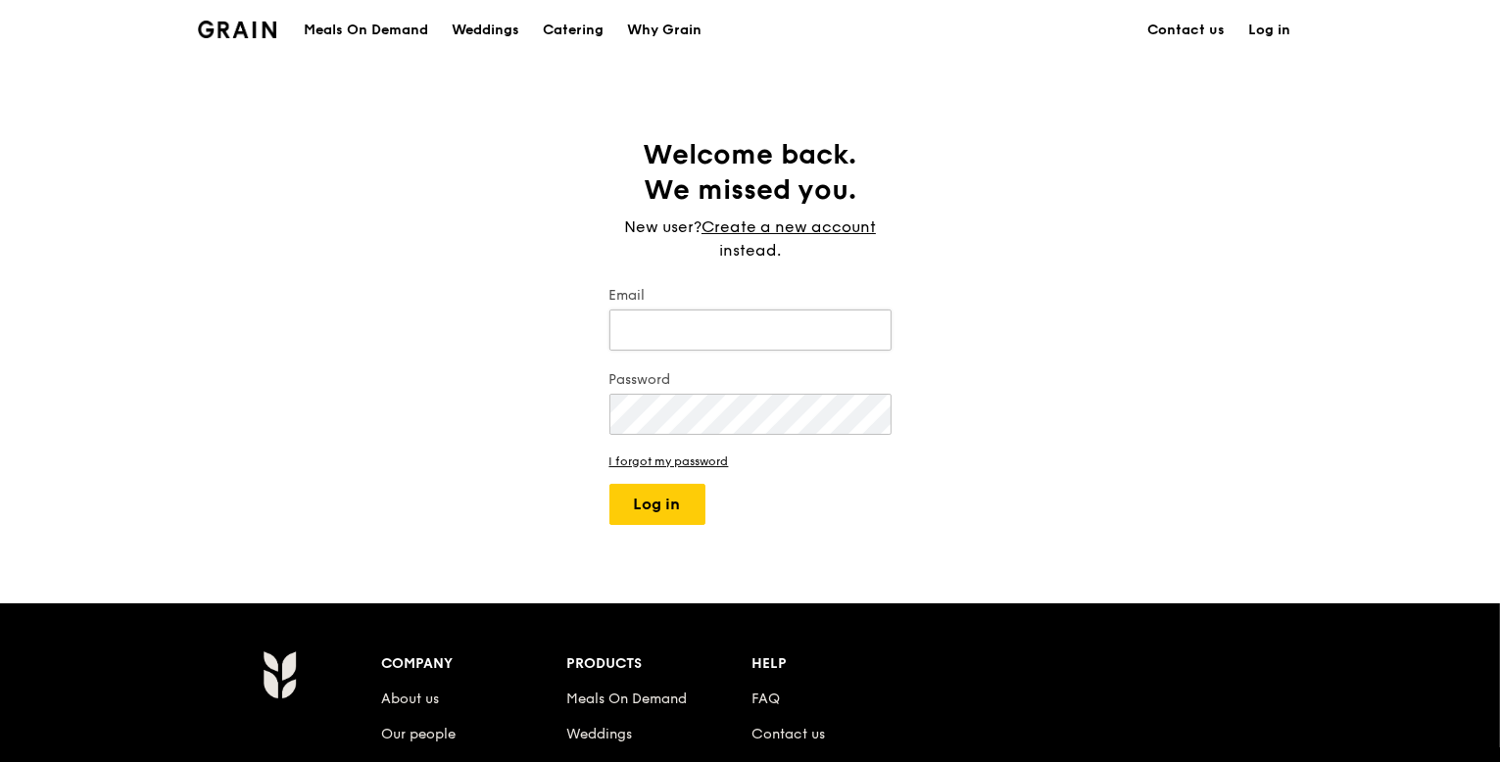
click at [784, 333] on input "Email" at bounding box center [750, 330] width 282 height 41
type input "pinxuan.chai@mohh.com.sg"
click at [609, 484] on button "Log in" at bounding box center [657, 504] width 96 height 41
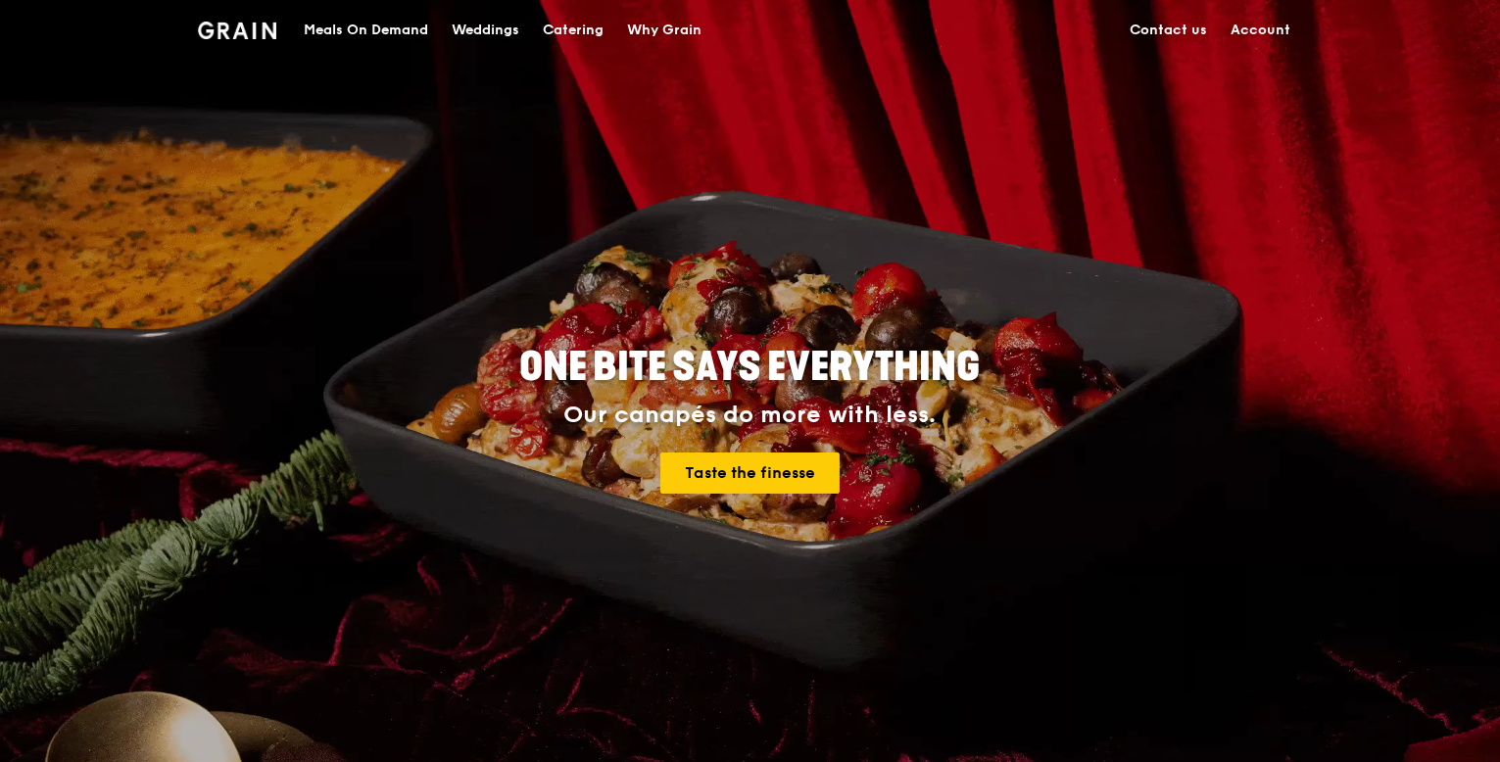
click at [1251, 35] on link "Account" at bounding box center [1261, 30] width 83 height 59
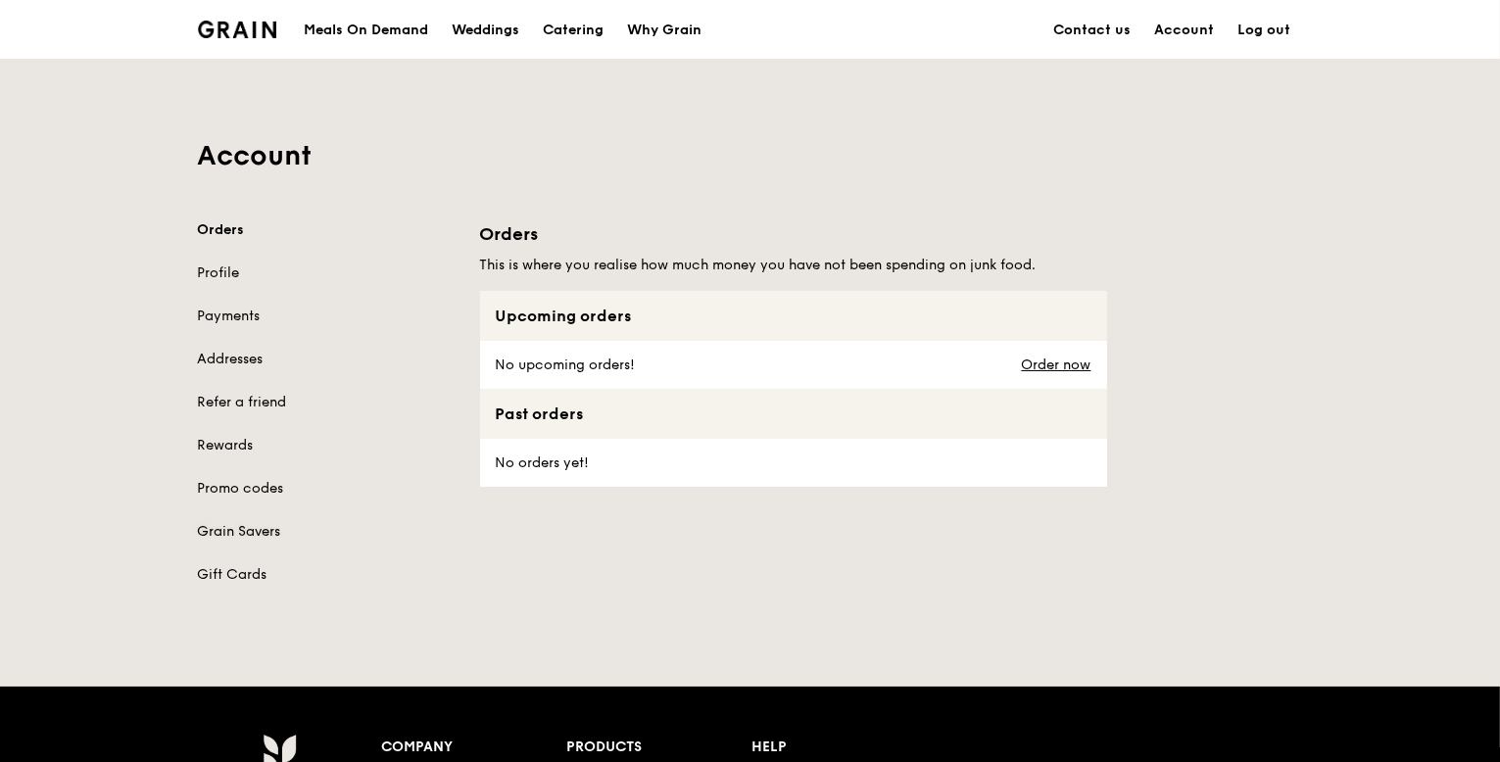
click at [230, 527] on link "Grain Savers" at bounding box center [327, 532] width 259 height 20
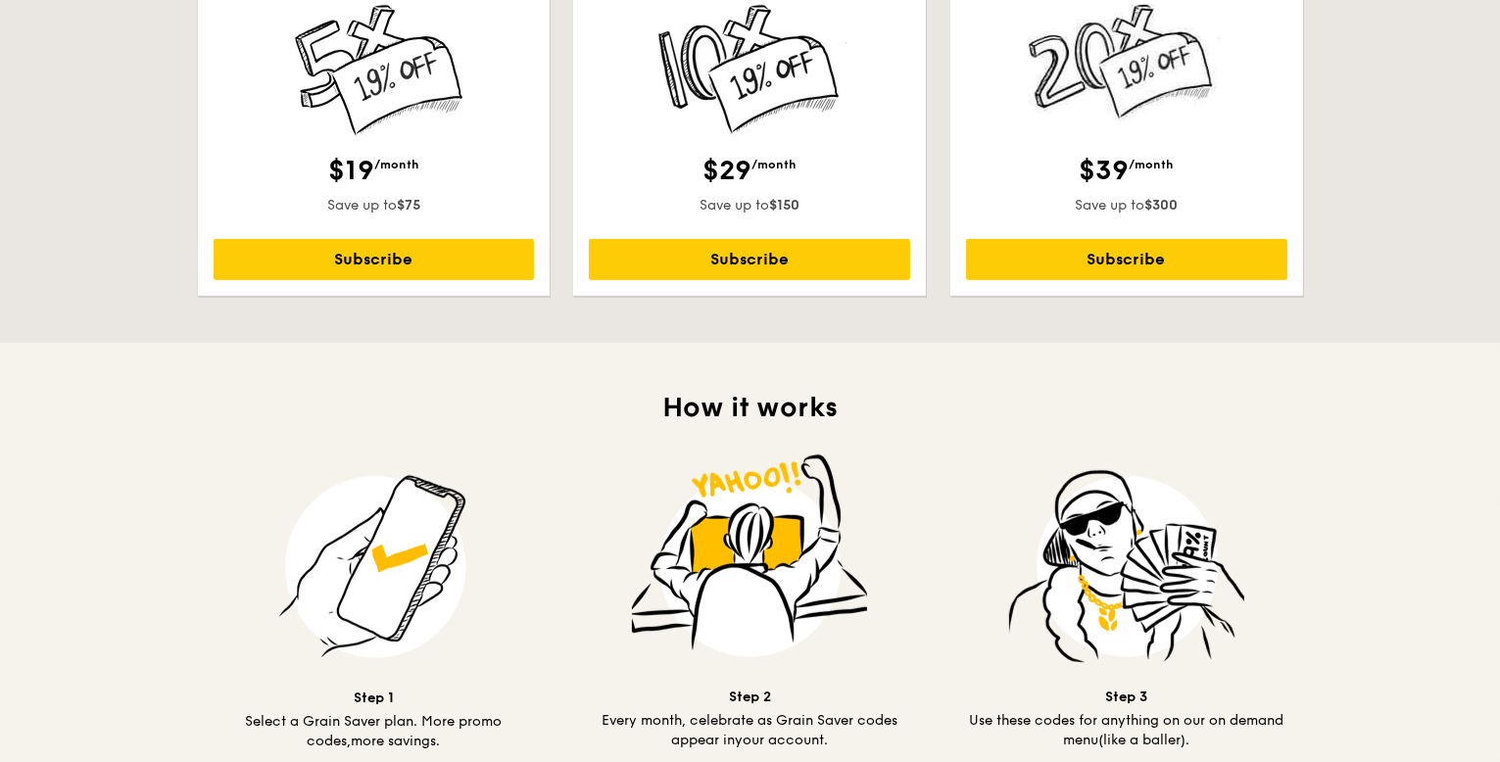
scroll to position [1266, 0]
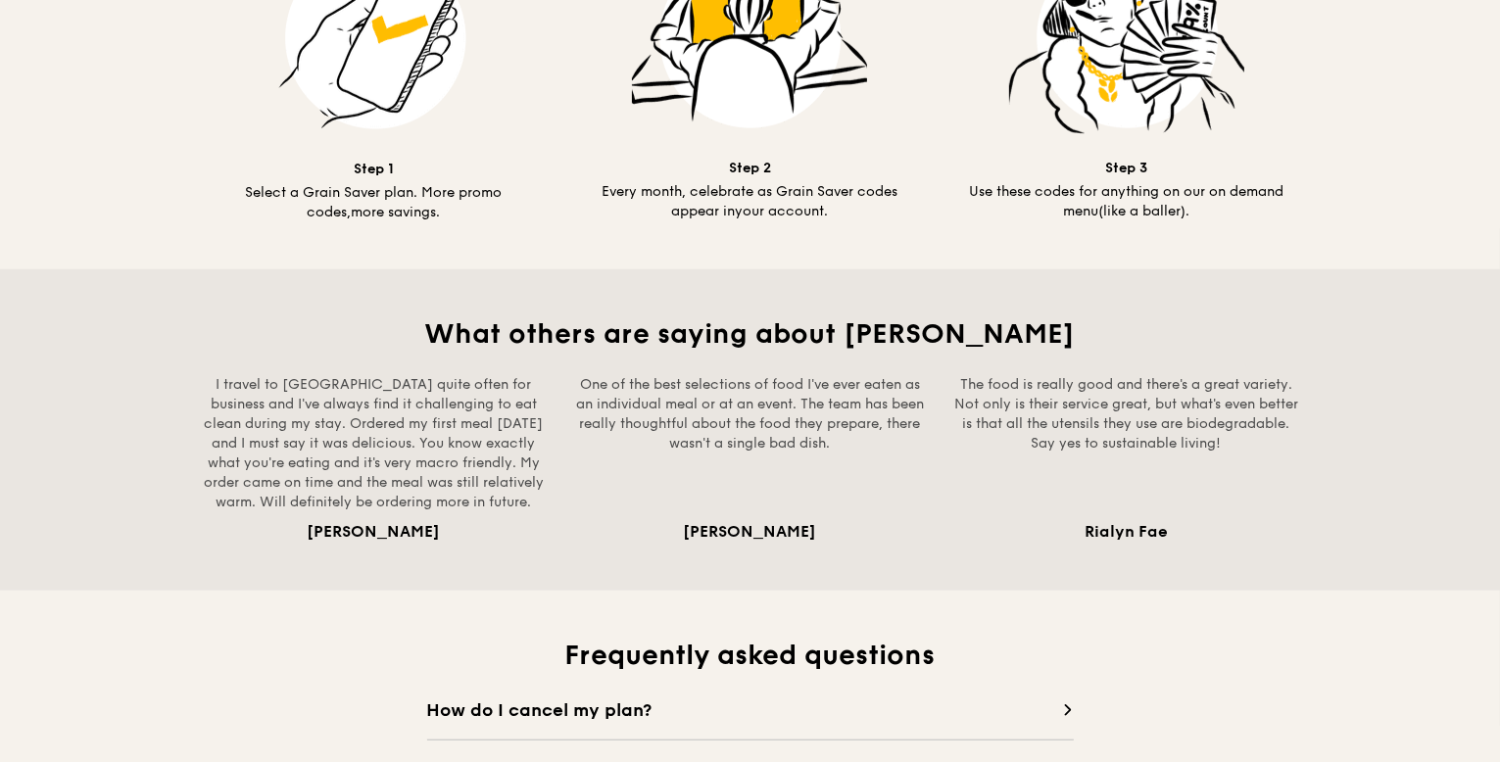
click at [892, 269] on div "What others are saying about Grain I travel to Singapore quite often for busine…" at bounding box center [750, 429] width 1129 height 321
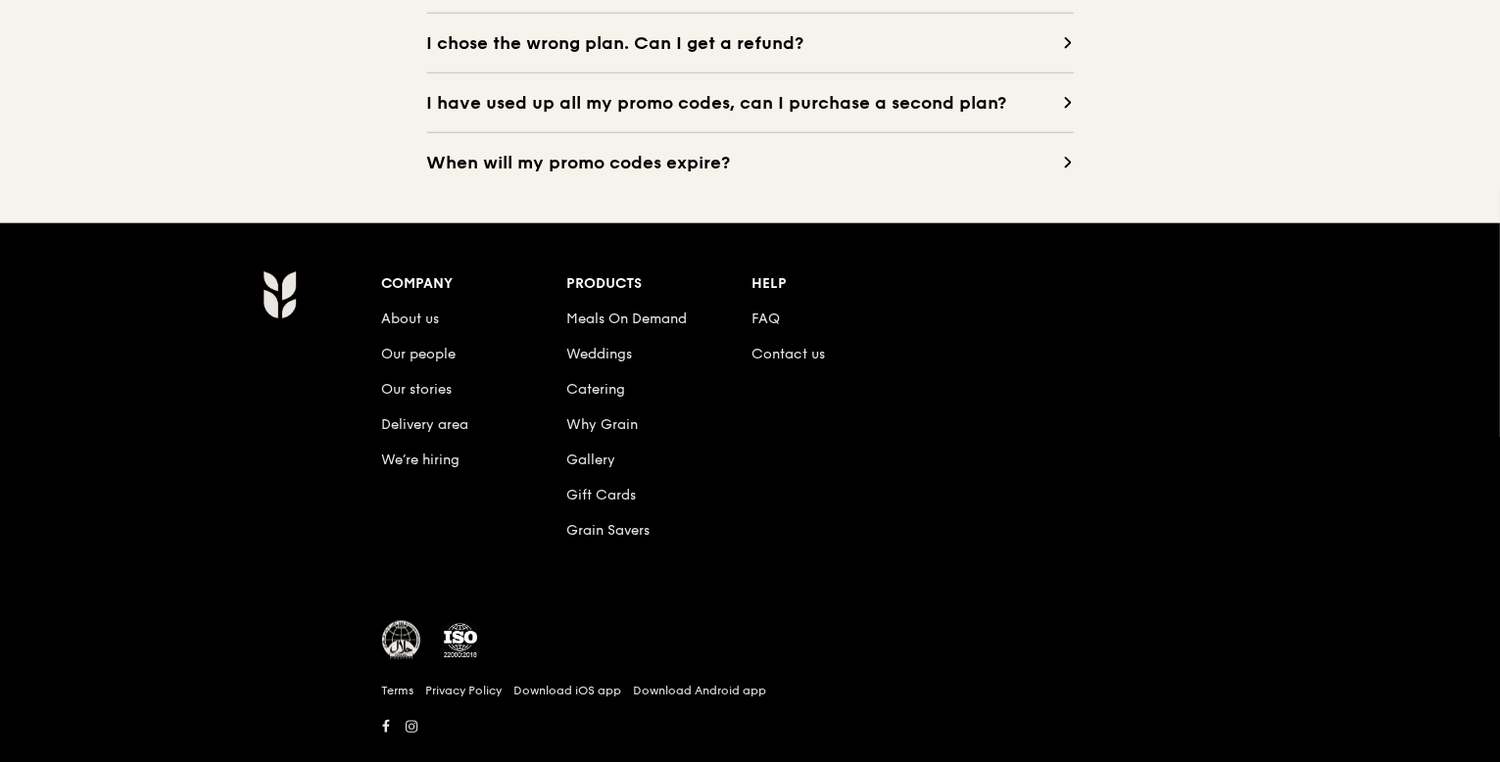
scroll to position [2053, 0]
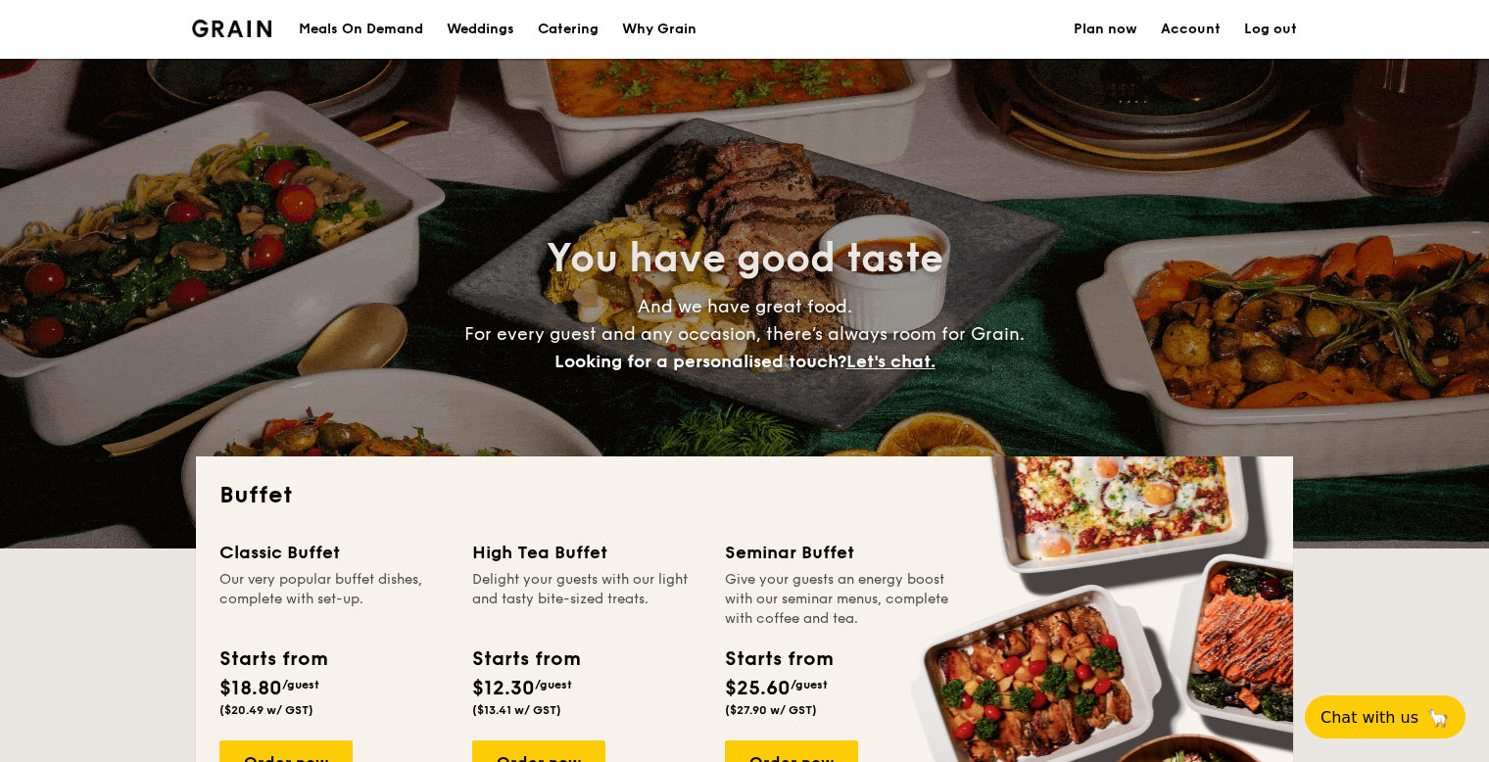
select select
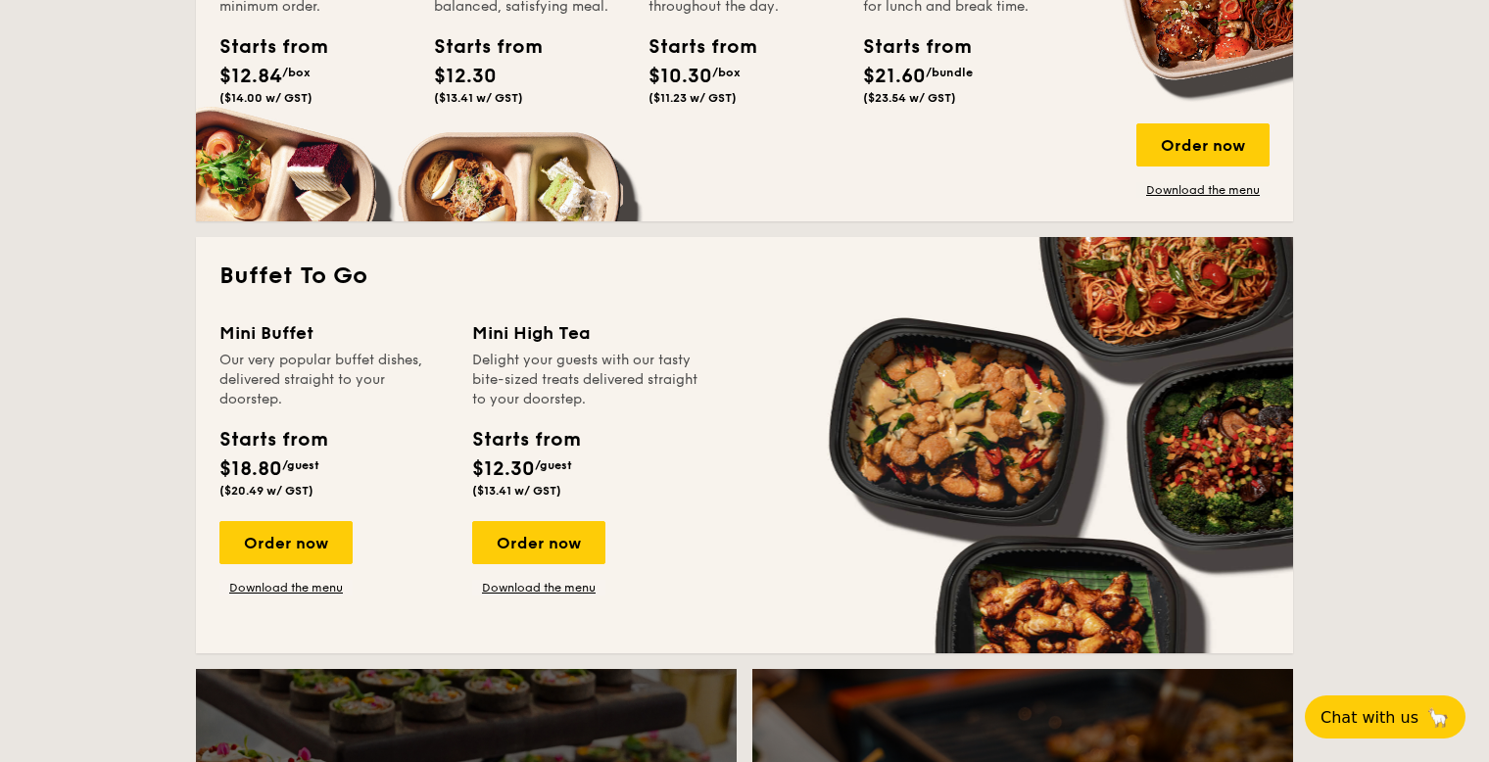
click at [1221, 185] on link "Download the menu" at bounding box center [1202, 190] width 133 height 16
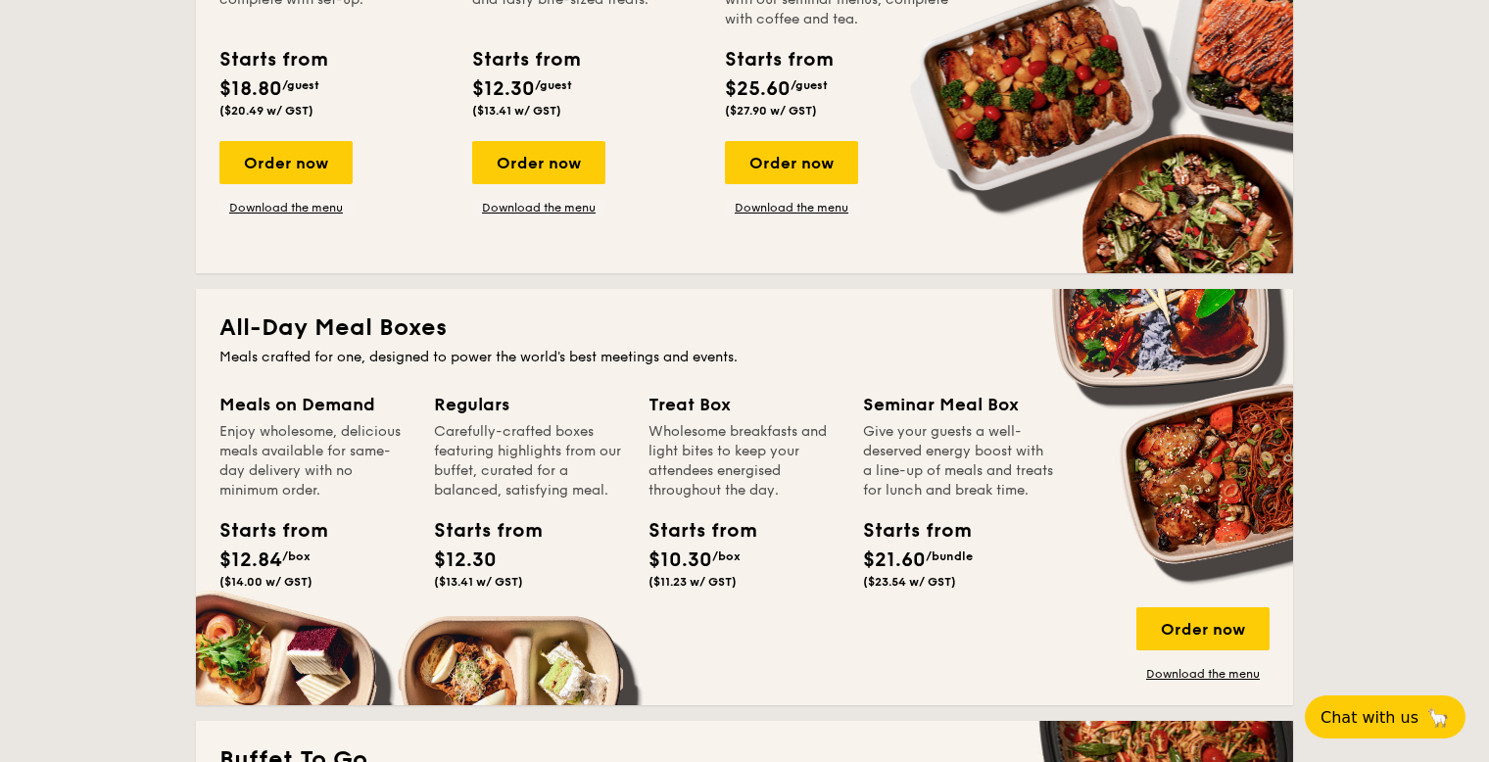
scroll to position [654, 0]
